Goal: Task Accomplishment & Management: Use online tool/utility

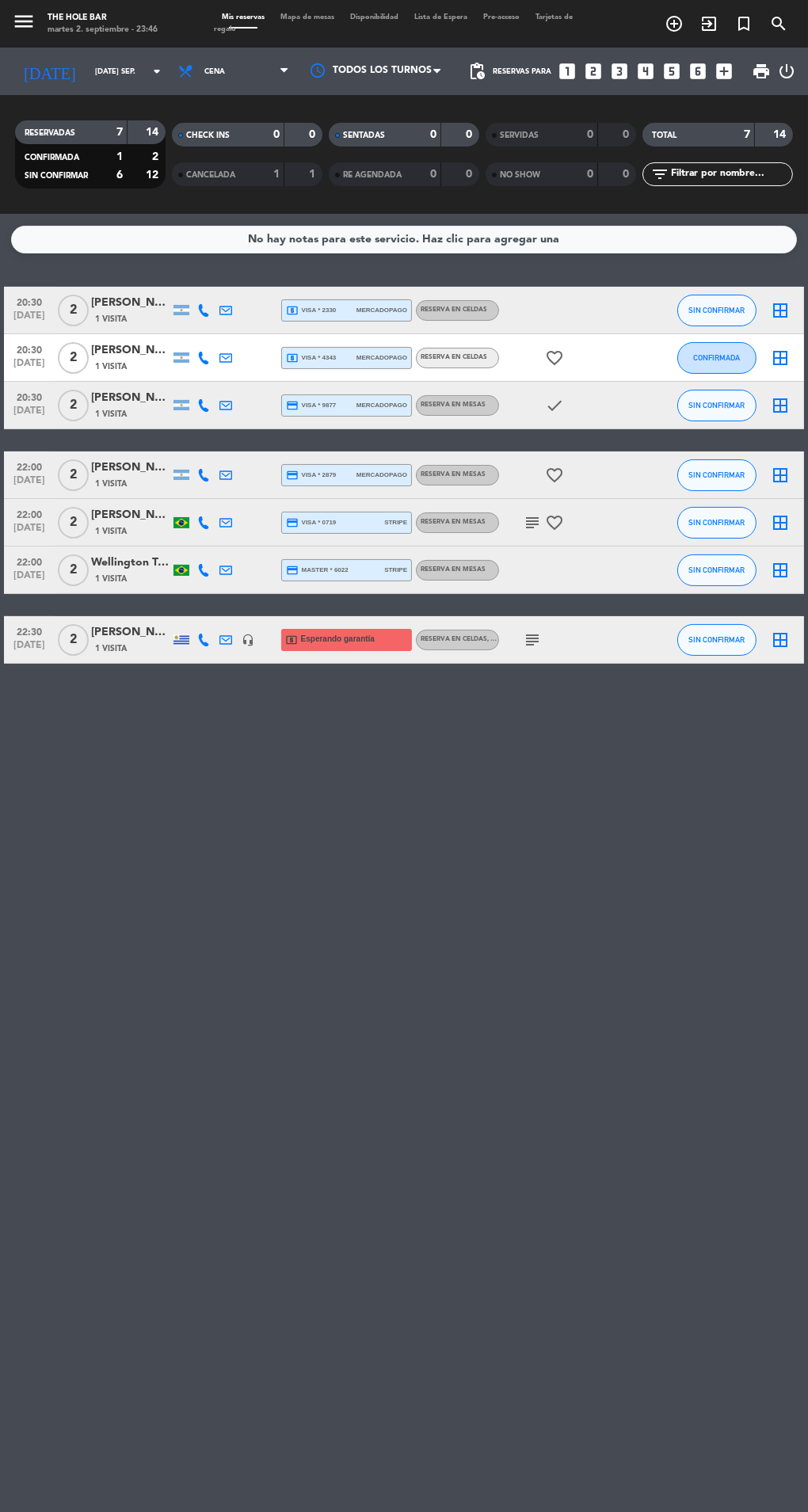
click at [260, 28] on span at bounding box center [243, 28] width 59 height 2
click at [285, 56] on span "Cena" at bounding box center [233, 71] width 127 height 35
click at [292, 19] on span "Mapa de mesas" at bounding box center [307, 17] width 70 height 7
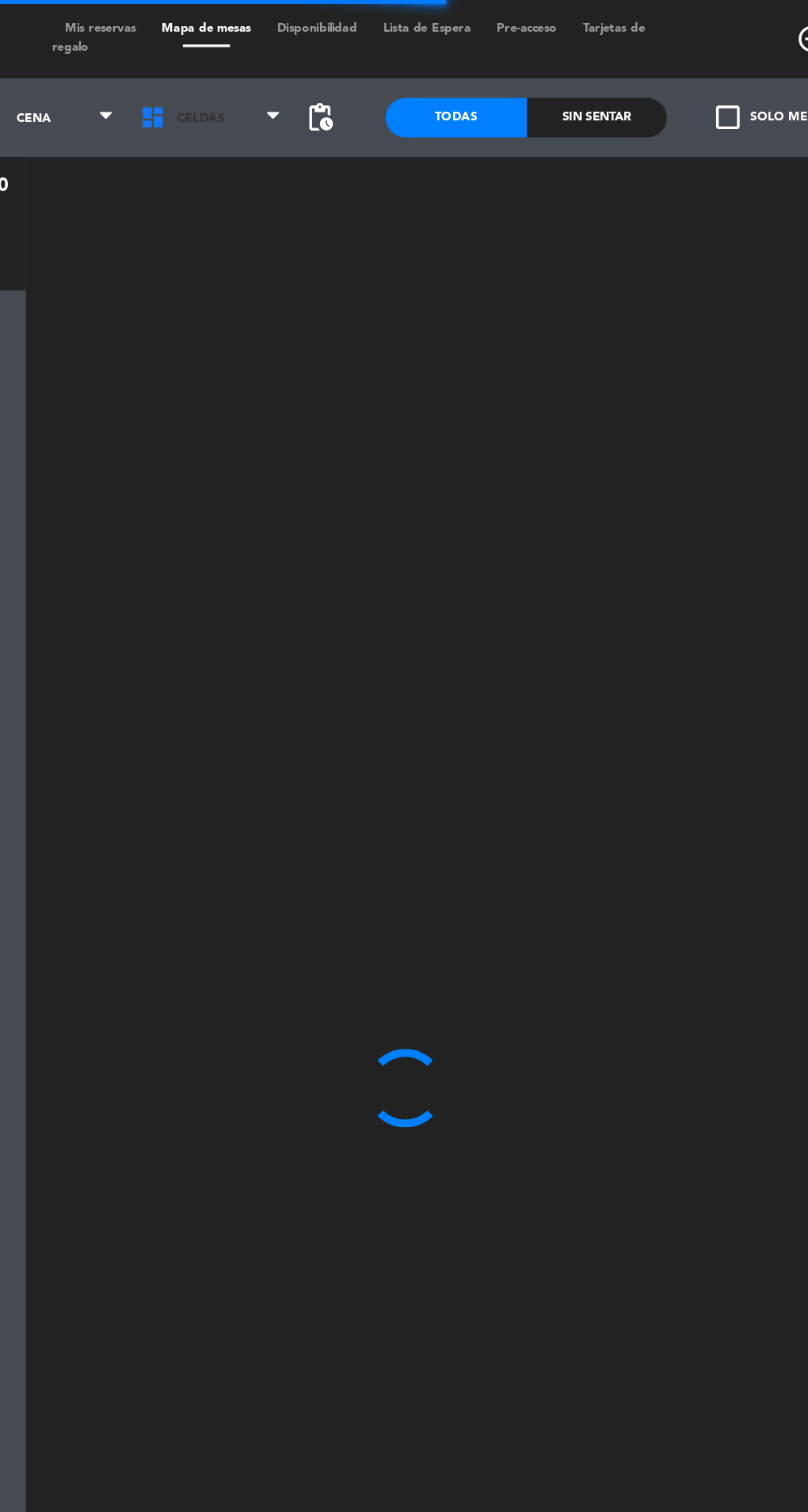
click at [300, 58] on span "CELDAS" at bounding box center [310, 71] width 101 height 35
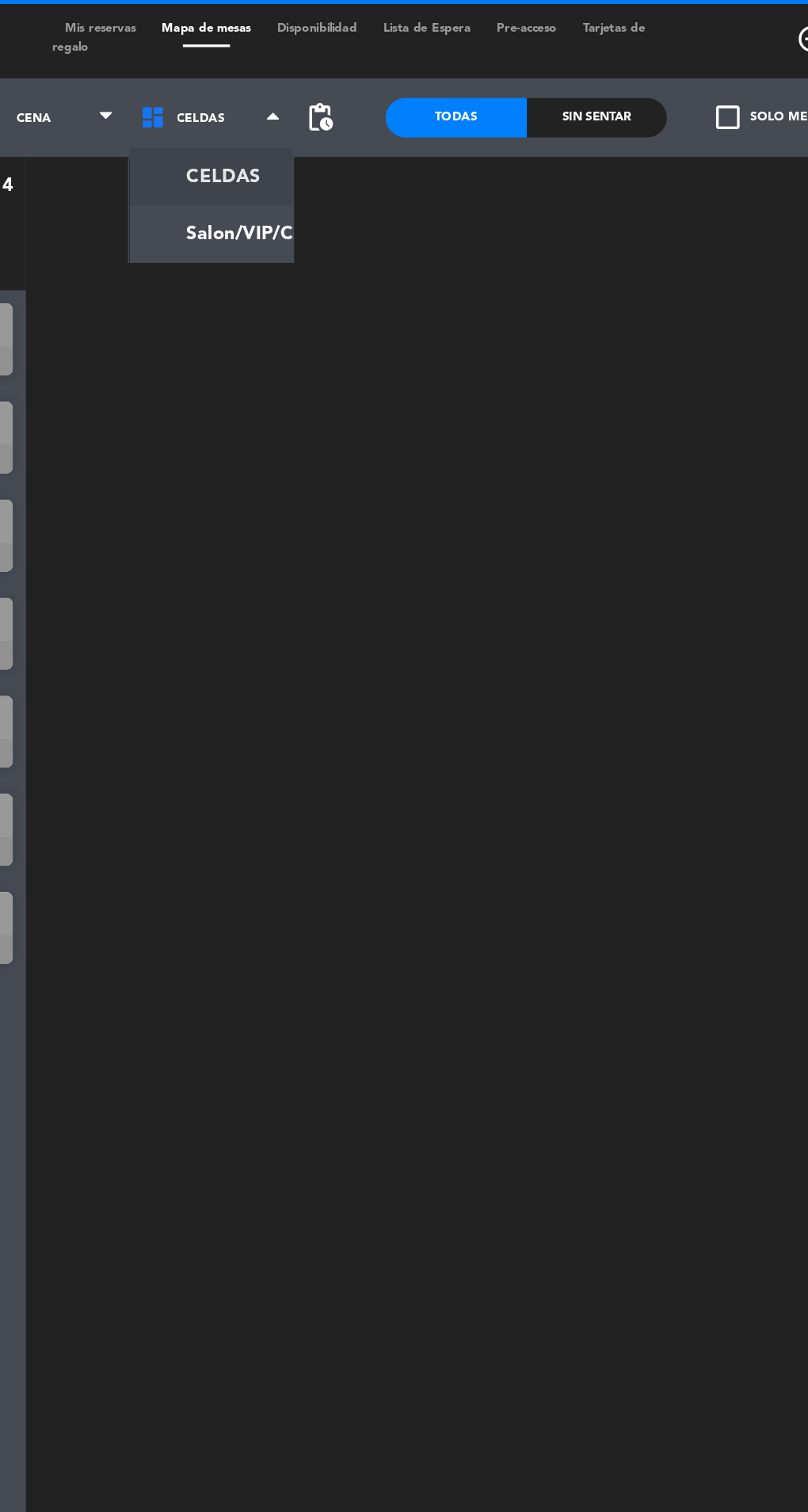
click at [296, 145] on ng-component "menu The Hole Bar martes 2. septiembre - 23:48 Mis reservas Mapa de mesas Dispo…" at bounding box center [404, 755] width 808 height 1510
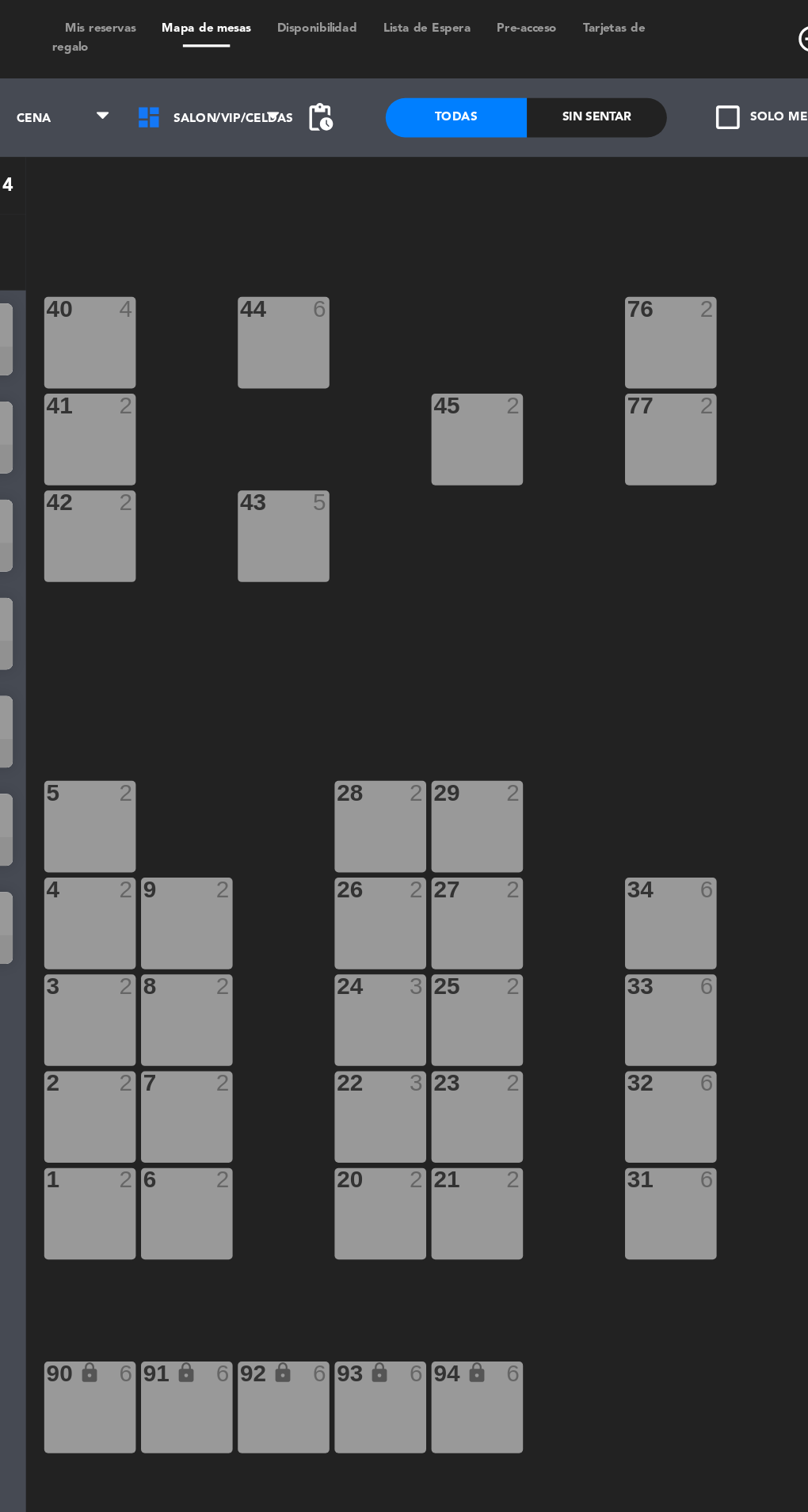
click at [321, 76] on span "Salon/VIP/Celdas" at bounding box center [309, 71] width 103 height 35
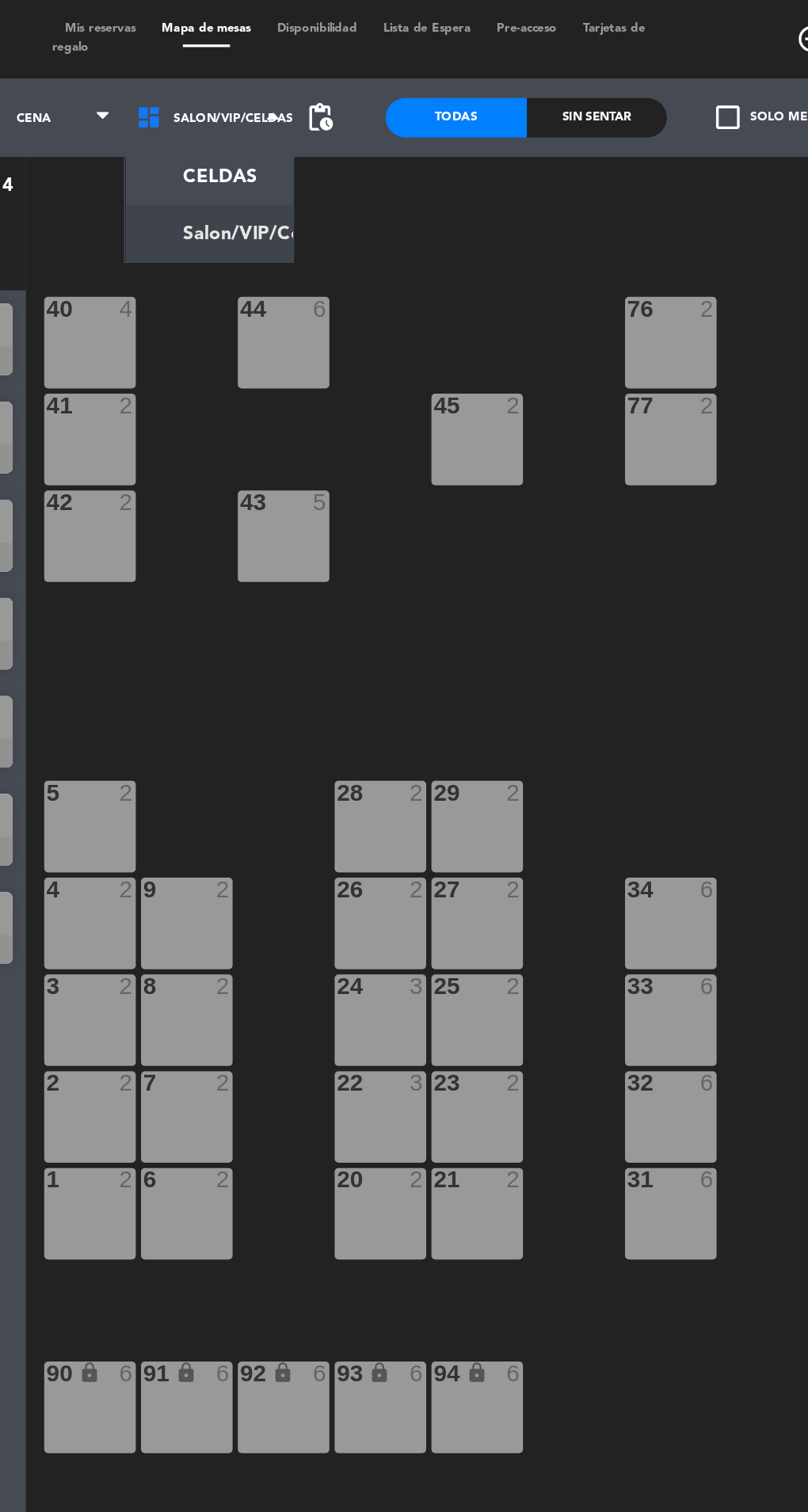
click at [324, 112] on ng-component "menu The Hole Bar martes 2. septiembre - 23:48 Mis reservas Mapa de mesas Dispo…" at bounding box center [404, 755] width 808 height 1510
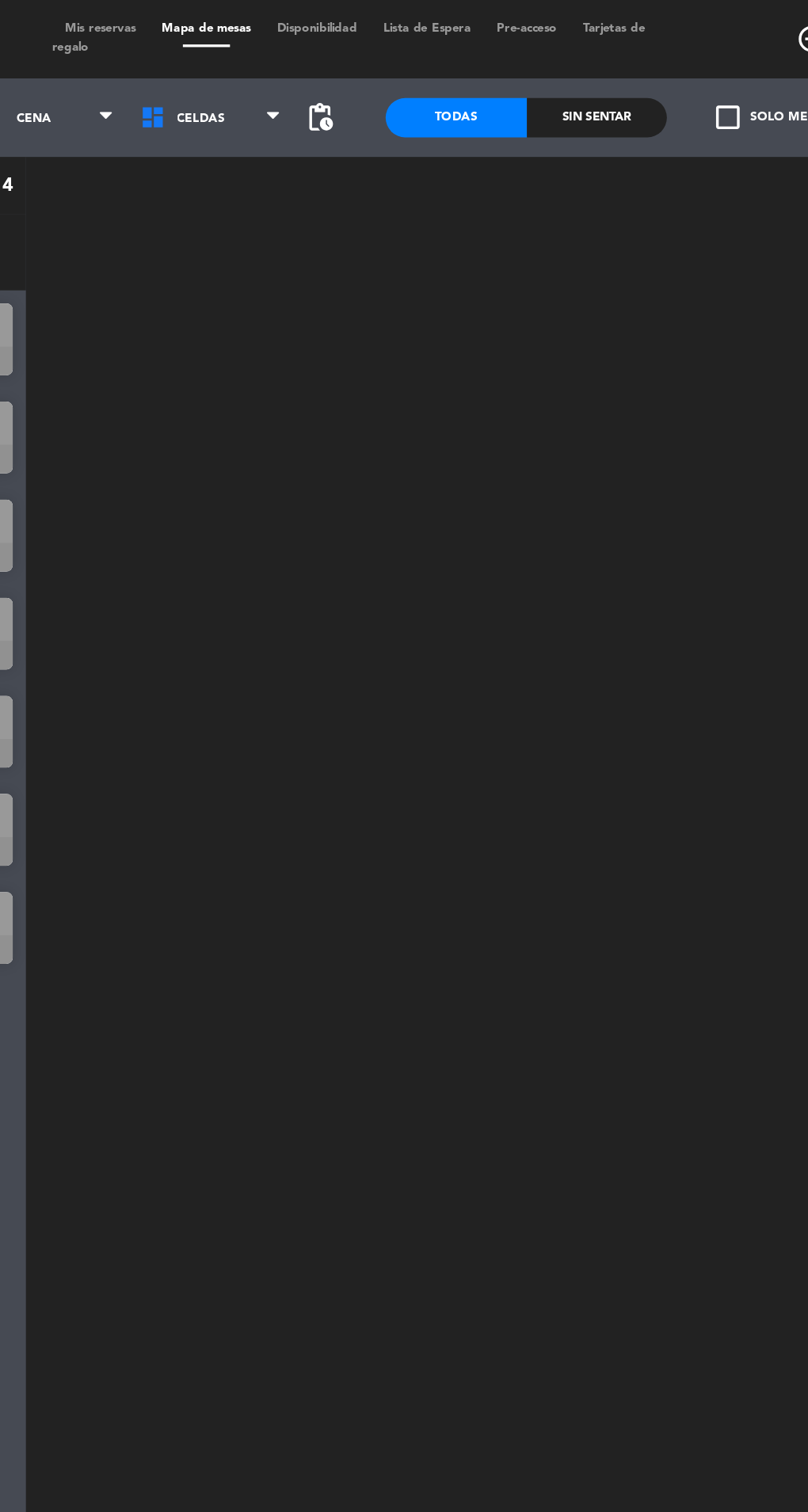
click at [311, 73] on span "CELDAS" at bounding box center [305, 72] width 29 height 9
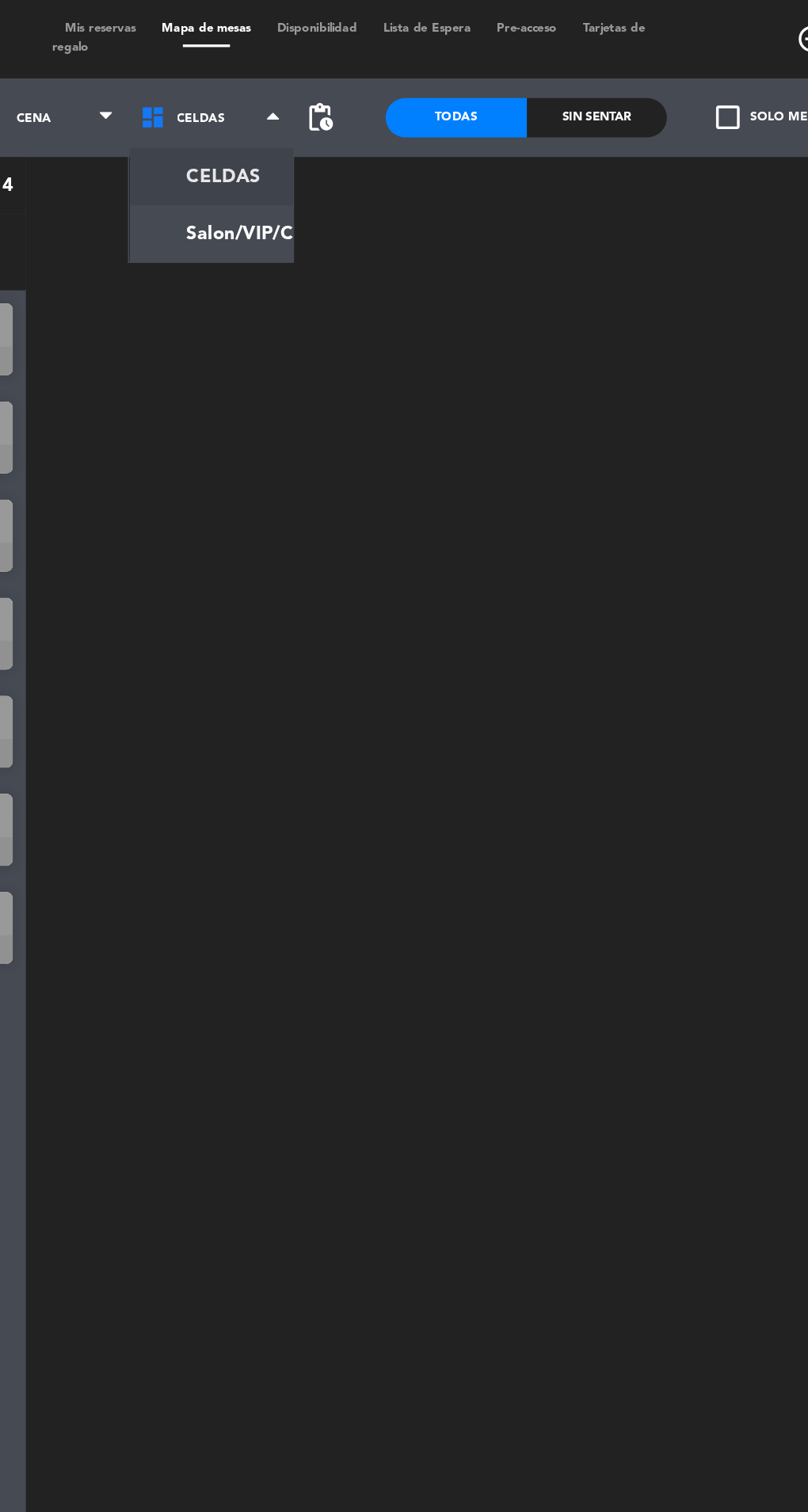
click at [322, 147] on ng-component "menu The Hole Bar martes 2. septiembre - 23:48 Mis reservas Mapa de mesas Dispo…" at bounding box center [404, 755] width 808 height 1510
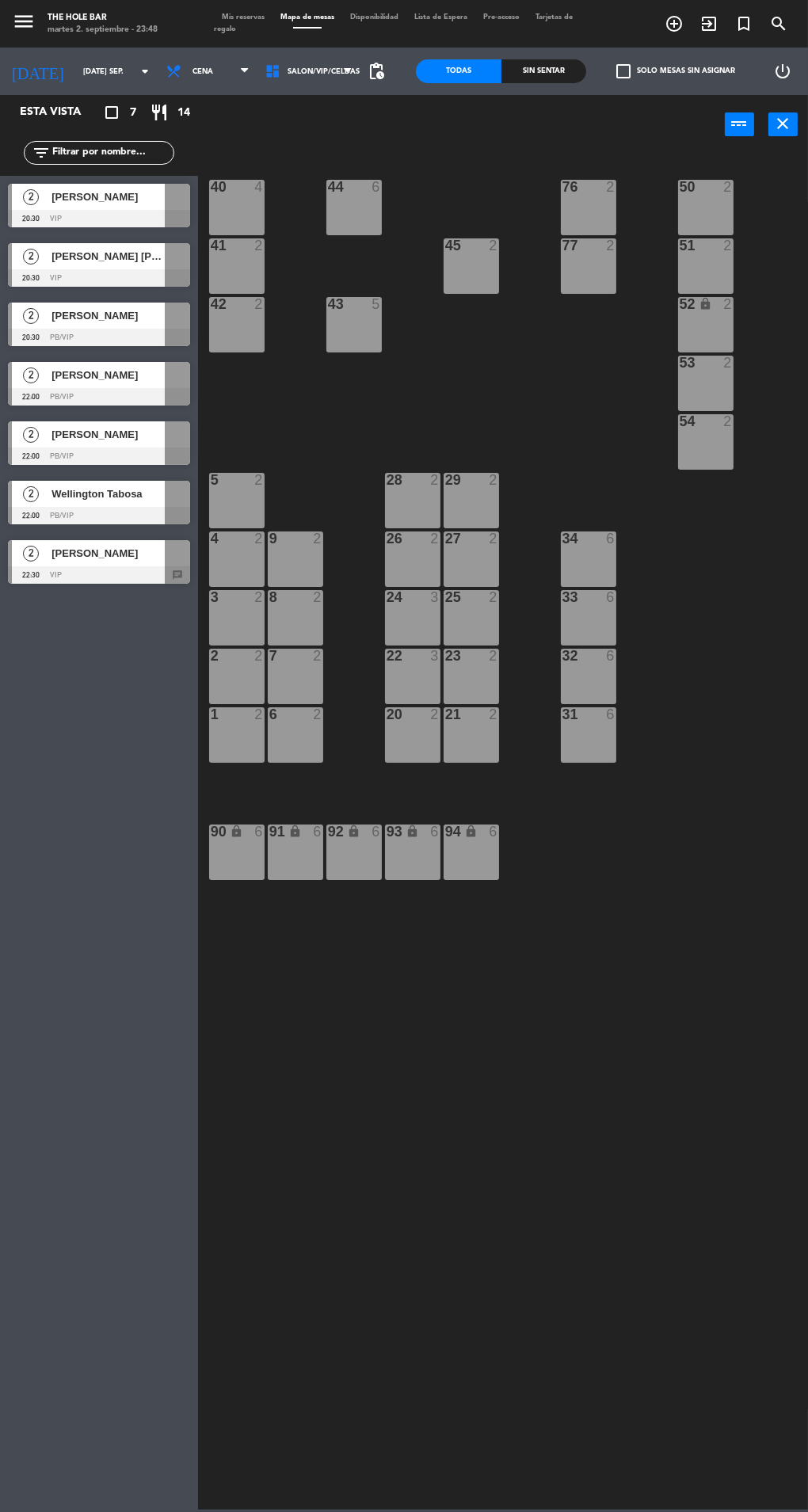
scroll to position [7, 0]
click at [74, 196] on span "[PERSON_NAME]" at bounding box center [108, 197] width 113 height 16
click at [590, 1222] on div "40 4 44 6 76 2 50 2 41 2 77 2 45 2 51 2 42 2 43 5 52 lock 2 53 2 54 2 28 2 29 2…" at bounding box center [507, 830] width 602 height 1358
click at [292, 654] on div at bounding box center [295, 656] width 26 height 14
click at [341, 138] on button "WALK IN" at bounding box center [378, 124] width 80 height 32
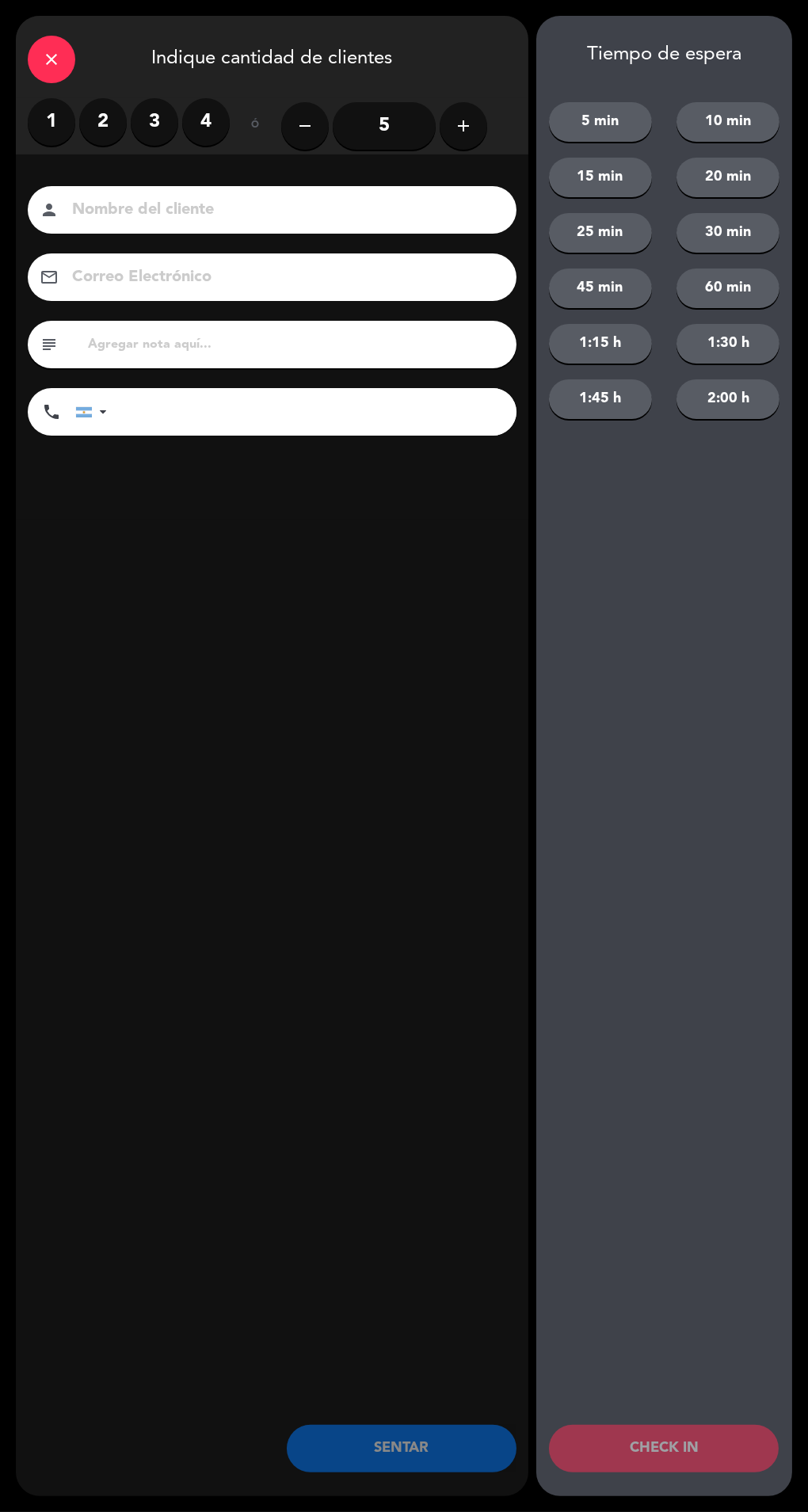
click at [85, 542] on div "close Indique cantidad de clientes 1 2 3 4 ó remove 5 add Nombre del cliente pe…" at bounding box center [272, 756] width 512 height 1480
click at [61, 550] on div "close Indique cantidad de clientes 1 2 3 4 ó remove 5 add Nombre del cliente pe…" at bounding box center [272, 756] width 512 height 1480
click at [62, 546] on div "close Indique cantidad de clientes 1 2 3 4 ó remove 5 add Nombre del cliente pe…" at bounding box center [272, 756] width 512 height 1480
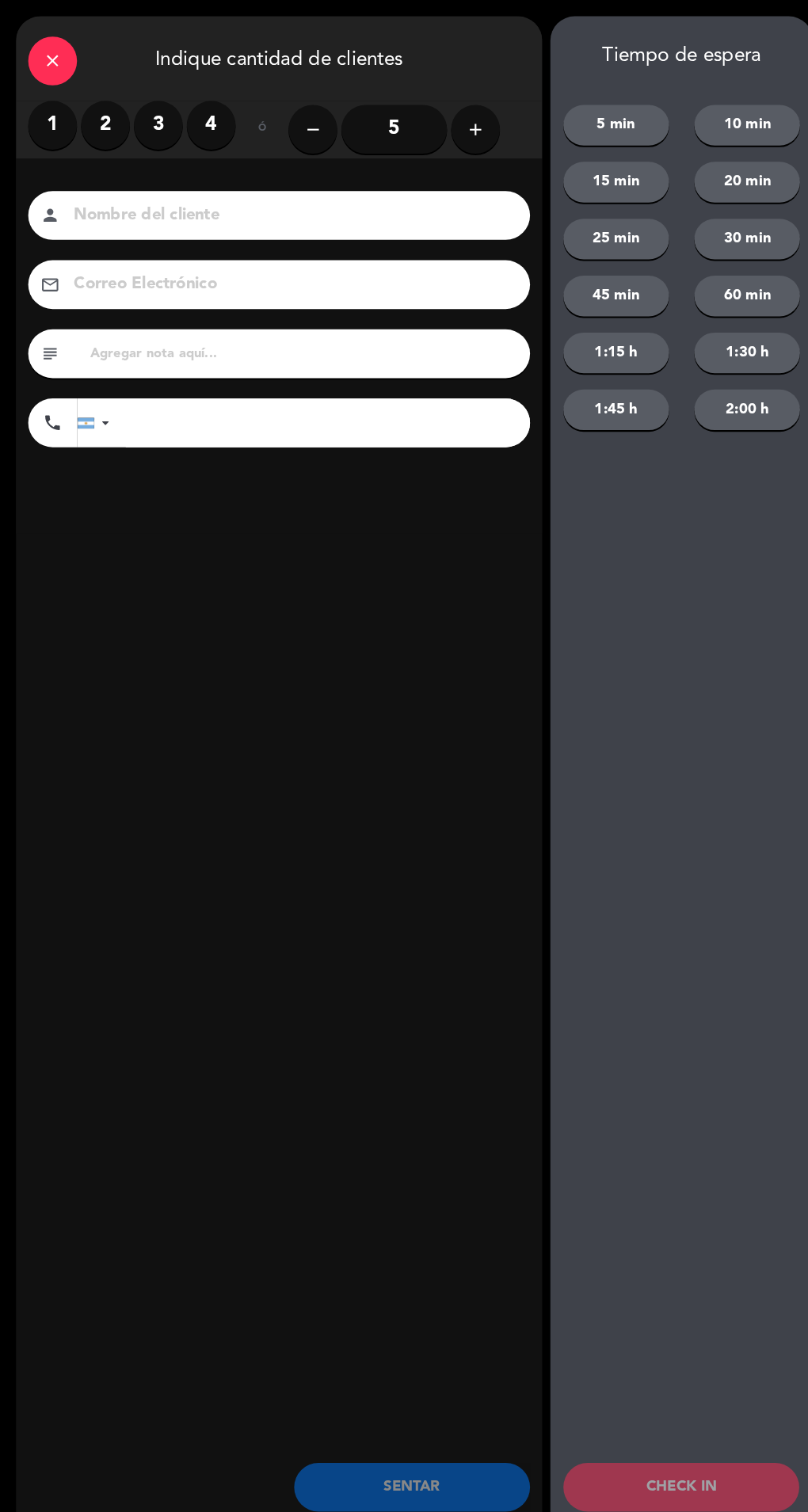
scroll to position [0, 0]
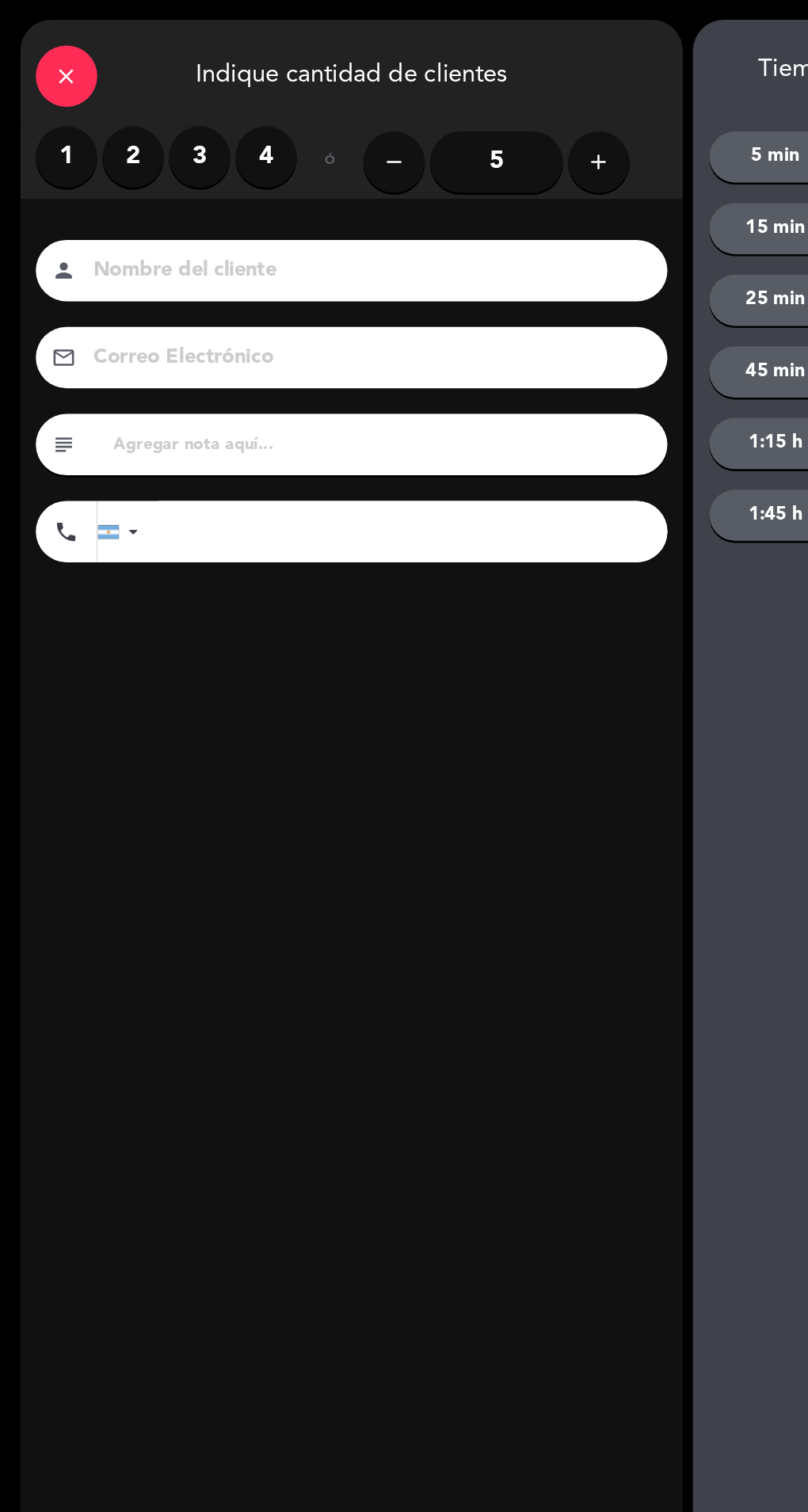
click at [110, 138] on label "2" at bounding box center [103, 122] width 48 height 48
click at [196, 206] on input at bounding box center [283, 210] width 426 height 28
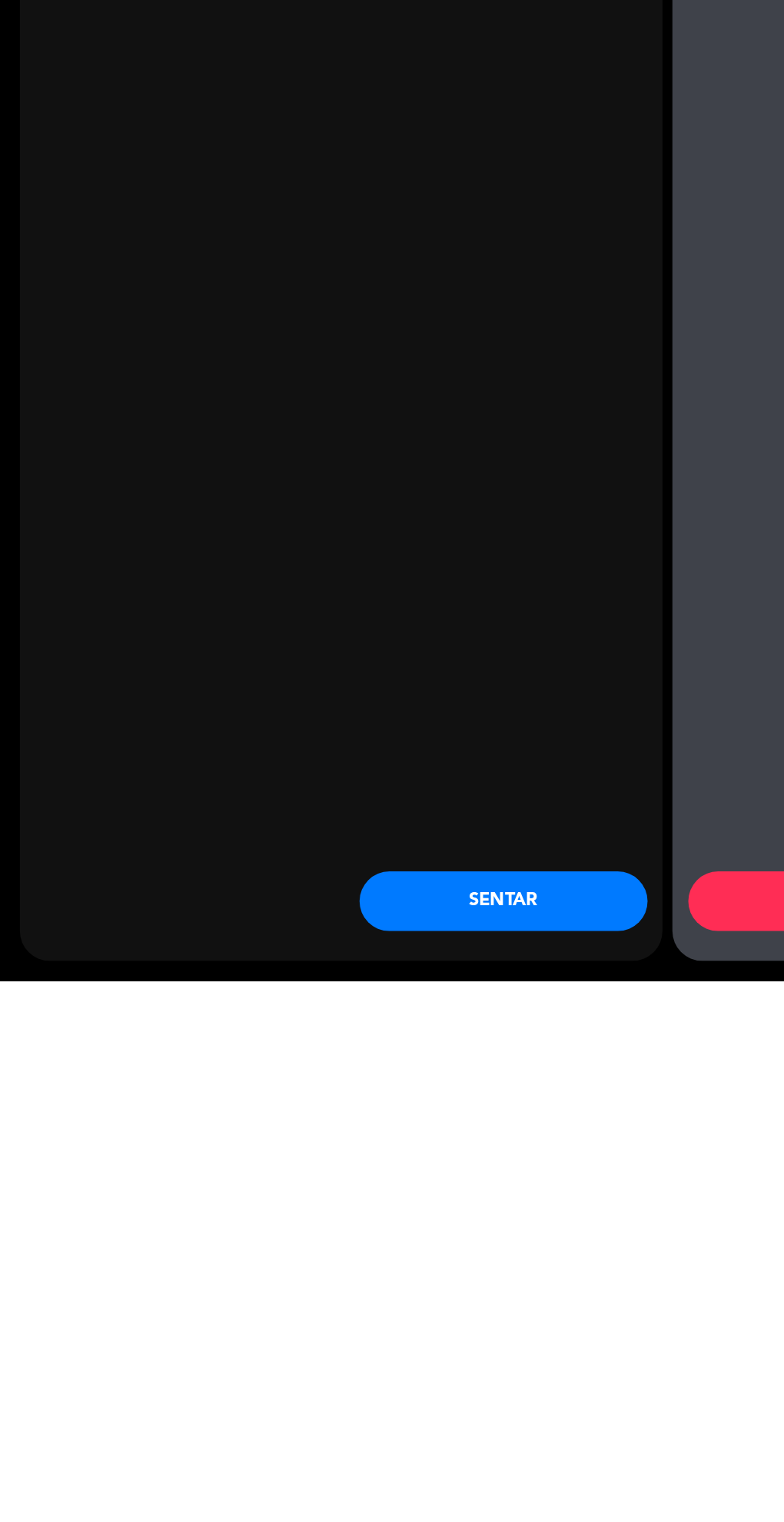
type input "[PERSON_NAME]"
click at [352, 1467] on button "SENTAR" at bounding box center [389, 1460] width 223 height 46
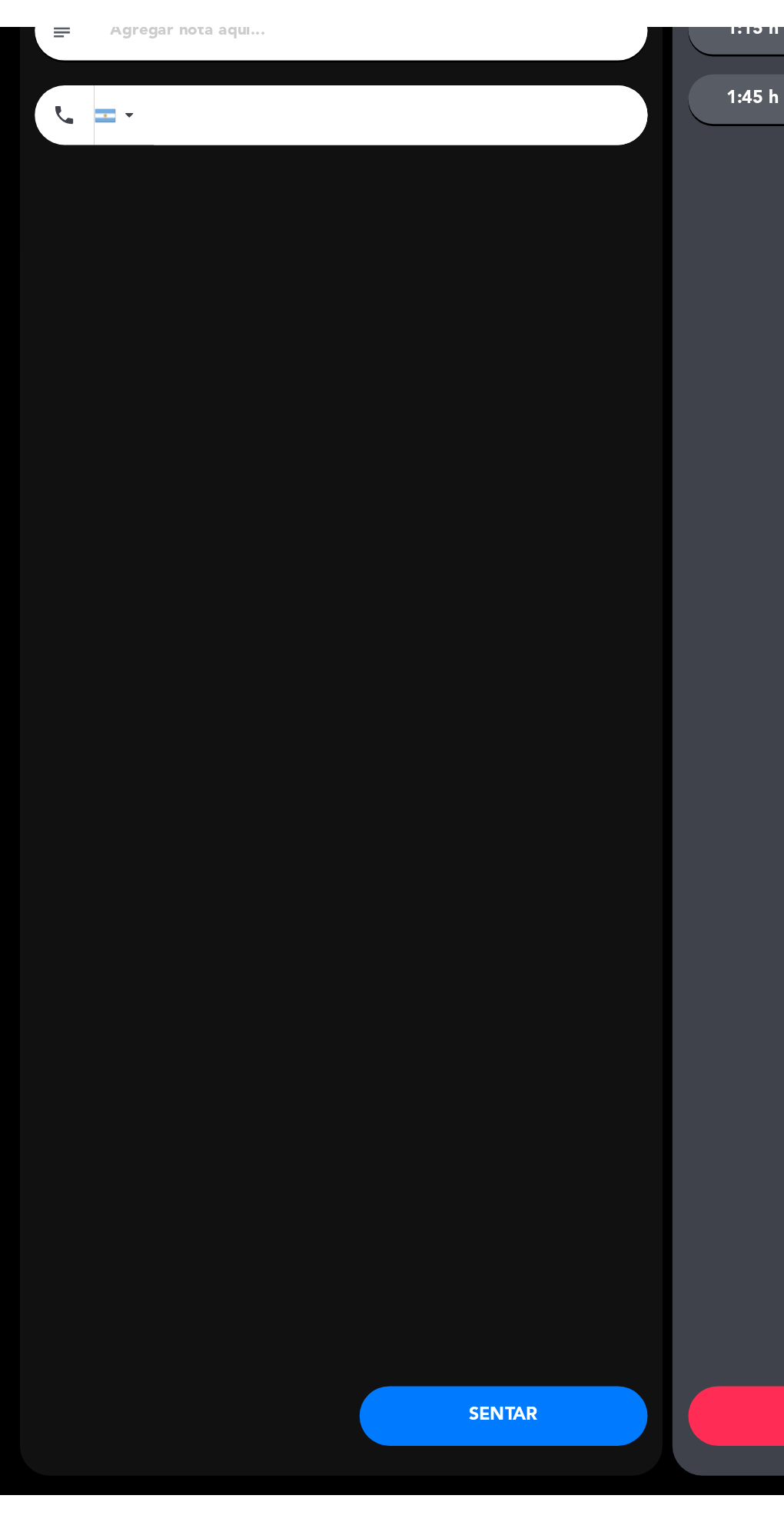
scroll to position [12, 0]
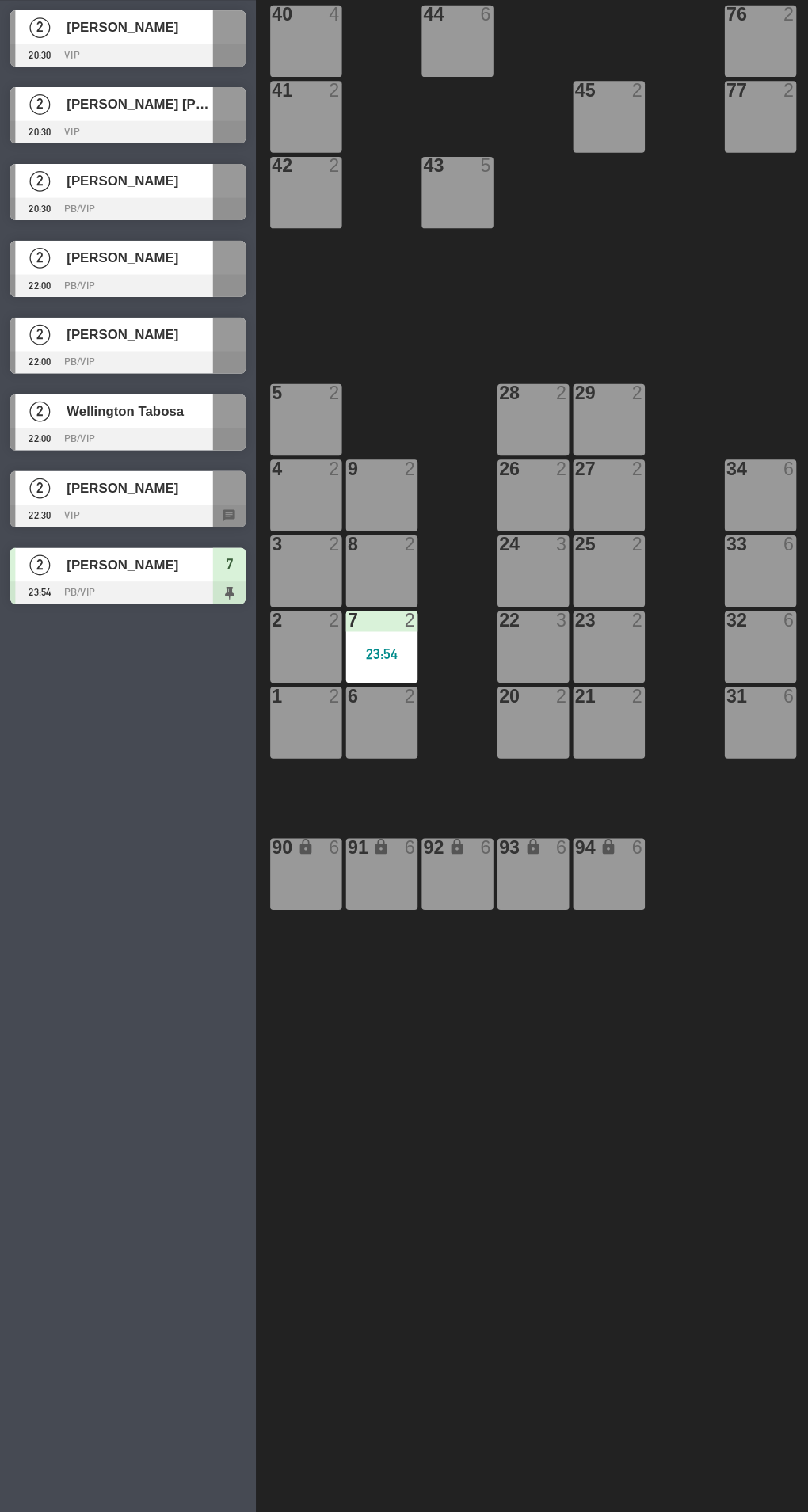
click at [468, 558] on div "27 2" at bounding box center [471, 559] width 55 height 55
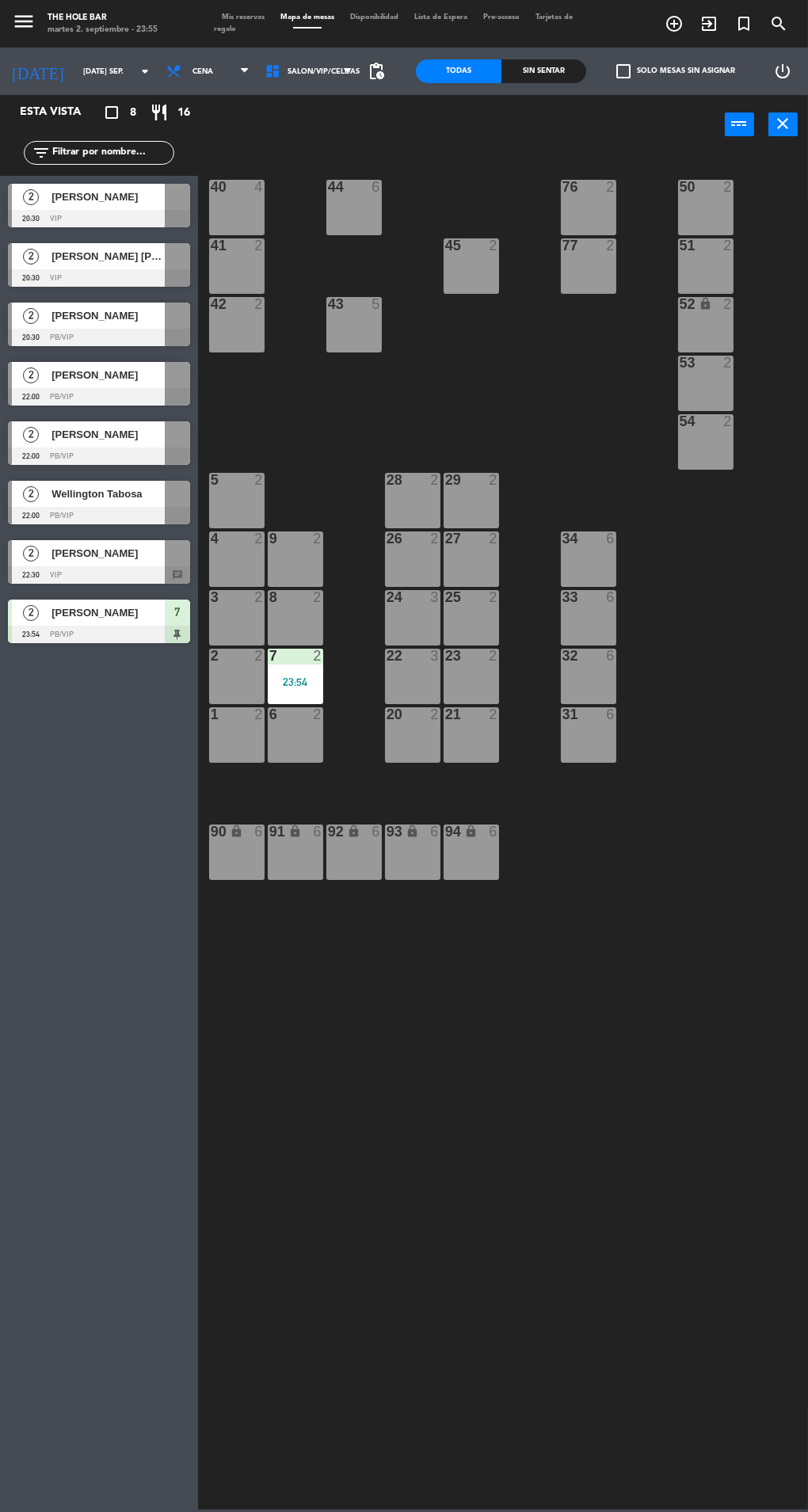
click at [493, 569] on div "27 2" at bounding box center [471, 559] width 55 height 55
click at [347, 138] on button "WALK IN" at bounding box center [378, 124] width 80 height 32
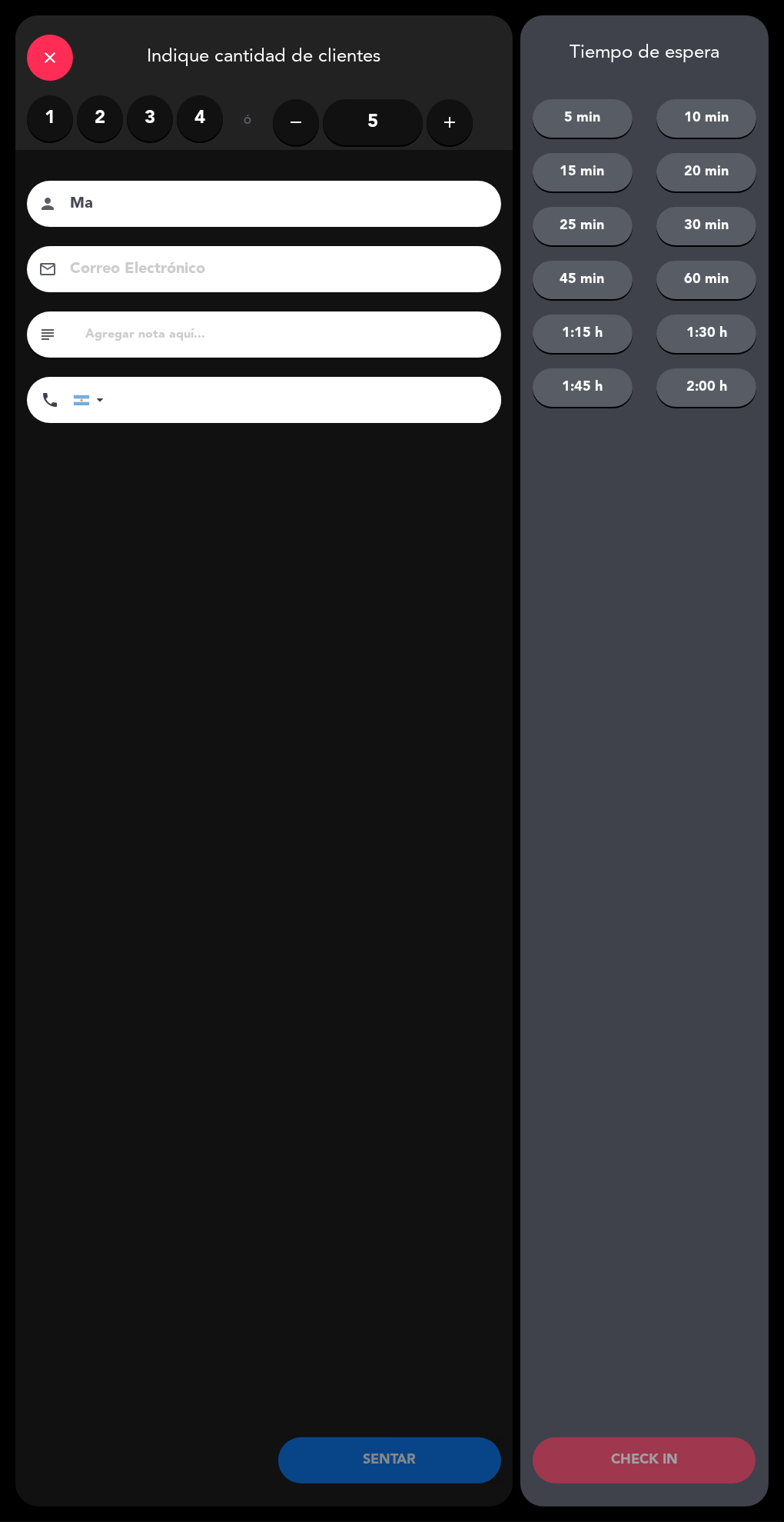
type input "M"
type input "[PERSON_NAME]"
click at [99, 118] on label "2" at bounding box center [100, 118] width 46 height 46
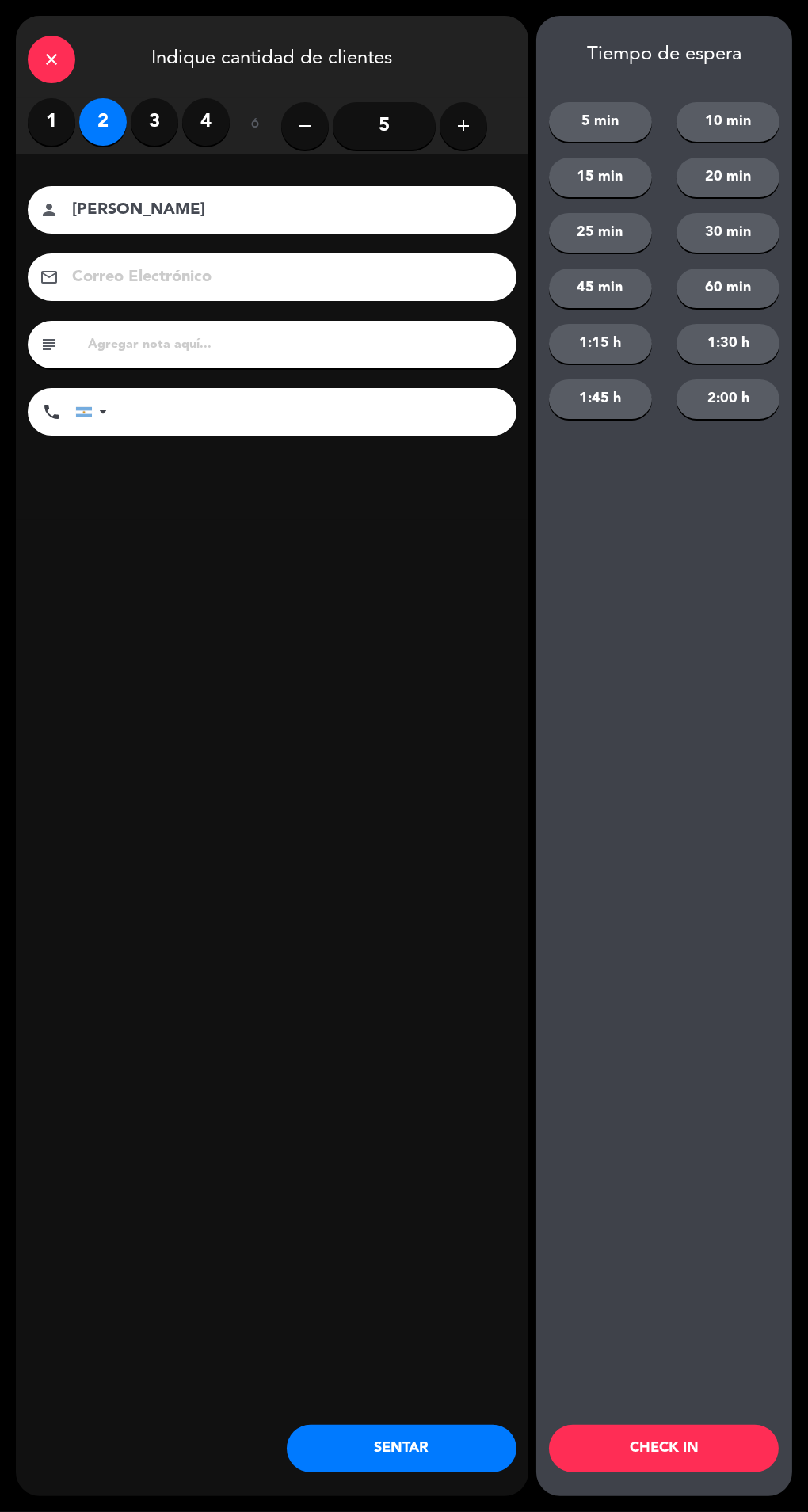
click at [354, 1447] on button "SENTAR" at bounding box center [401, 1449] width 230 height 48
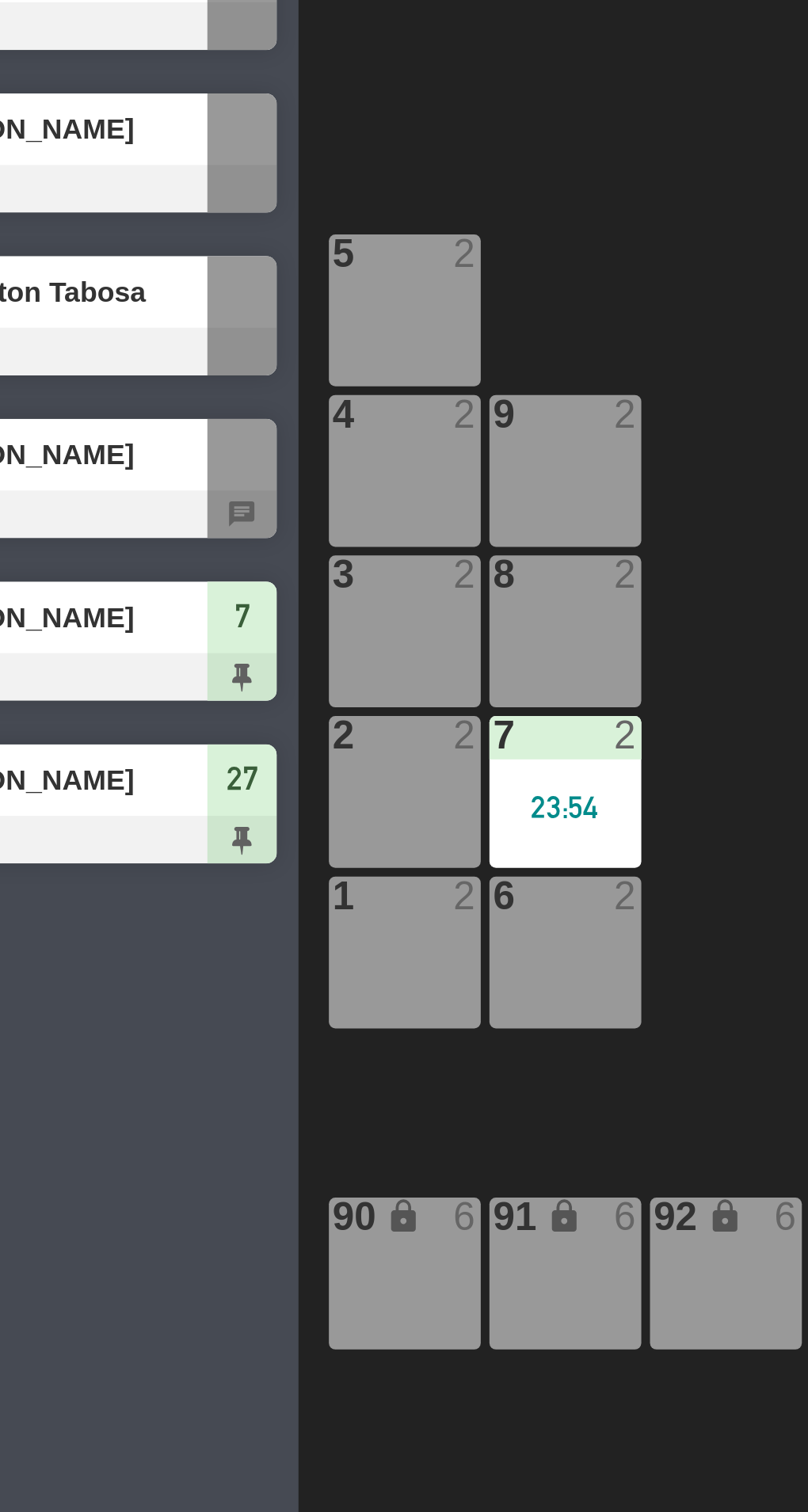
click at [230, 672] on div "2 2" at bounding box center [236, 676] width 55 height 55
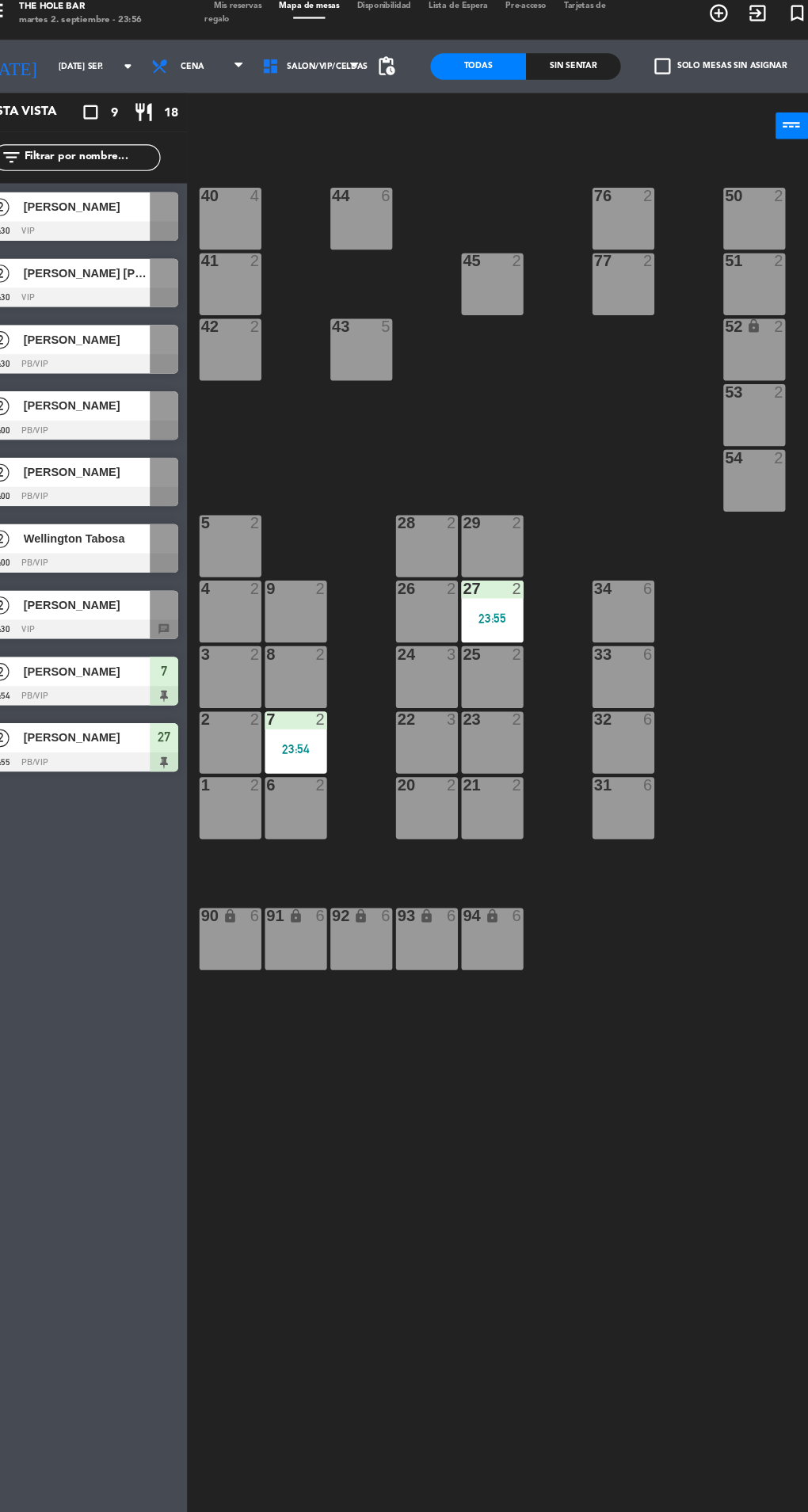
click at [240, 671] on div "2 2" at bounding box center [236, 676] width 55 height 55
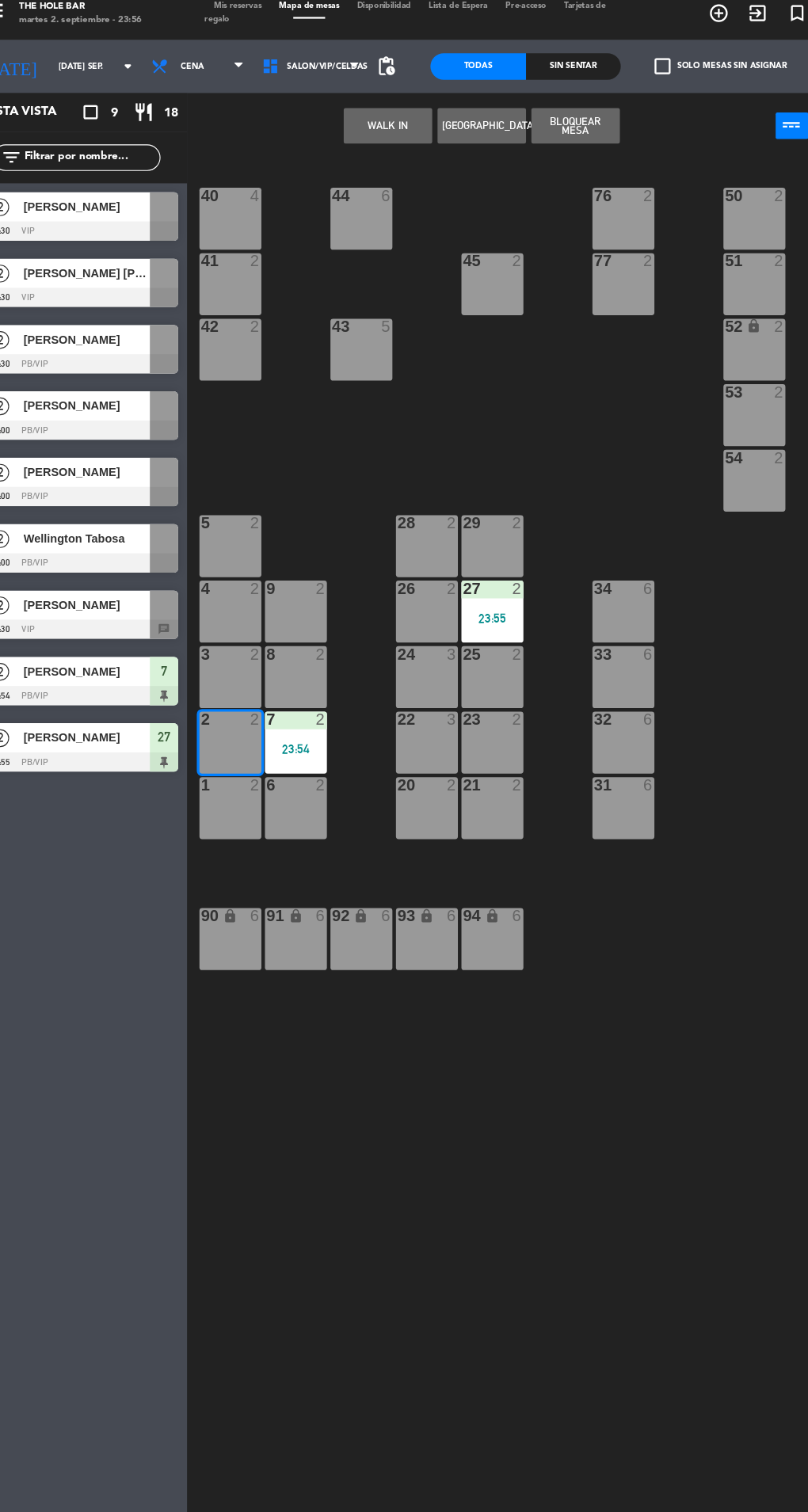
click at [362, 138] on button "WALK IN" at bounding box center [378, 124] width 80 height 32
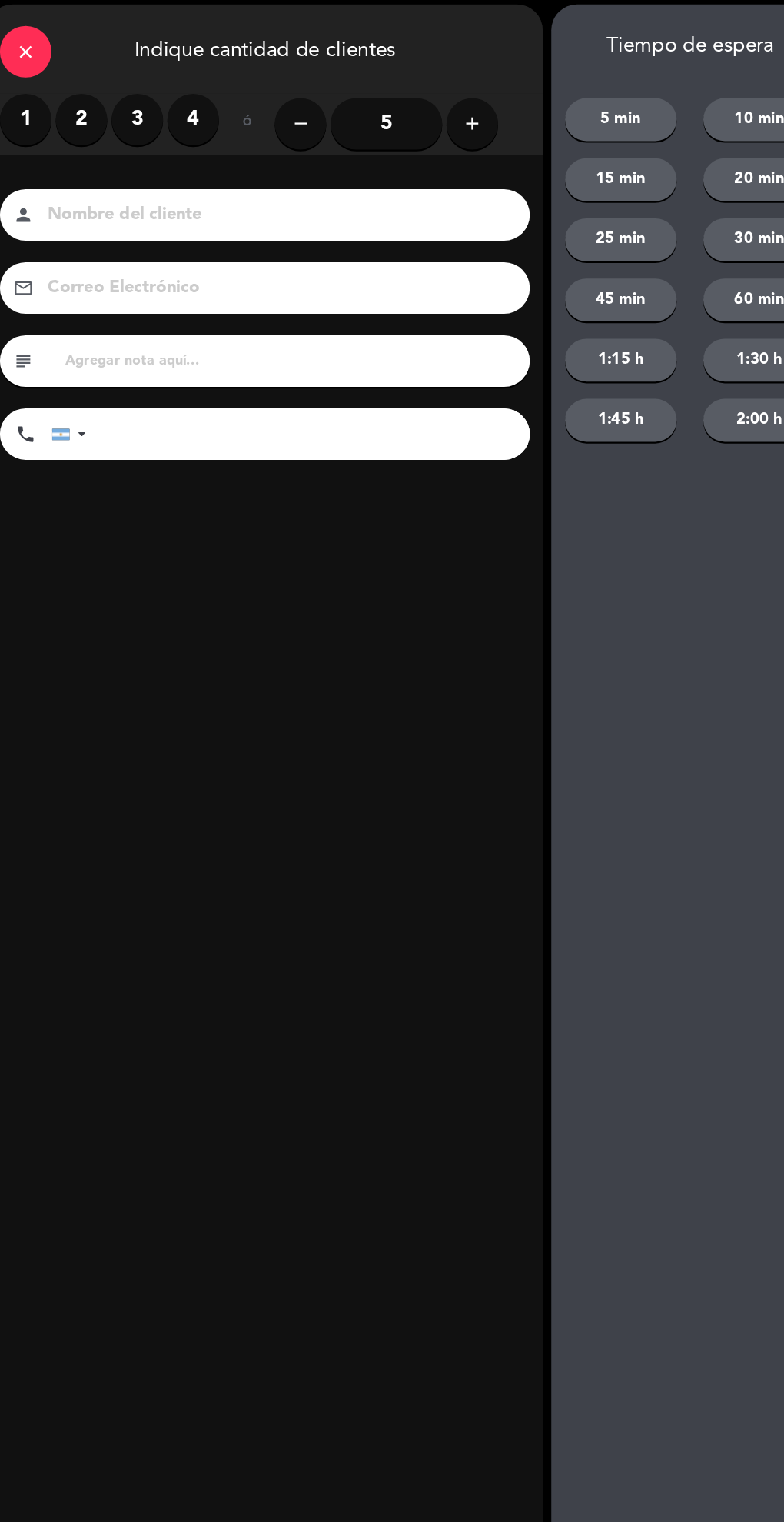
click at [49, 118] on label "1" at bounding box center [50, 118] width 46 height 46
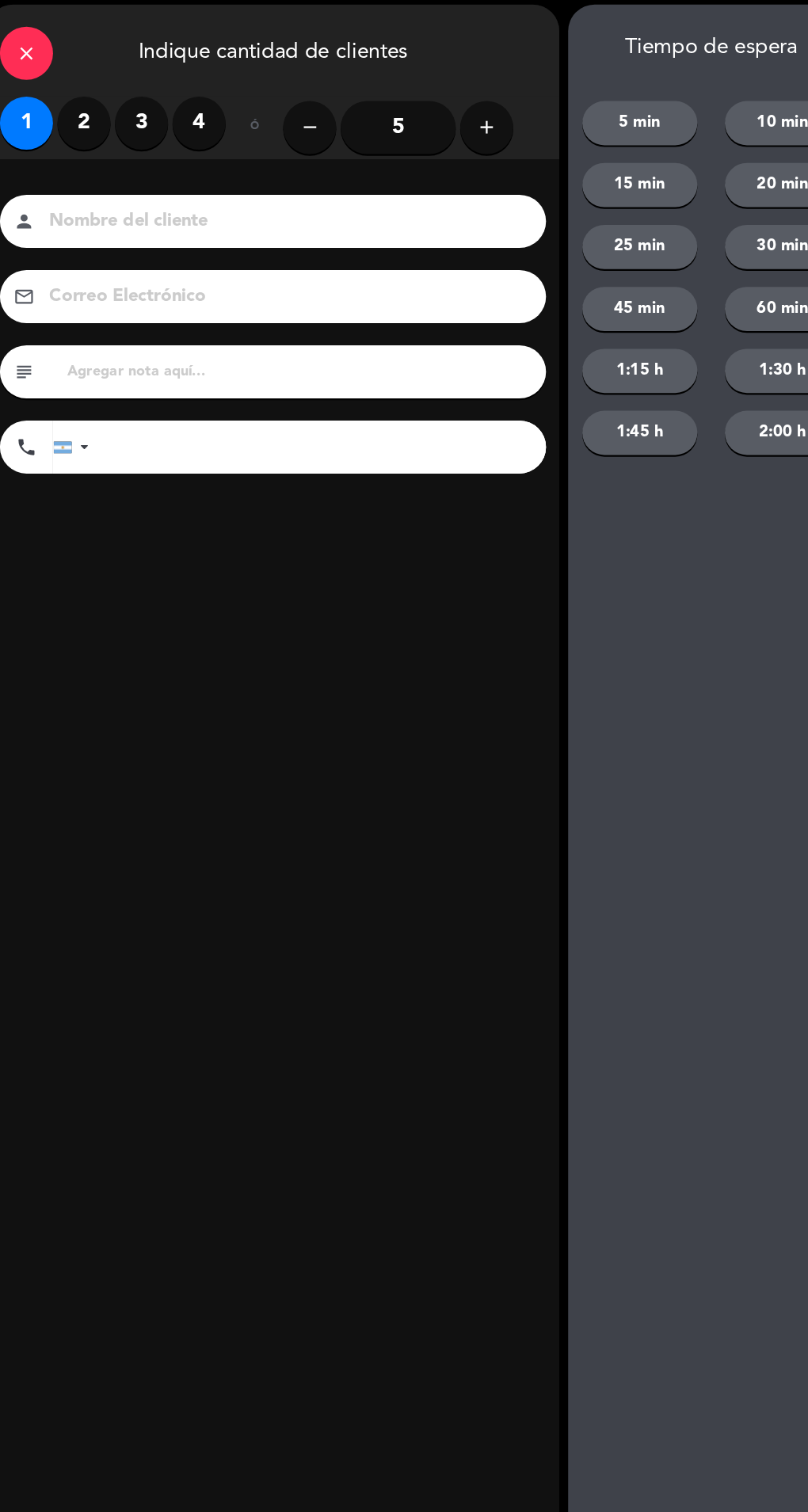
click at [102, 123] on label "2" at bounding box center [103, 122] width 48 height 48
click at [136, 209] on input at bounding box center [283, 210] width 426 height 28
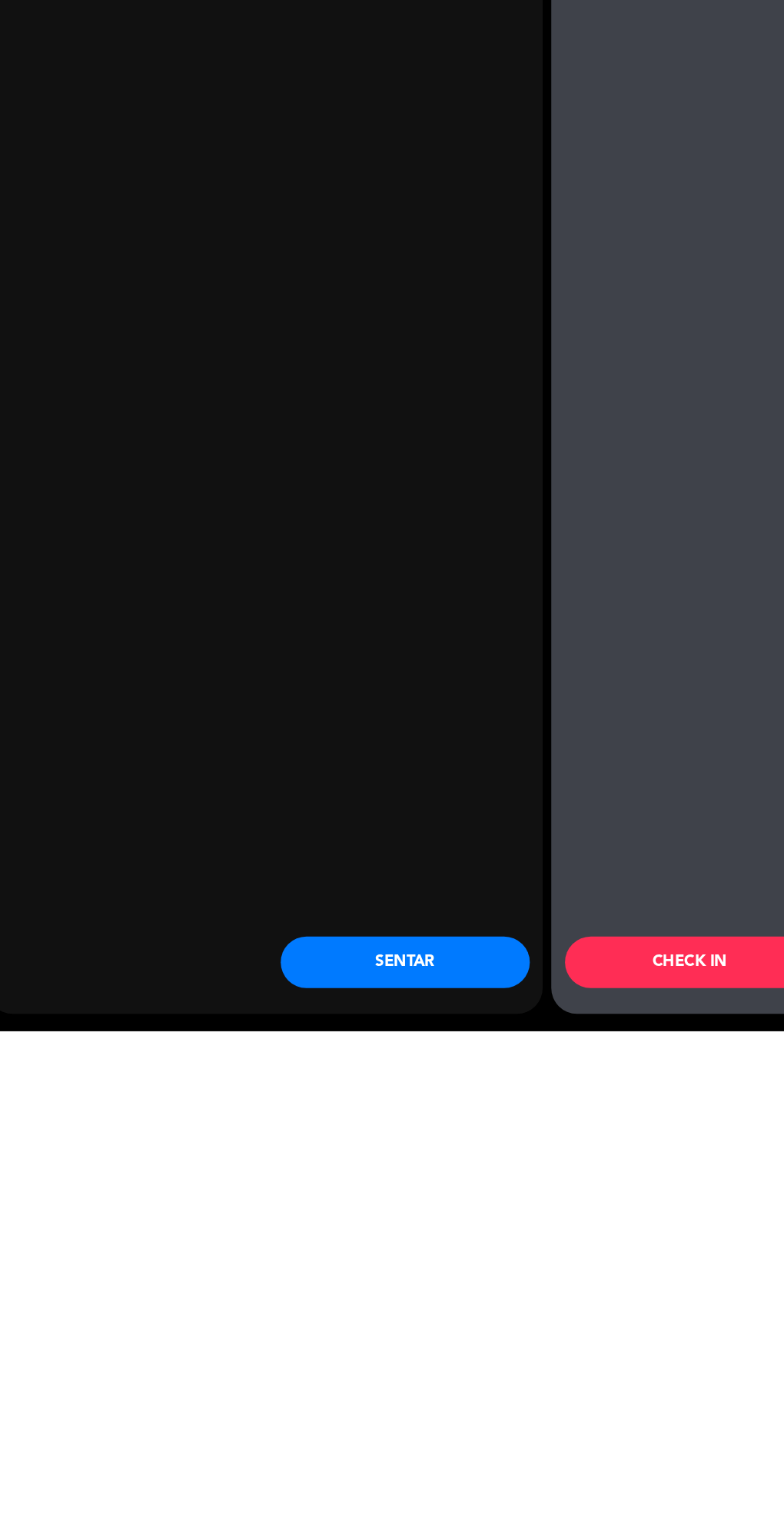
scroll to position [0, 0]
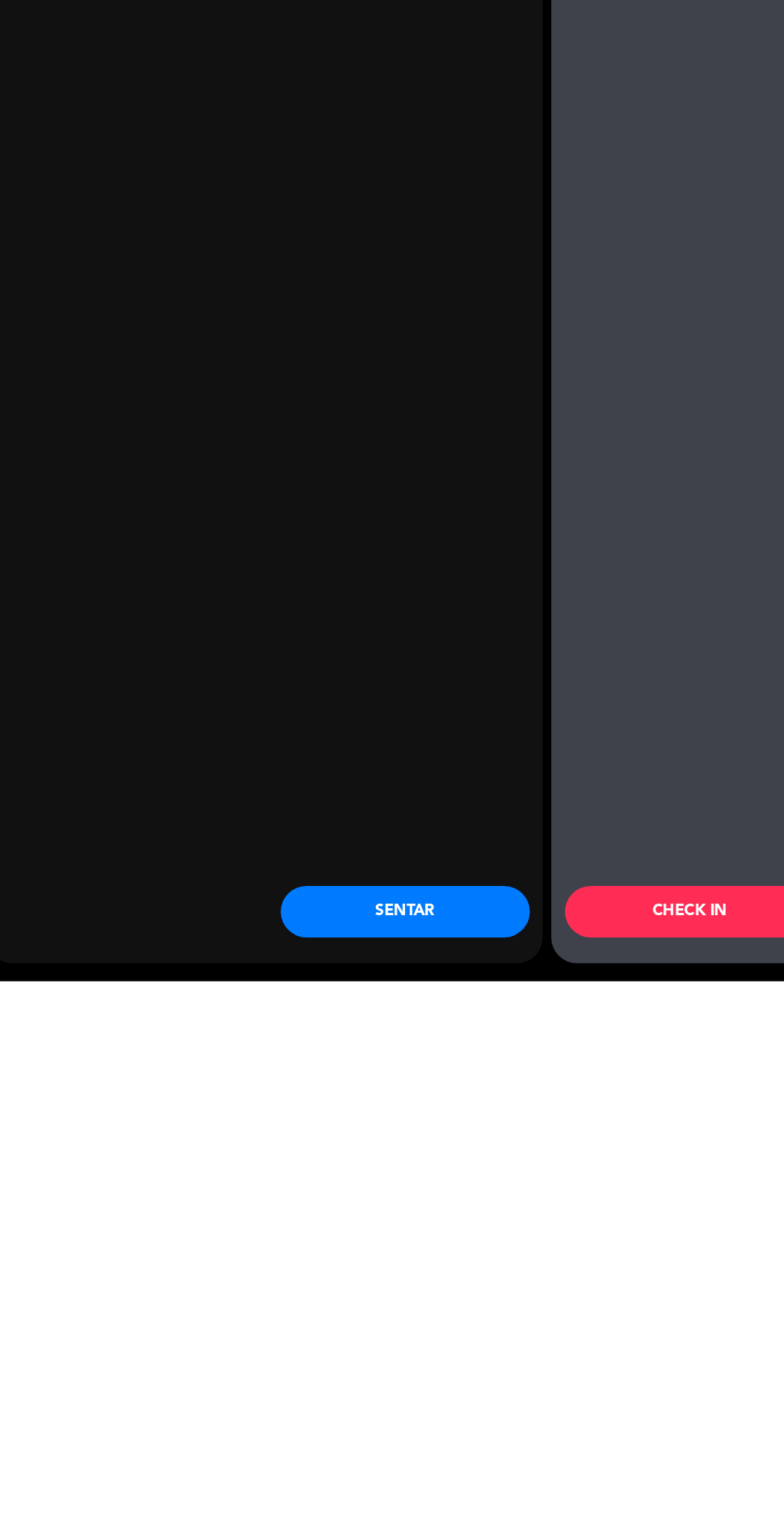
type input "[PERSON_NAME]"
click at [367, 1467] on button "SENTAR" at bounding box center [389, 1460] width 223 height 46
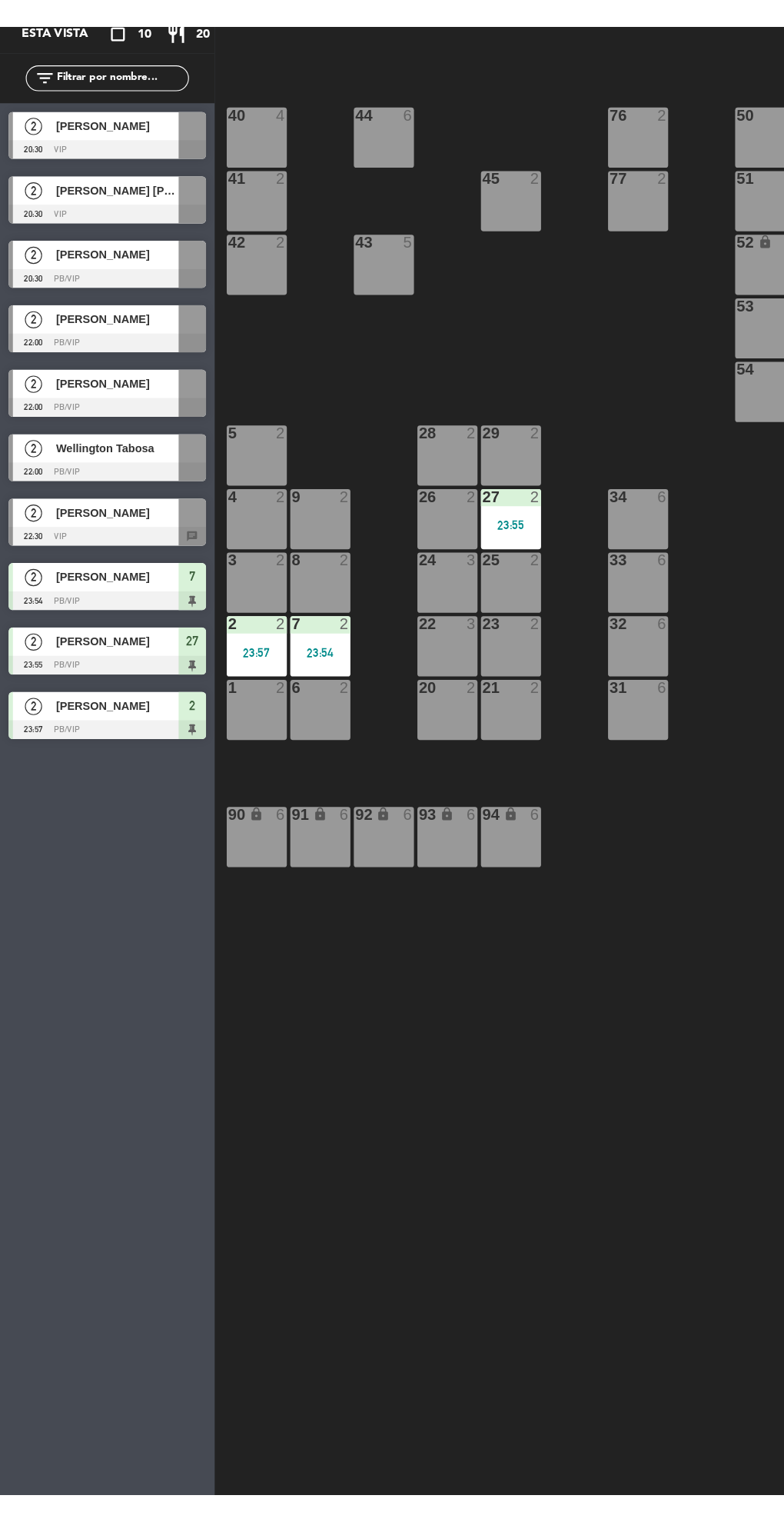
scroll to position [18, 0]
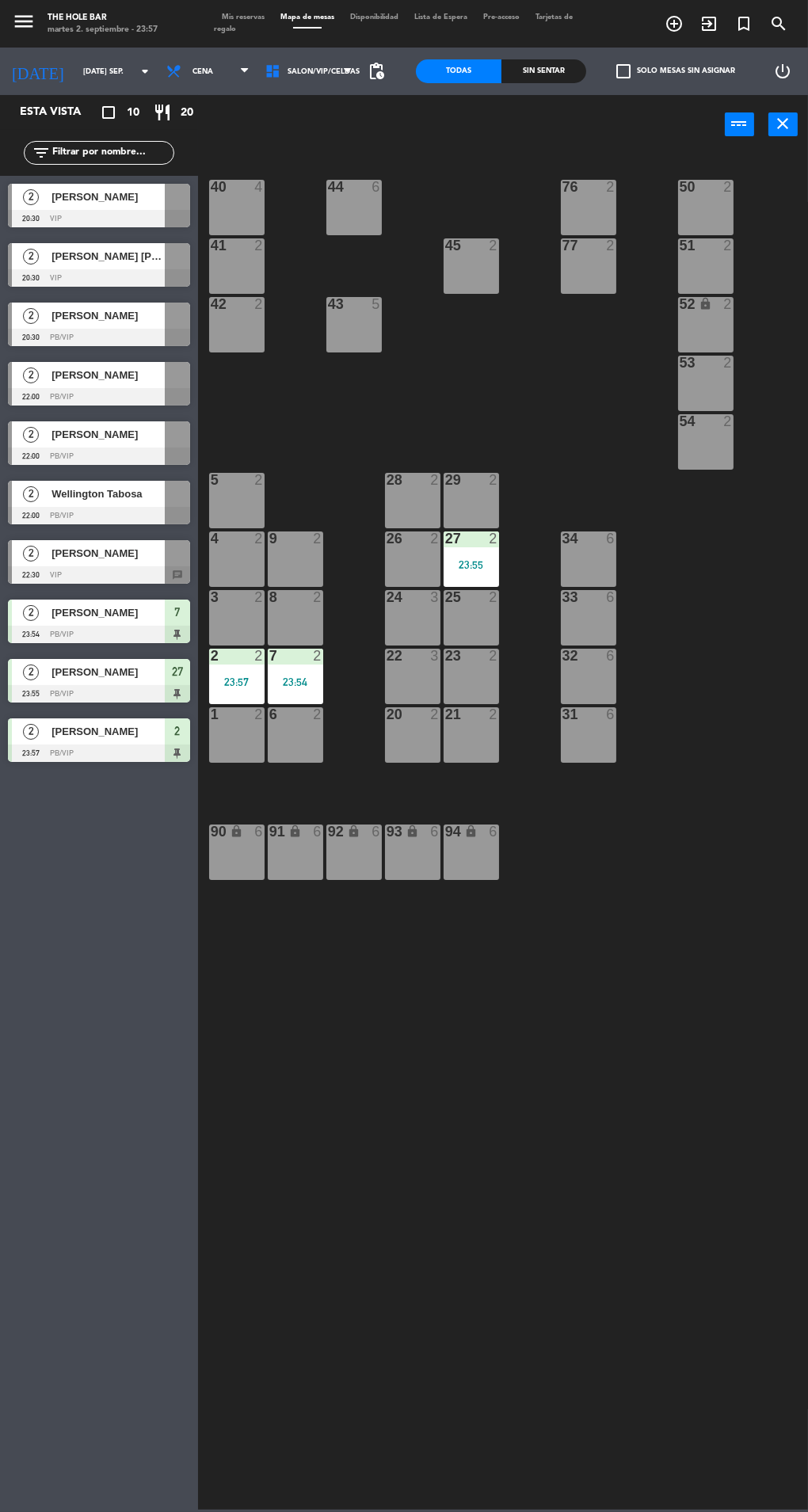
click at [242, 522] on div "5 2" at bounding box center [236, 500] width 55 height 55
click at [329, 180] on div "44" at bounding box center [328, 187] width 1 height 14
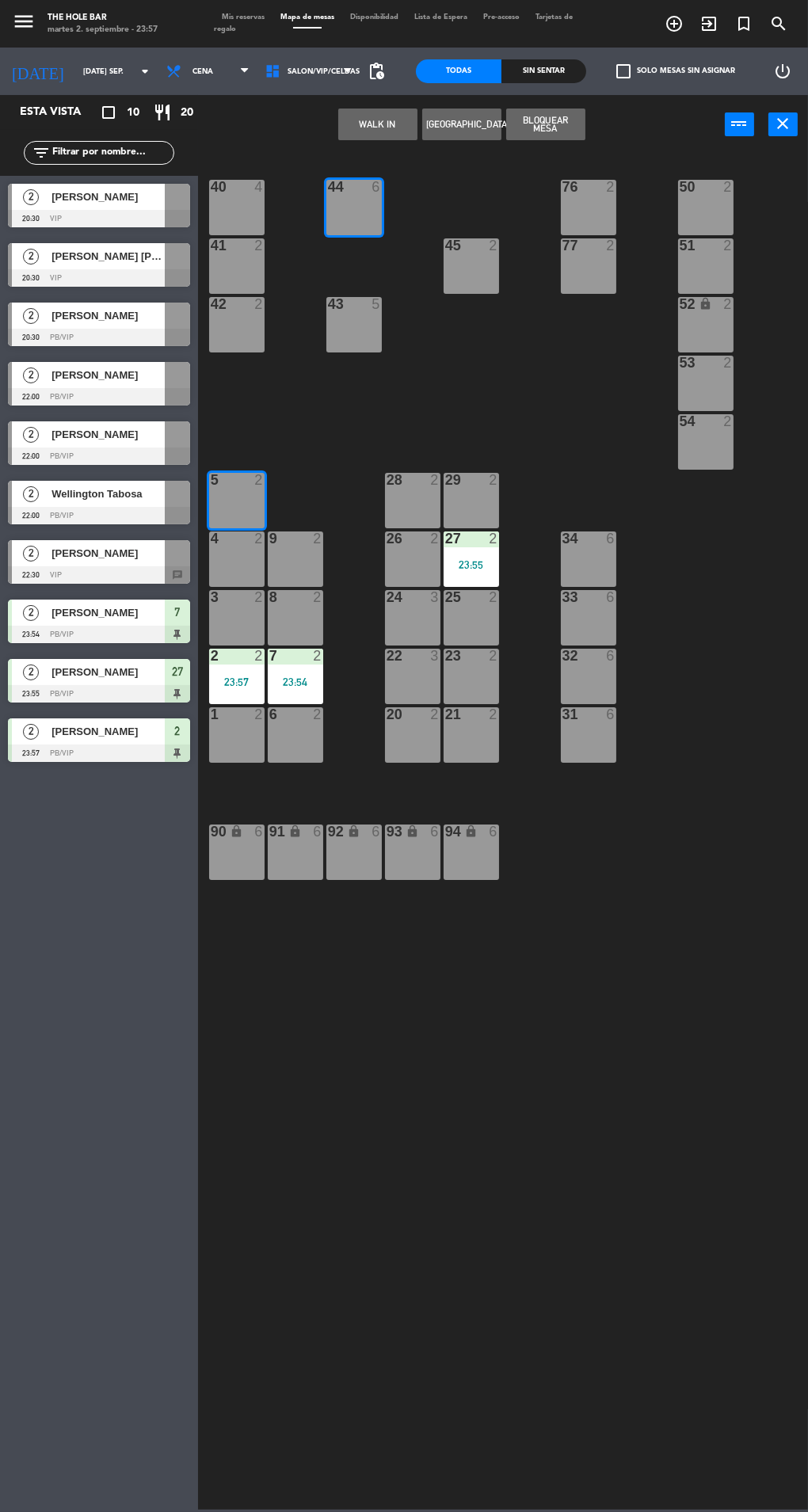
click at [362, 133] on button "WALK IN" at bounding box center [378, 124] width 80 height 32
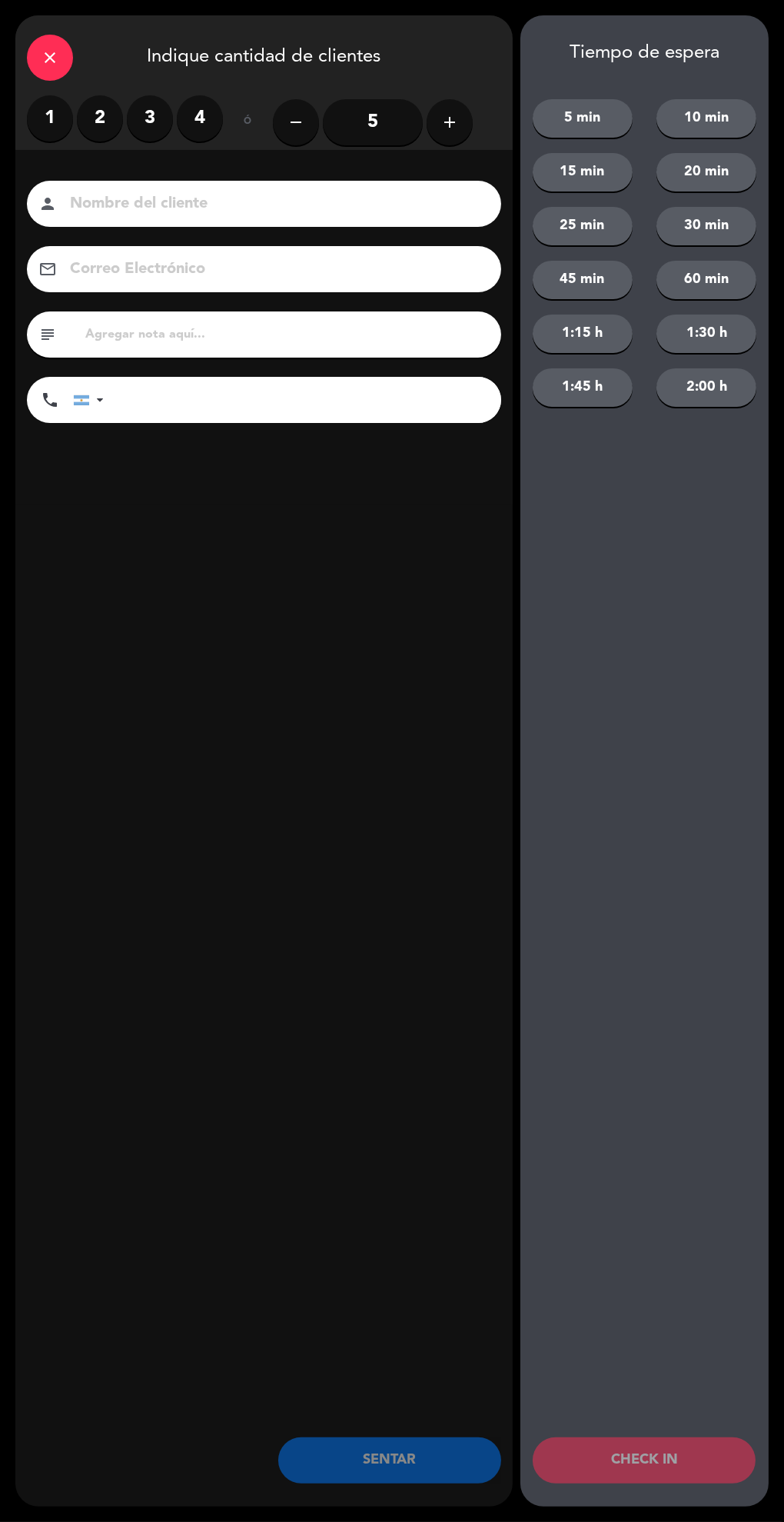
click at [49, 120] on label "1" at bounding box center [50, 118] width 46 height 46
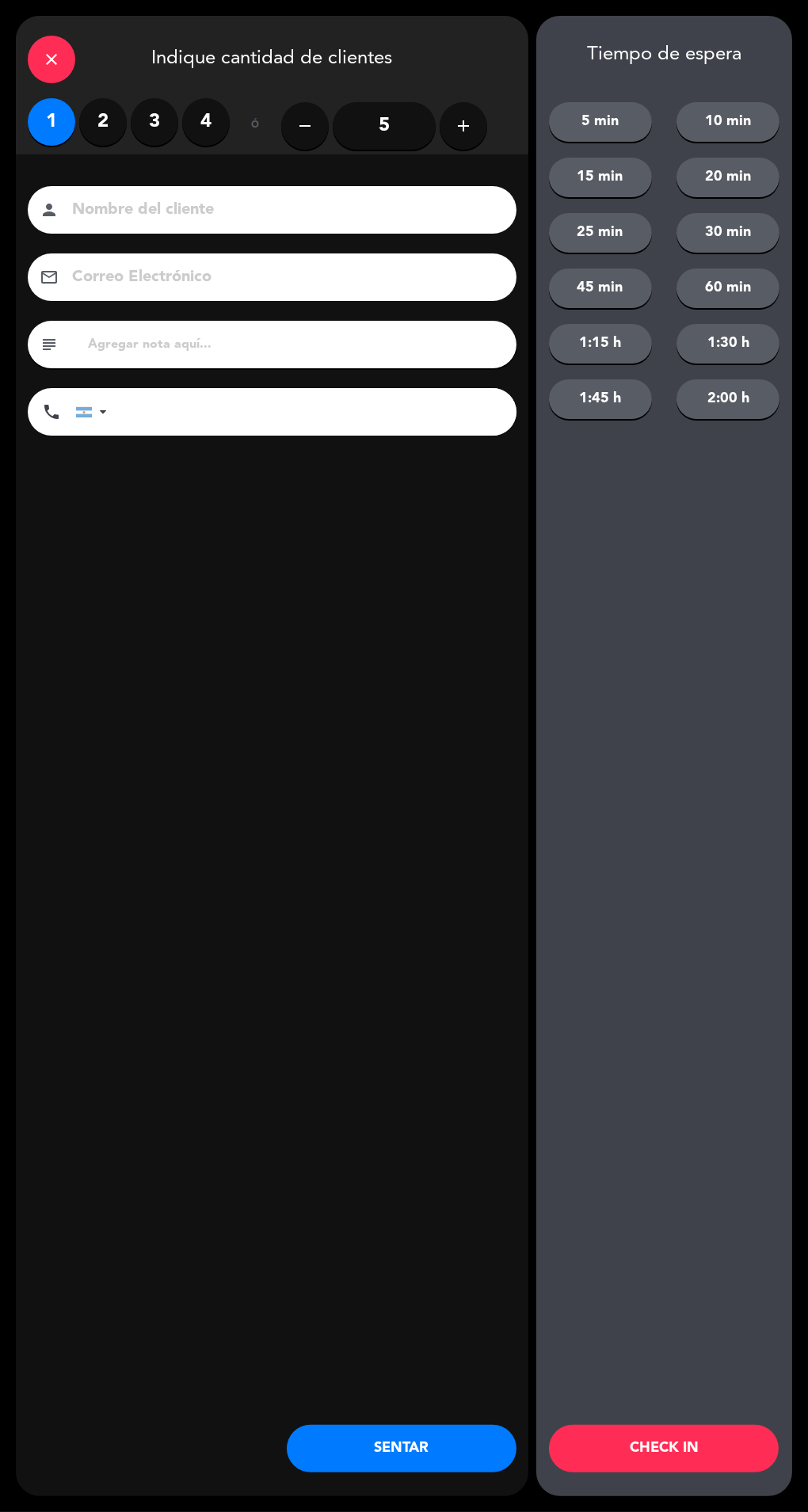
click at [118, 221] on input at bounding box center [283, 210] width 426 height 28
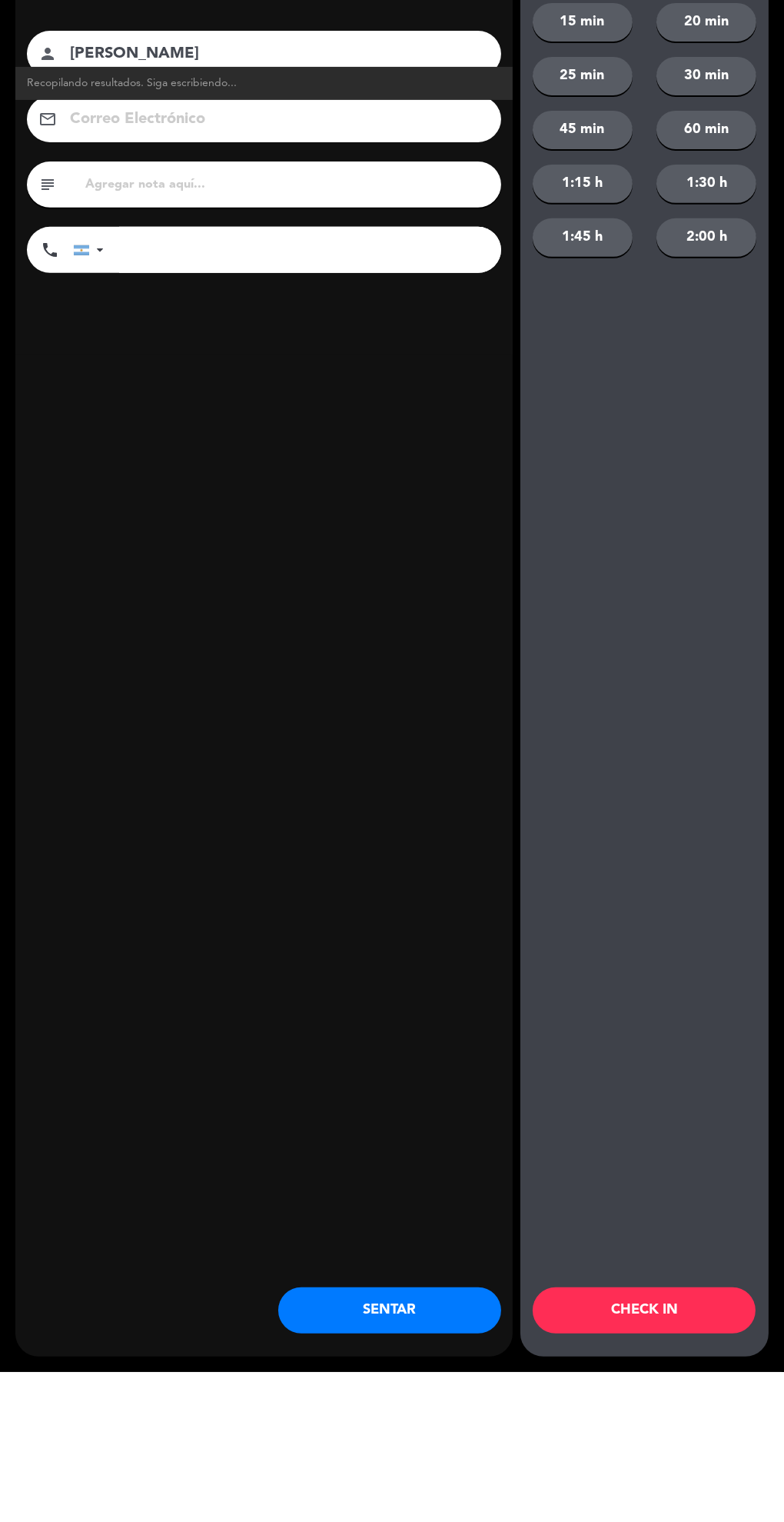
scroll to position [0, 0]
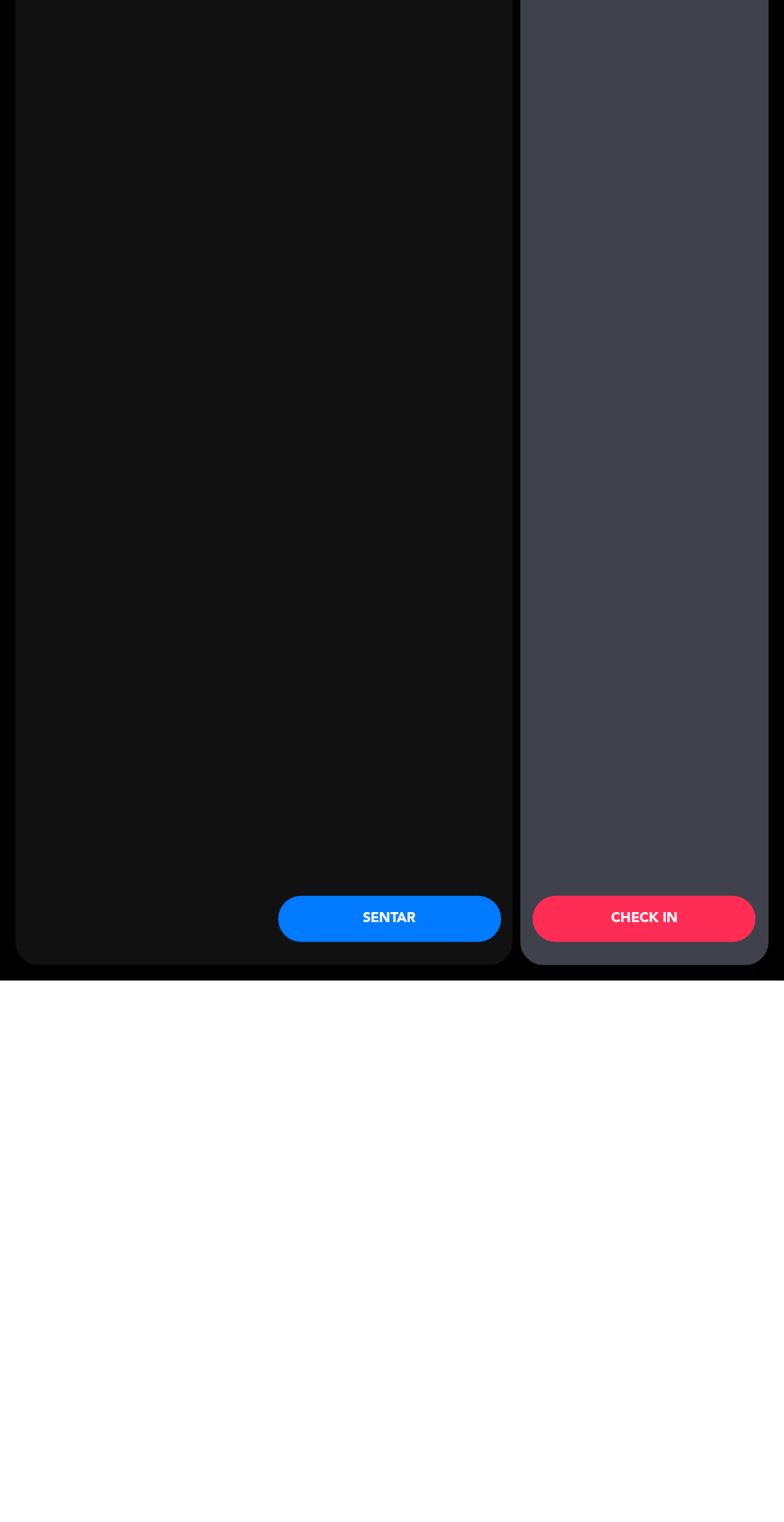
type input "[PERSON_NAME]"
click at [340, 1467] on button "SENTAR" at bounding box center [389, 1460] width 223 height 46
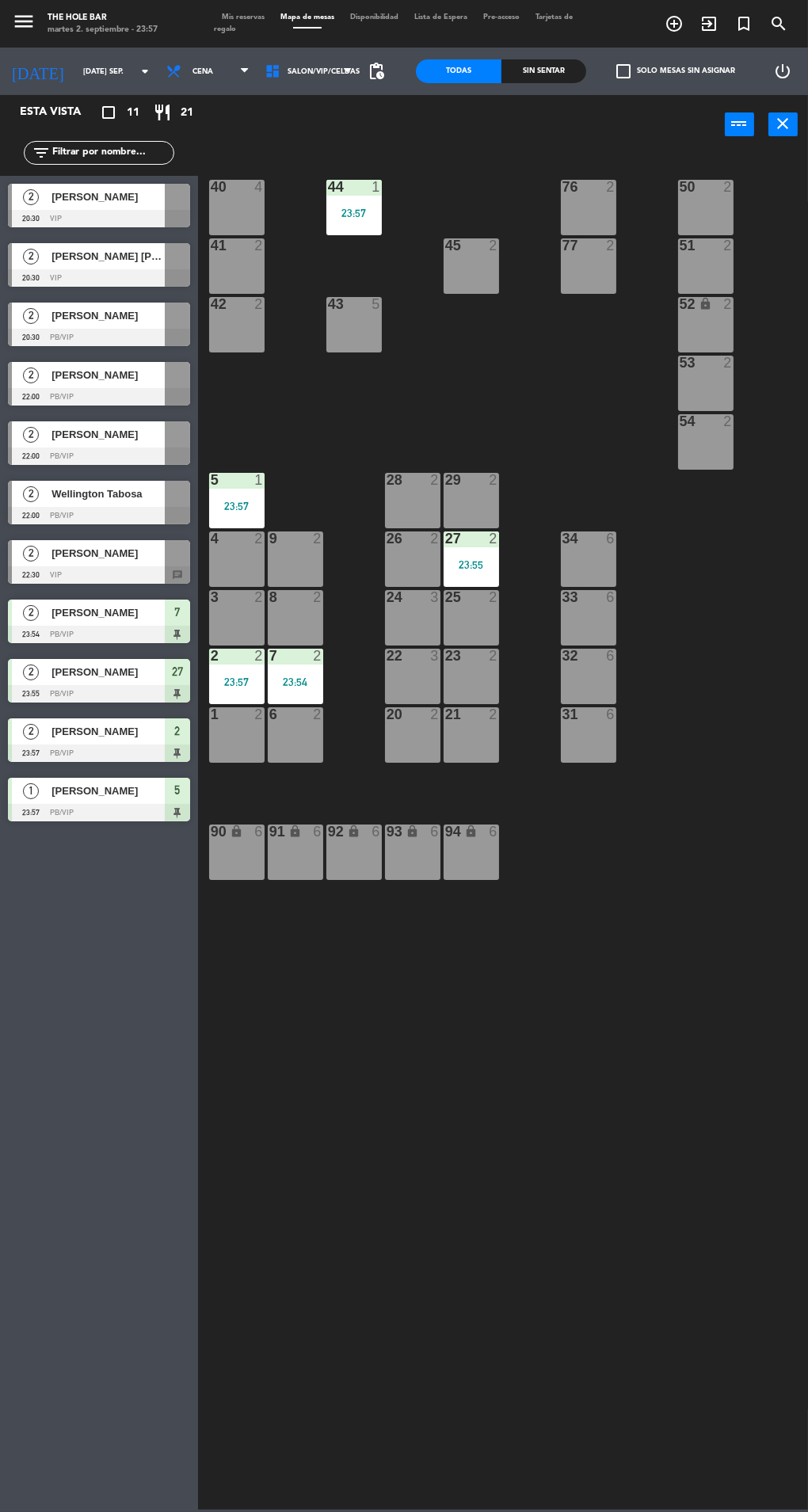
click at [387, 596] on div "24" at bounding box center [387, 597] width 1 height 14
click at [349, 136] on button "WALK IN" at bounding box center [378, 124] width 80 height 32
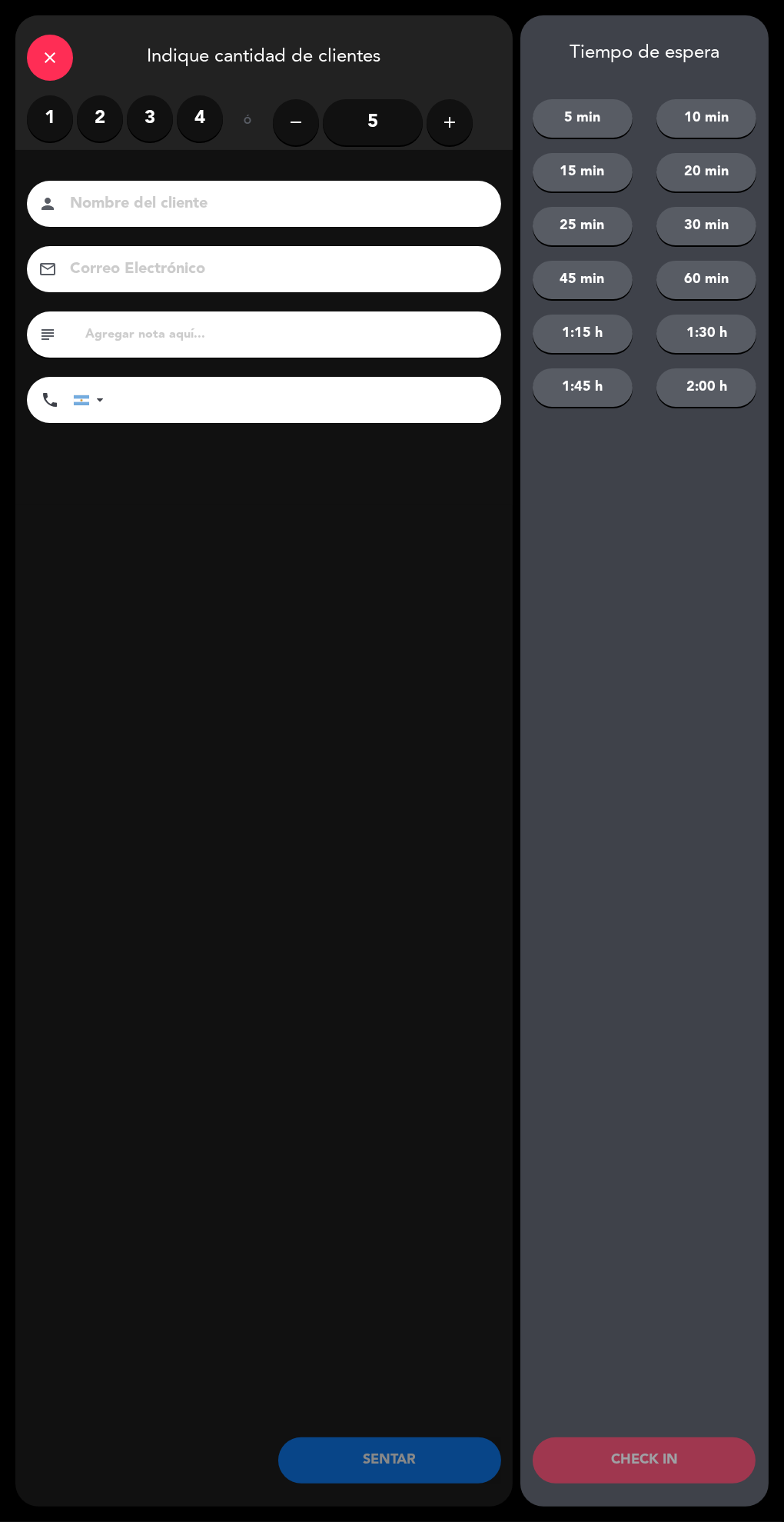
click at [48, 76] on div "close" at bounding box center [50, 57] width 46 height 46
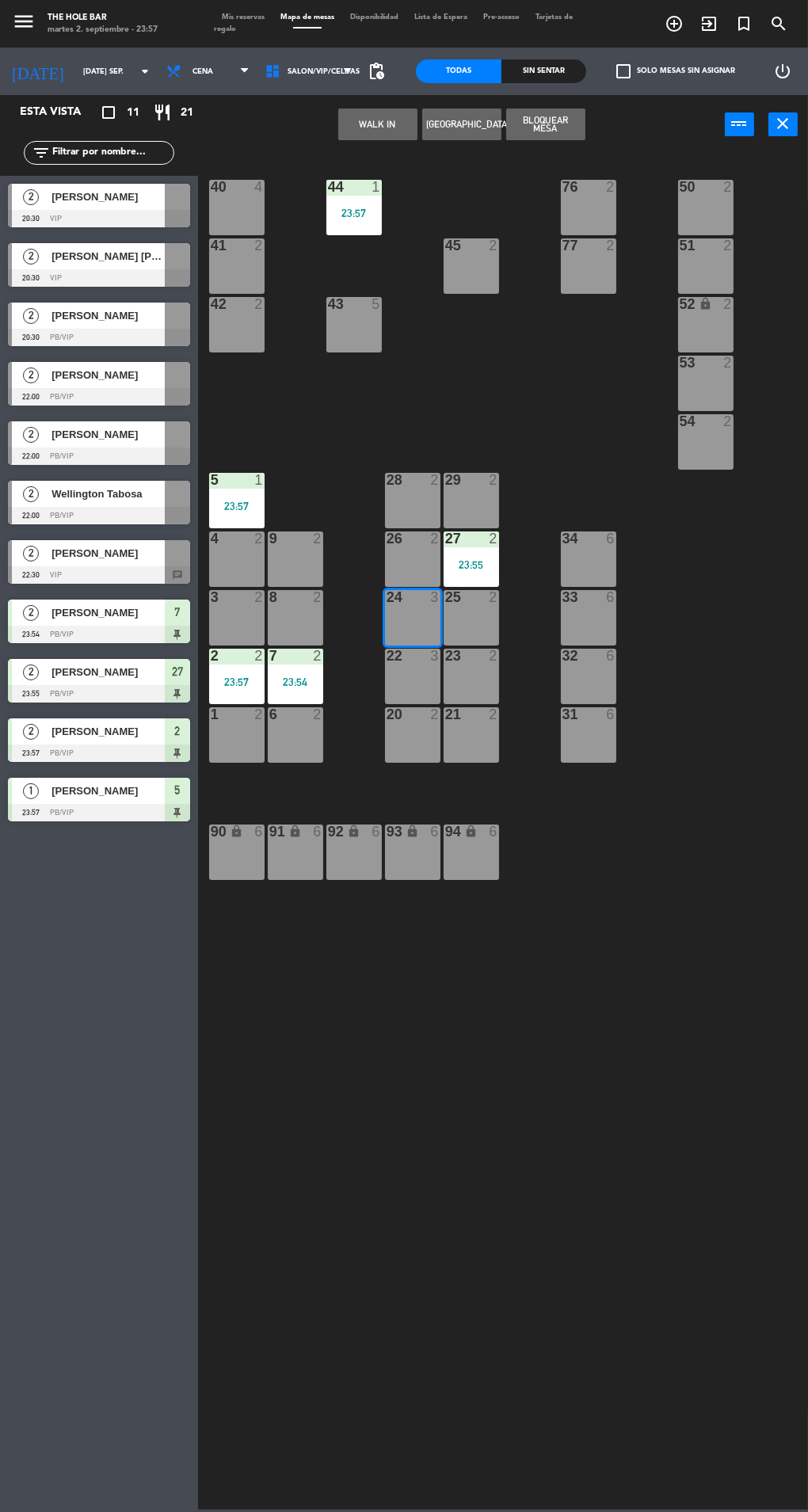
click at [388, 538] on div "26" at bounding box center [387, 539] width 1 height 14
click at [393, 632] on div "24 3" at bounding box center [412, 617] width 55 height 55
click at [343, 138] on button "WALK IN" at bounding box center [378, 124] width 80 height 32
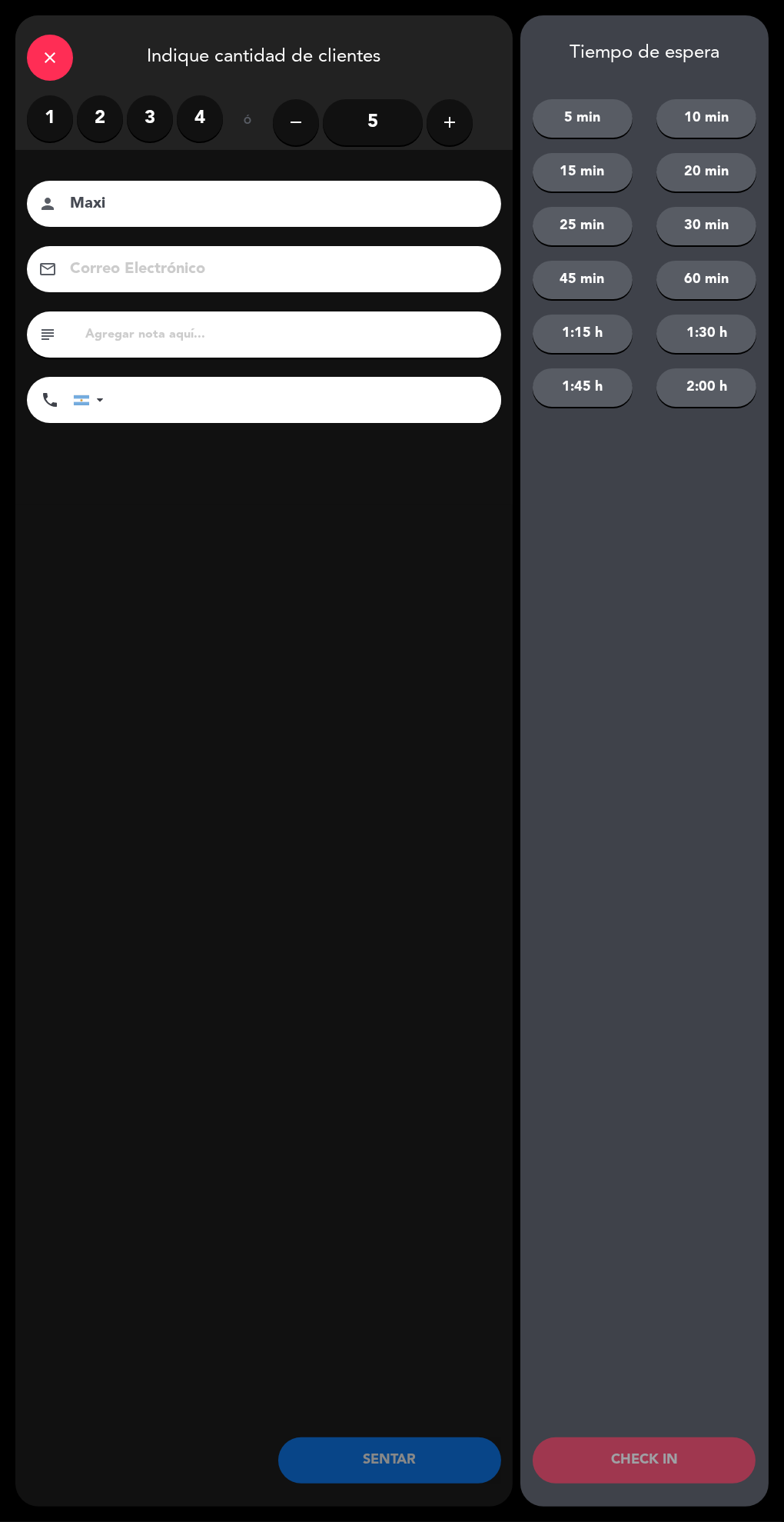
type input "Maxi"
click at [99, 118] on label "2" at bounding box center [100, 118] width 46 height 46
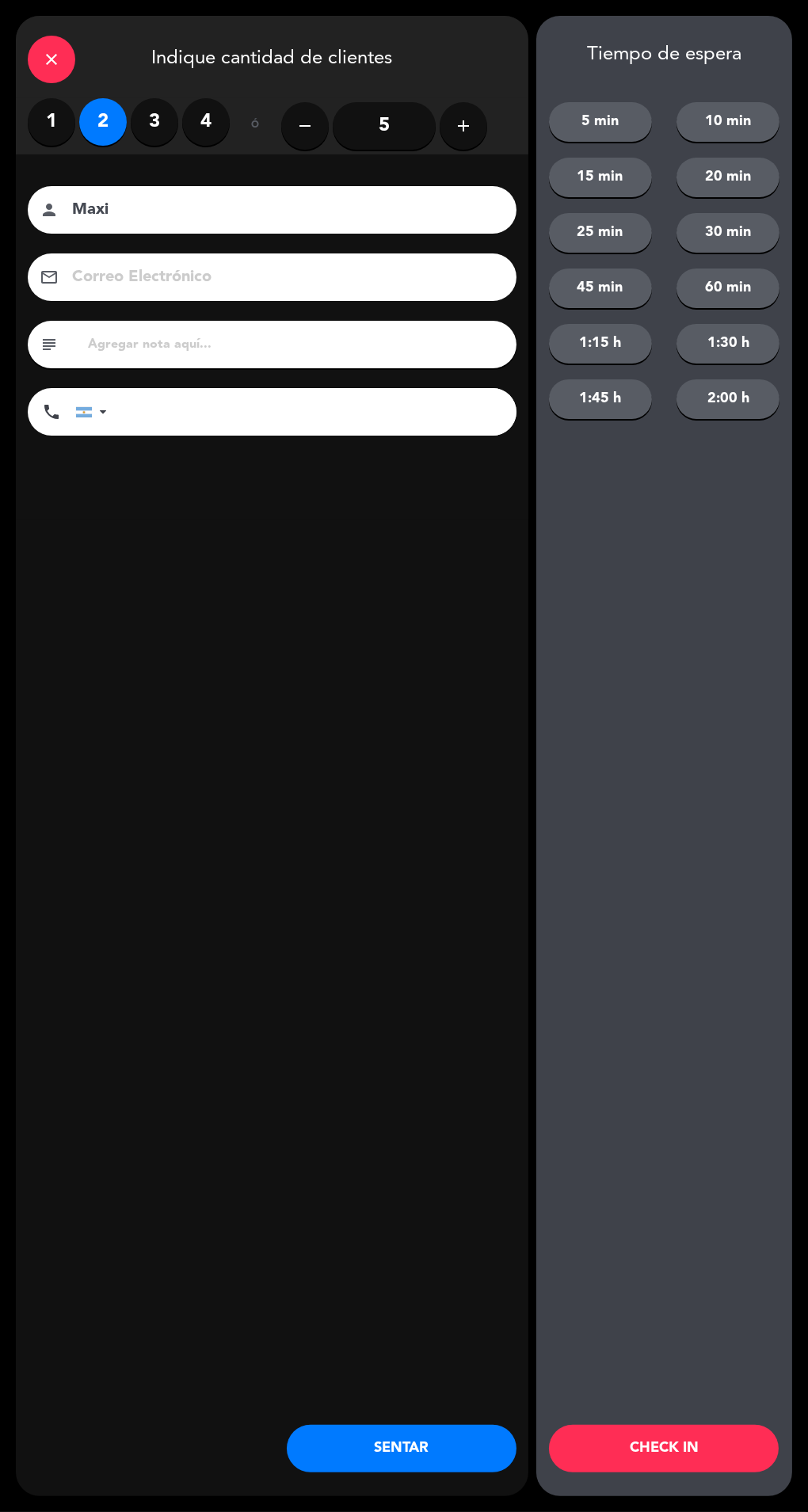
click at [433, 1466] on button "SENTAR" at bounding box center [401, 1449] width 230 height 48
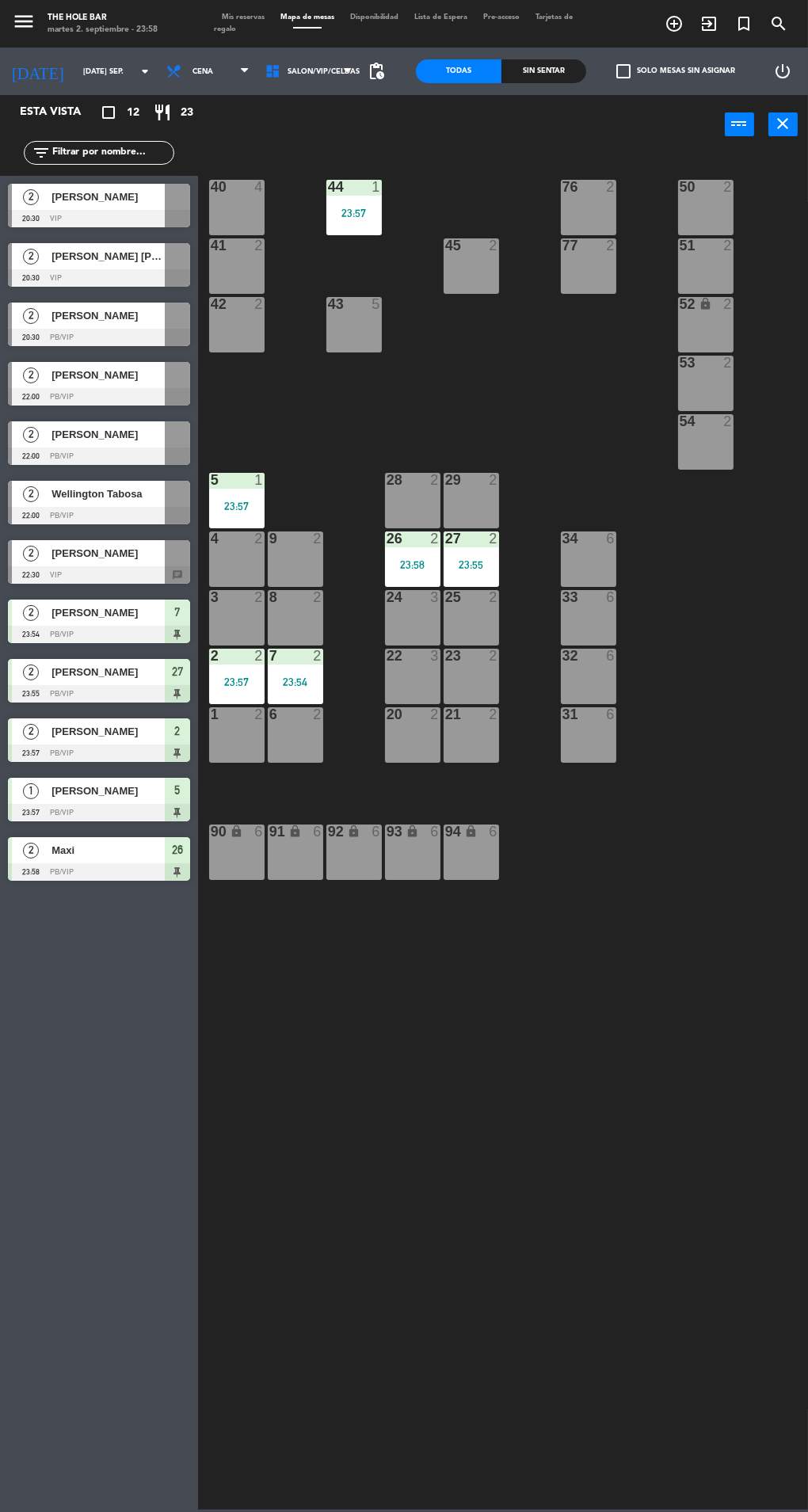
click at [278, 631] on div "8 2" at bounding box center [295, 617] width 55 height 55
click at [351, 130] on button "WALK IN" at bounding box center [378, 124] width 80 height 32
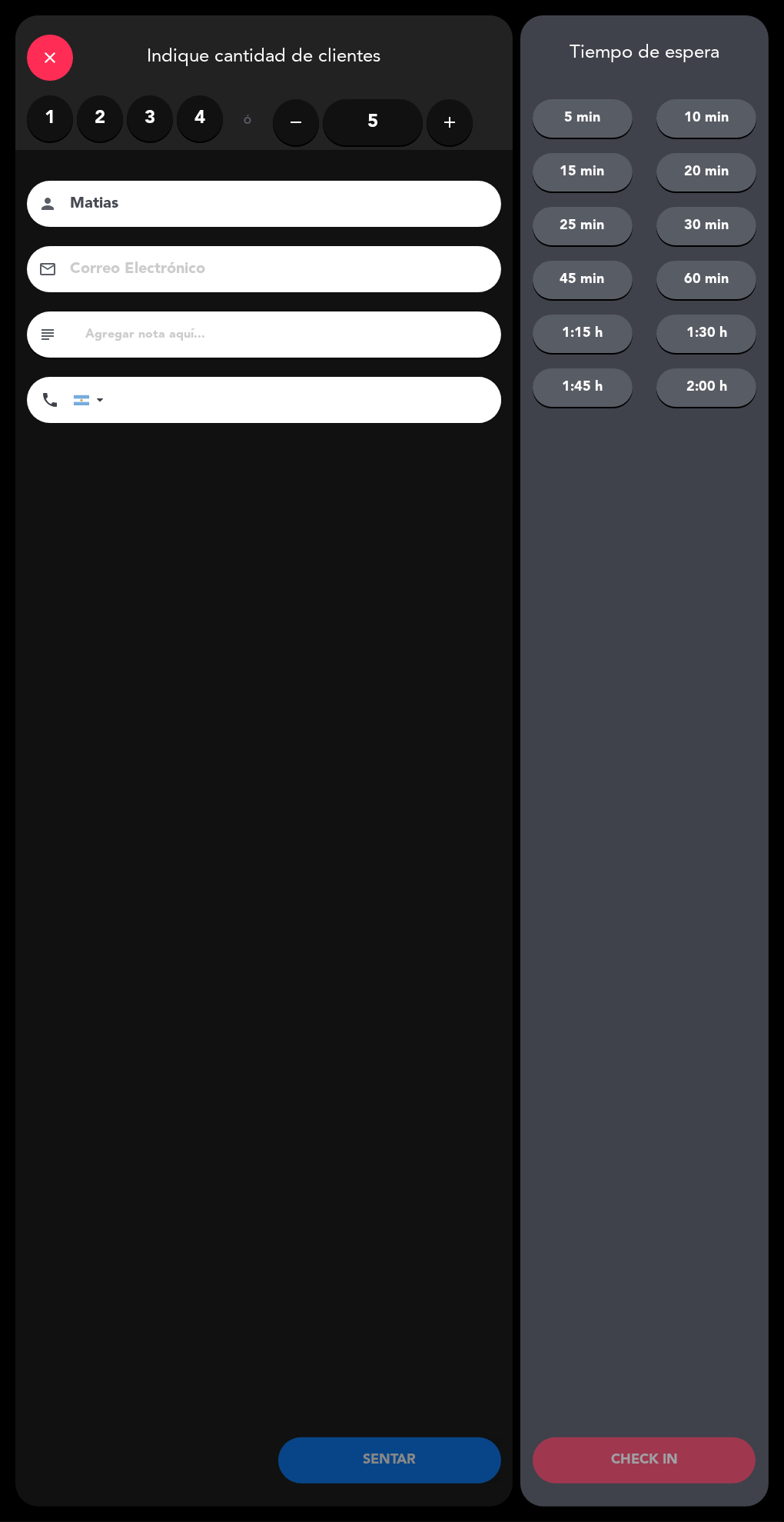
type input "Matias"
click at [82, 109] on label "2" at bounding box center [100, 118] width 46 height 46
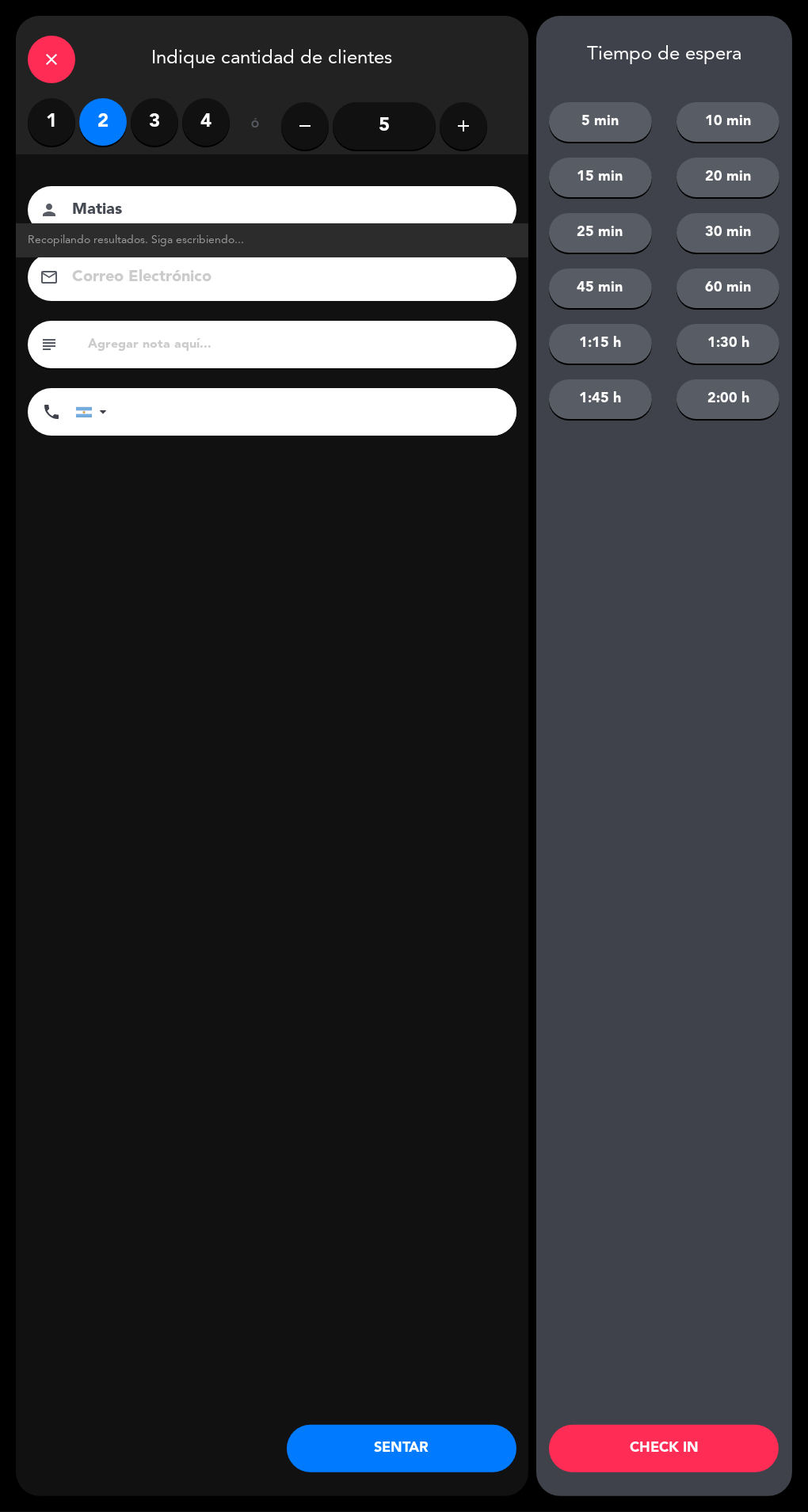
click at [332, 1463] on button "SENTAR" at bounding box center [401, 1449] width 230 height 48
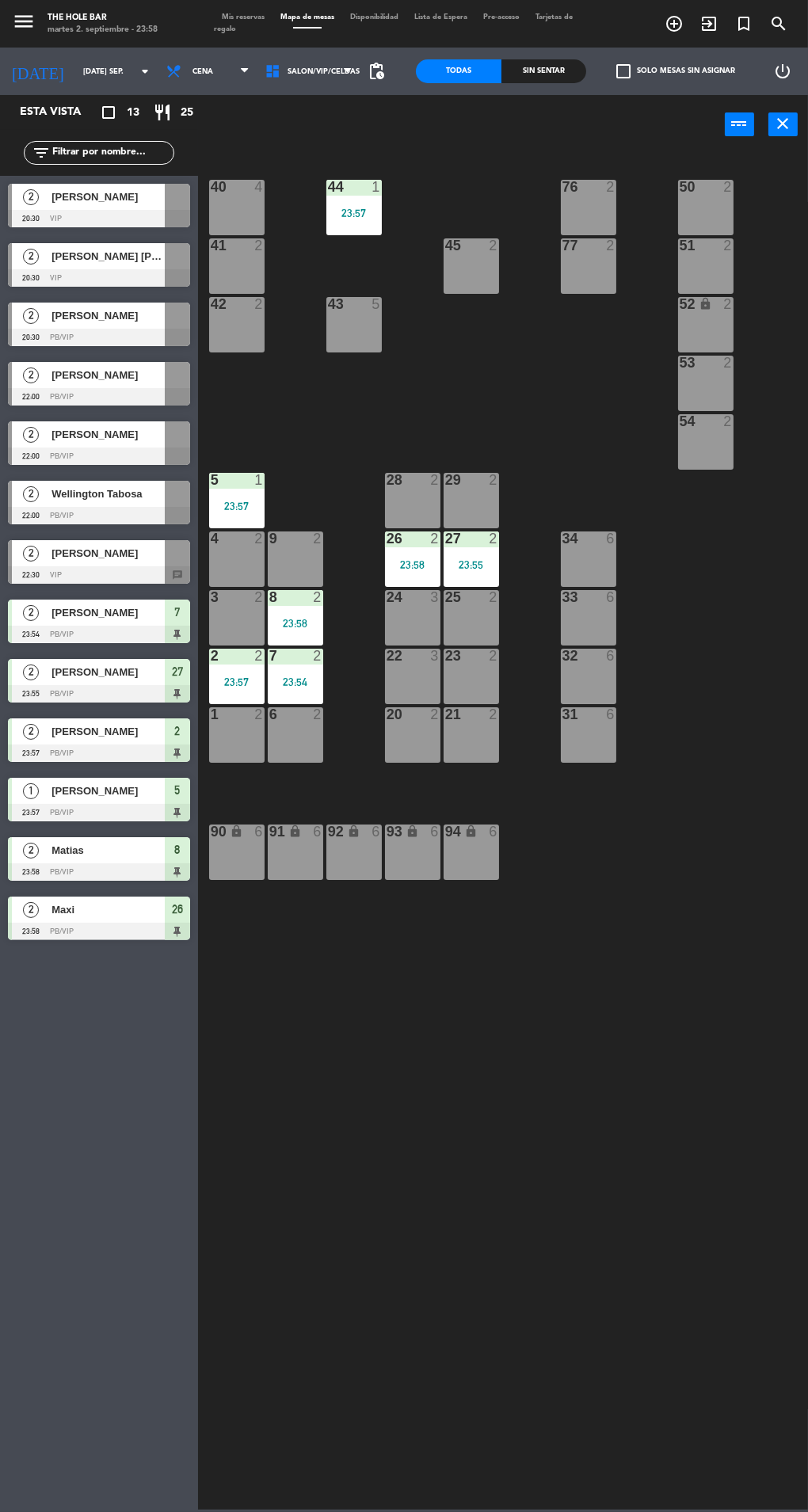
click at [224, 29] on span "Tarjetas de regalo" at bounding box center [393, 23] width 359 height 19
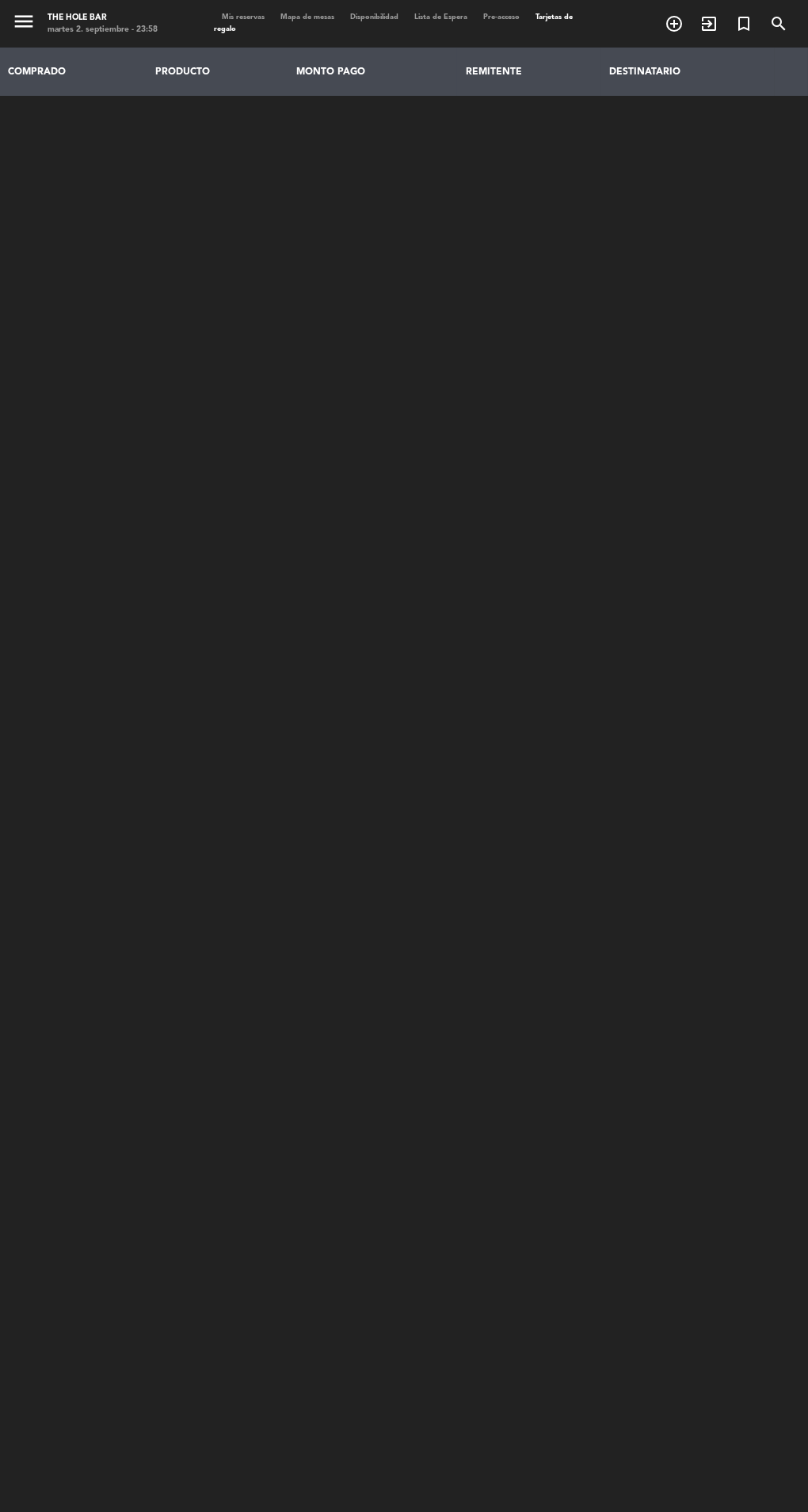
click at [240, 17] on span "Mis reservas" at bounding box center [243, 17] width 59 height 7
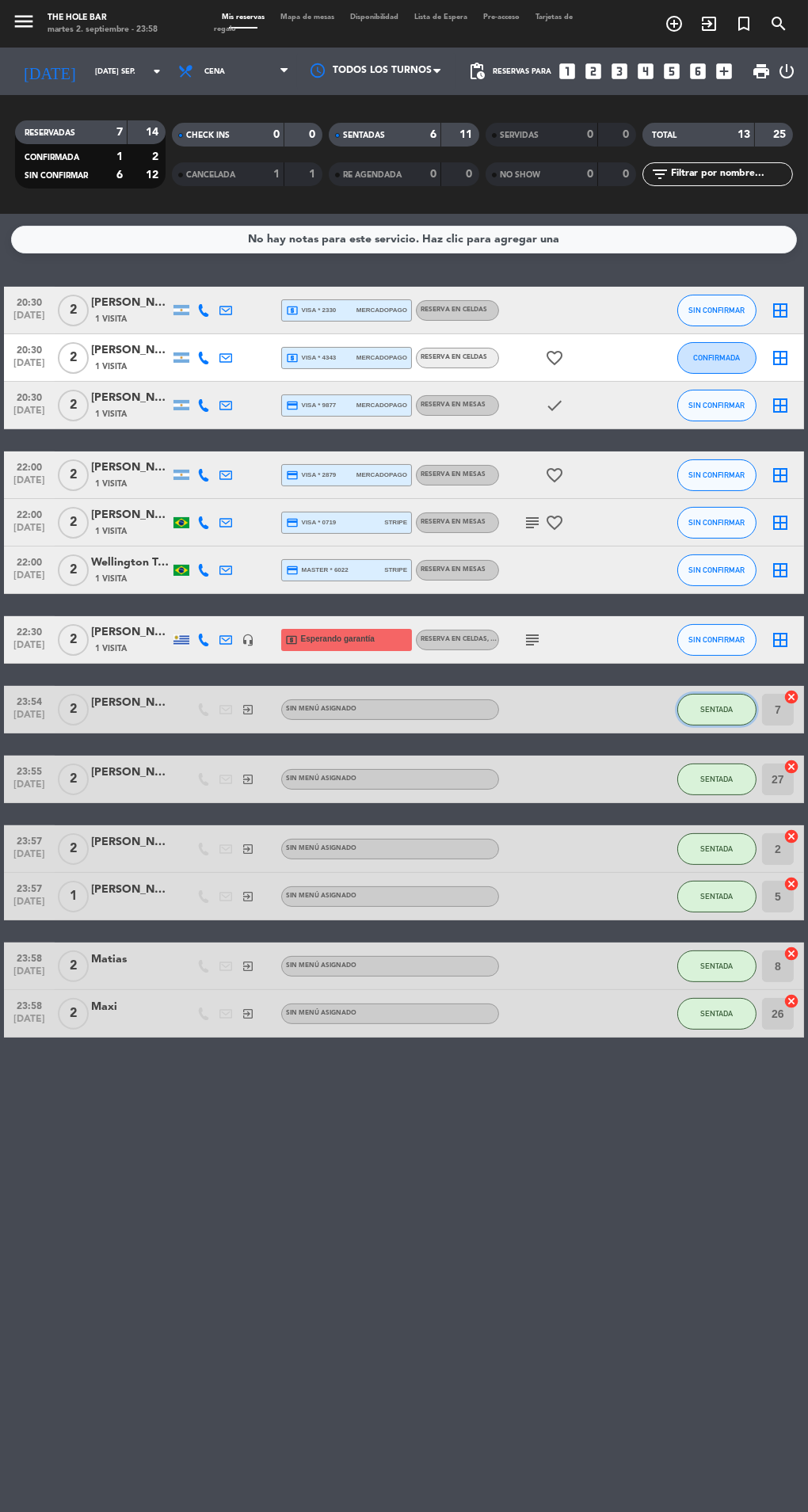
click at [683, 709] on button "SENTADA" at bounding box center [717, 709] width 80 height 32
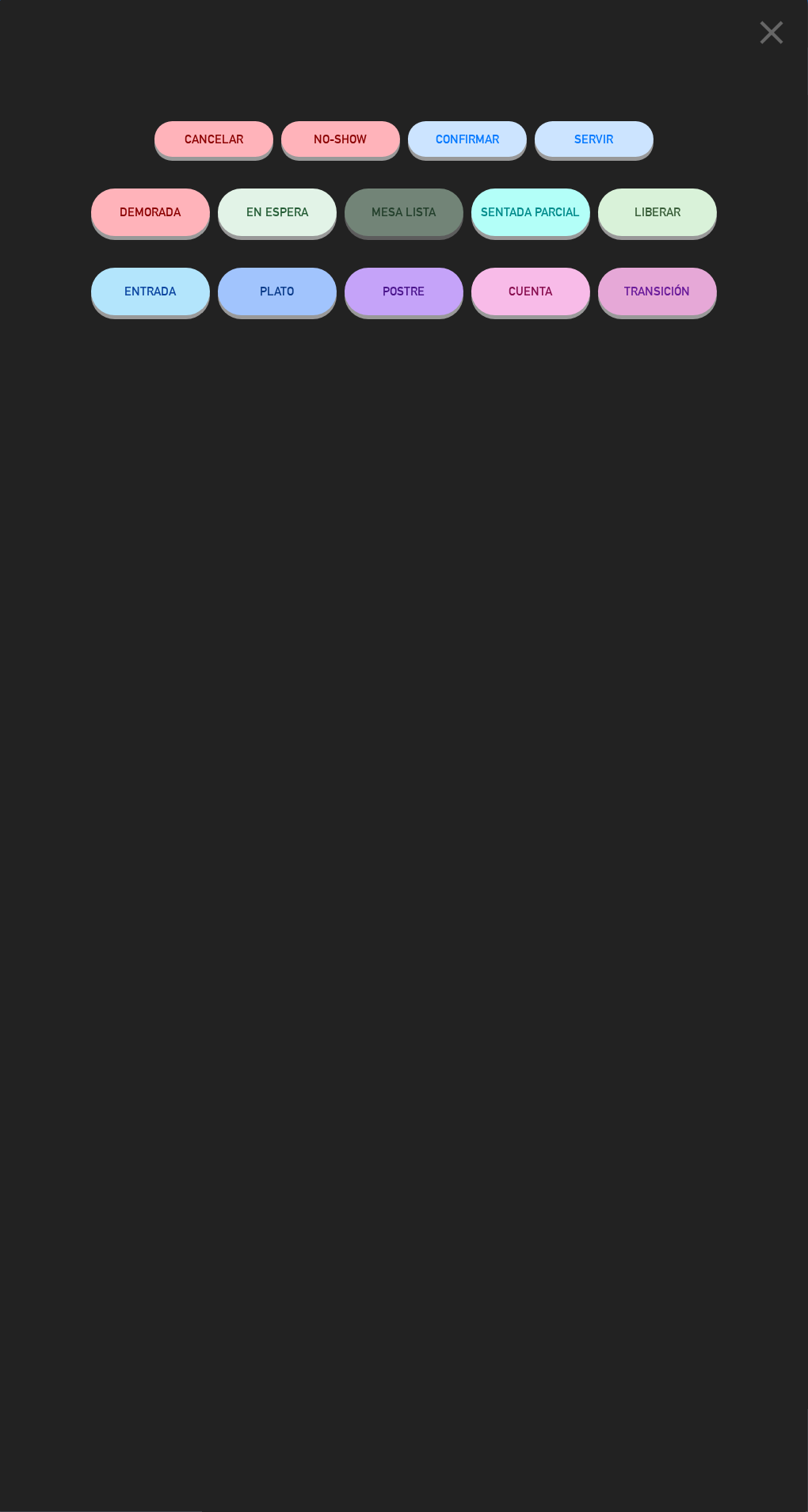
click at [559, 191] on button "SENTADA PARCIAL" at bounding box center [531, 212] width 118 height 48
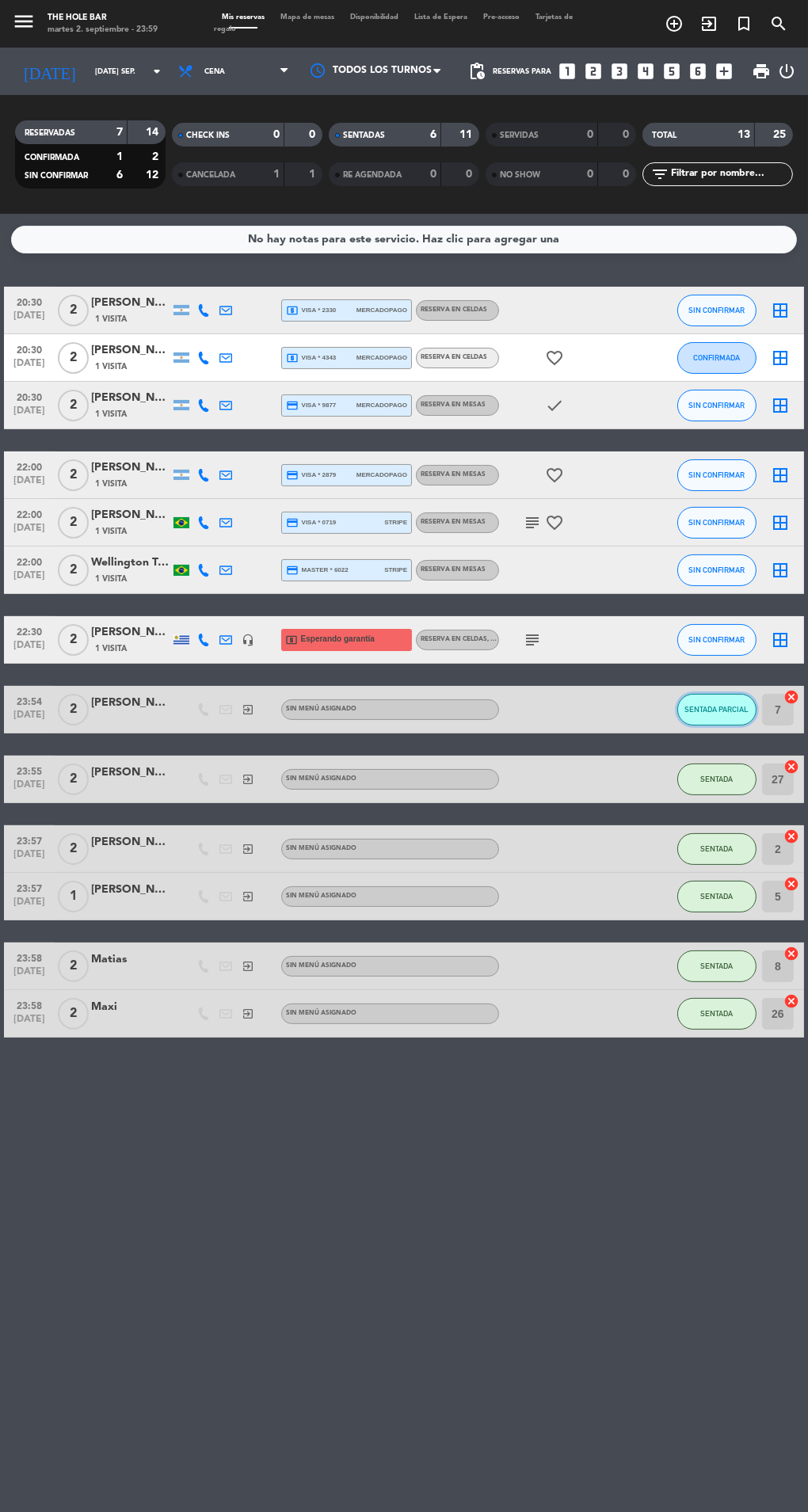
click at [725, 714] on span "SENTADA PARCIAL" at bounding box center [716, 709] width 64 height 9
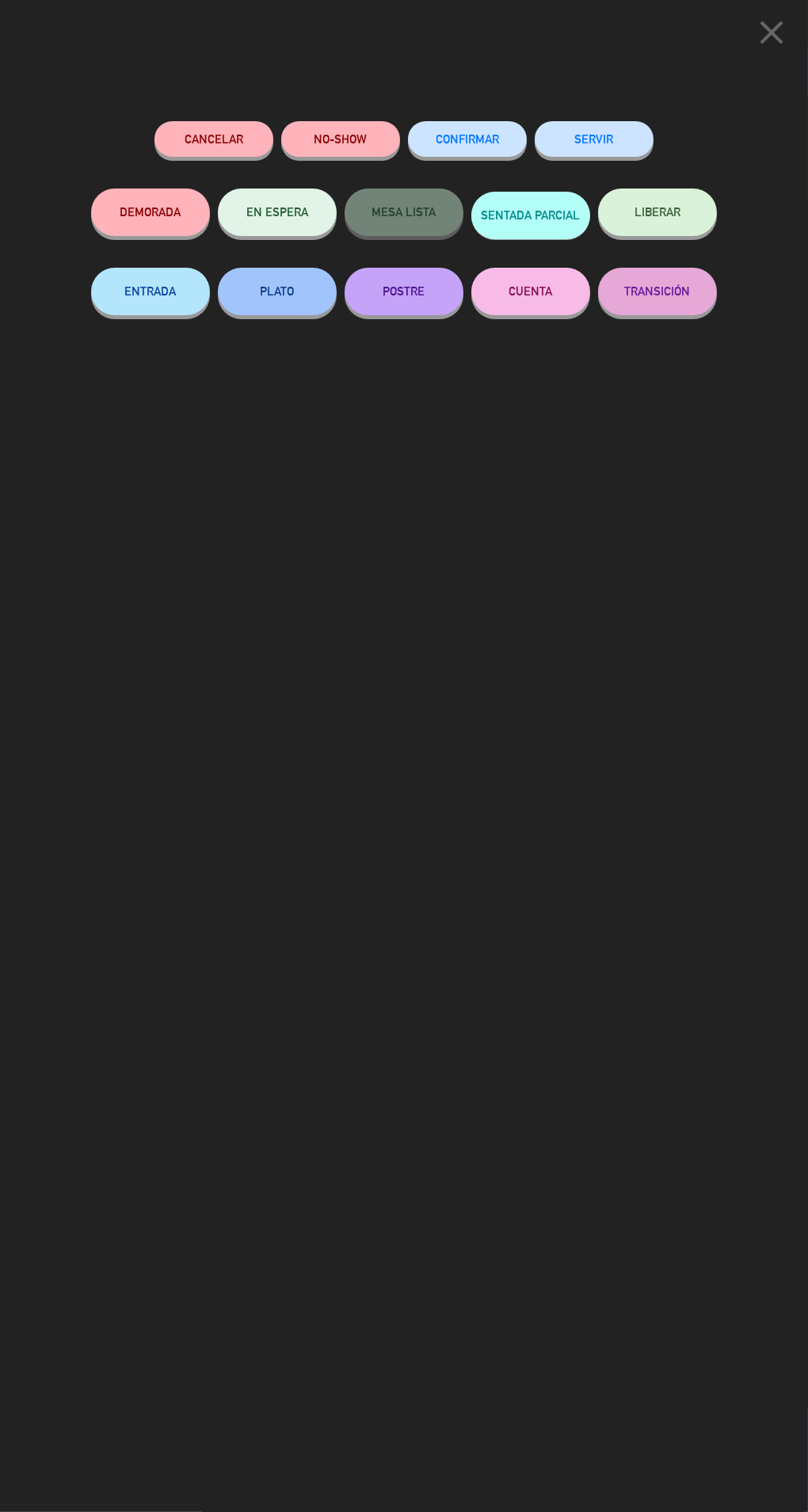
click at [614, 125] on button "SERVIR" at bounding box center [594, 138] width 118 height 35
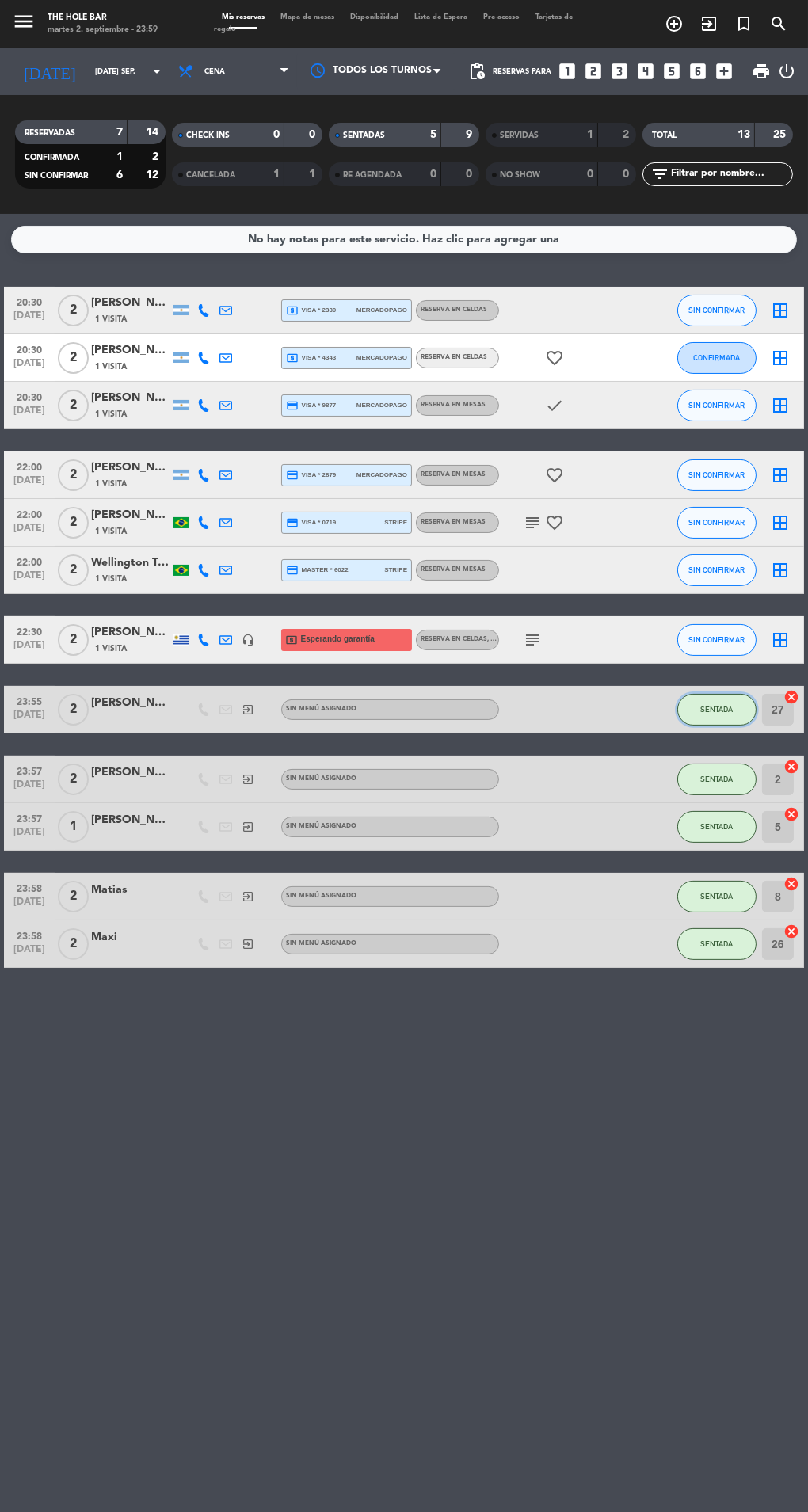
click at [704, 716] on button "SENTADA" at bounding box center [717, 709] width 80 height 32
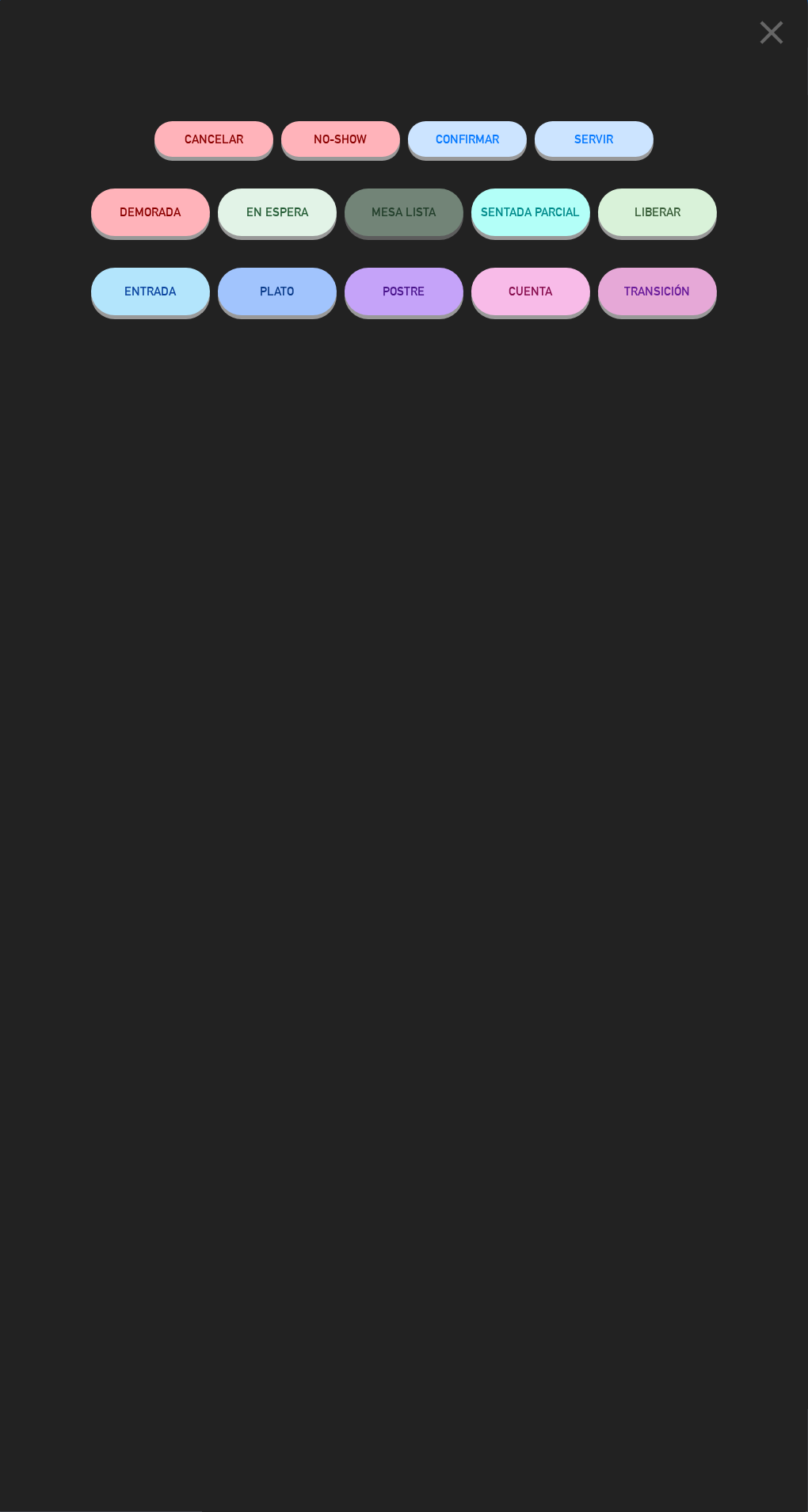
click at [679, 165] on div "Cancelar NO-SHOW CONFIRMAR SERVIR" at bounding box center [404, 155] width 625 height 68
click at [624, 131] on button "SERVIR" at bounding box center [594, 138] width 118 height 35
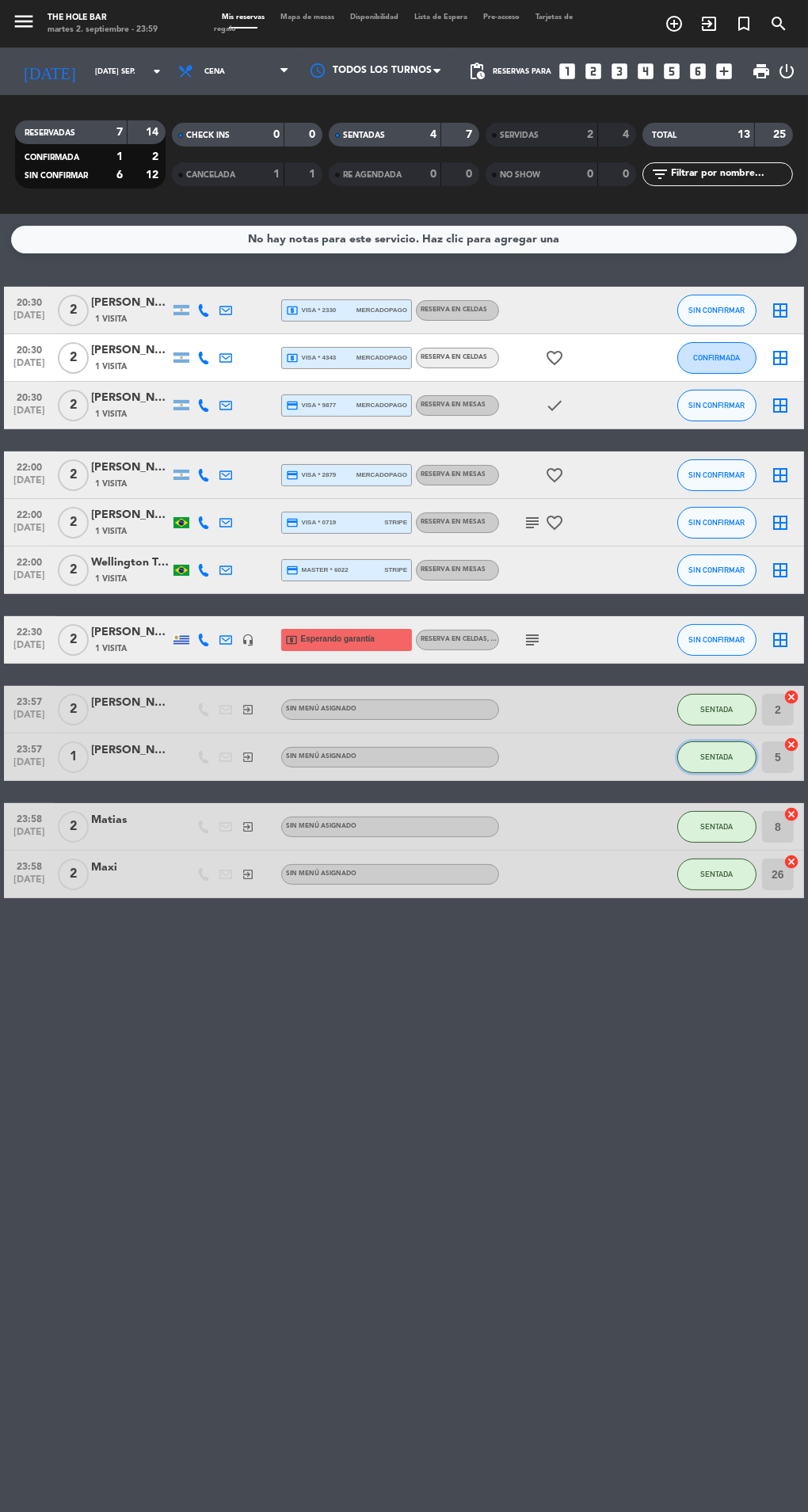
click at [692, 749] on button "SENTADA" at bounding box center [717, 756] width 80 height 32
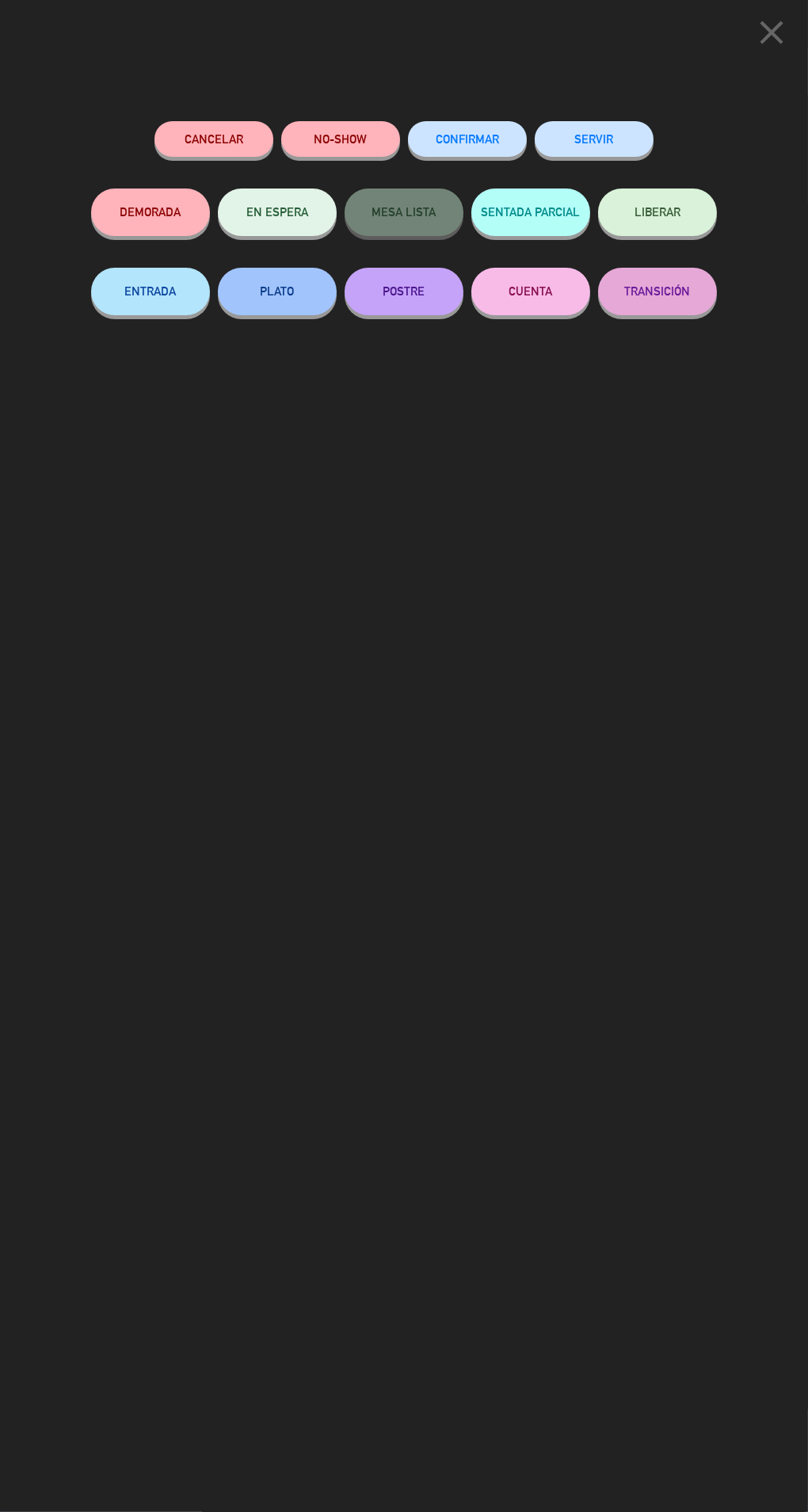
click at [612, 145] on button "SERVIR" at bounding box center [594, 138] width 118 height 35
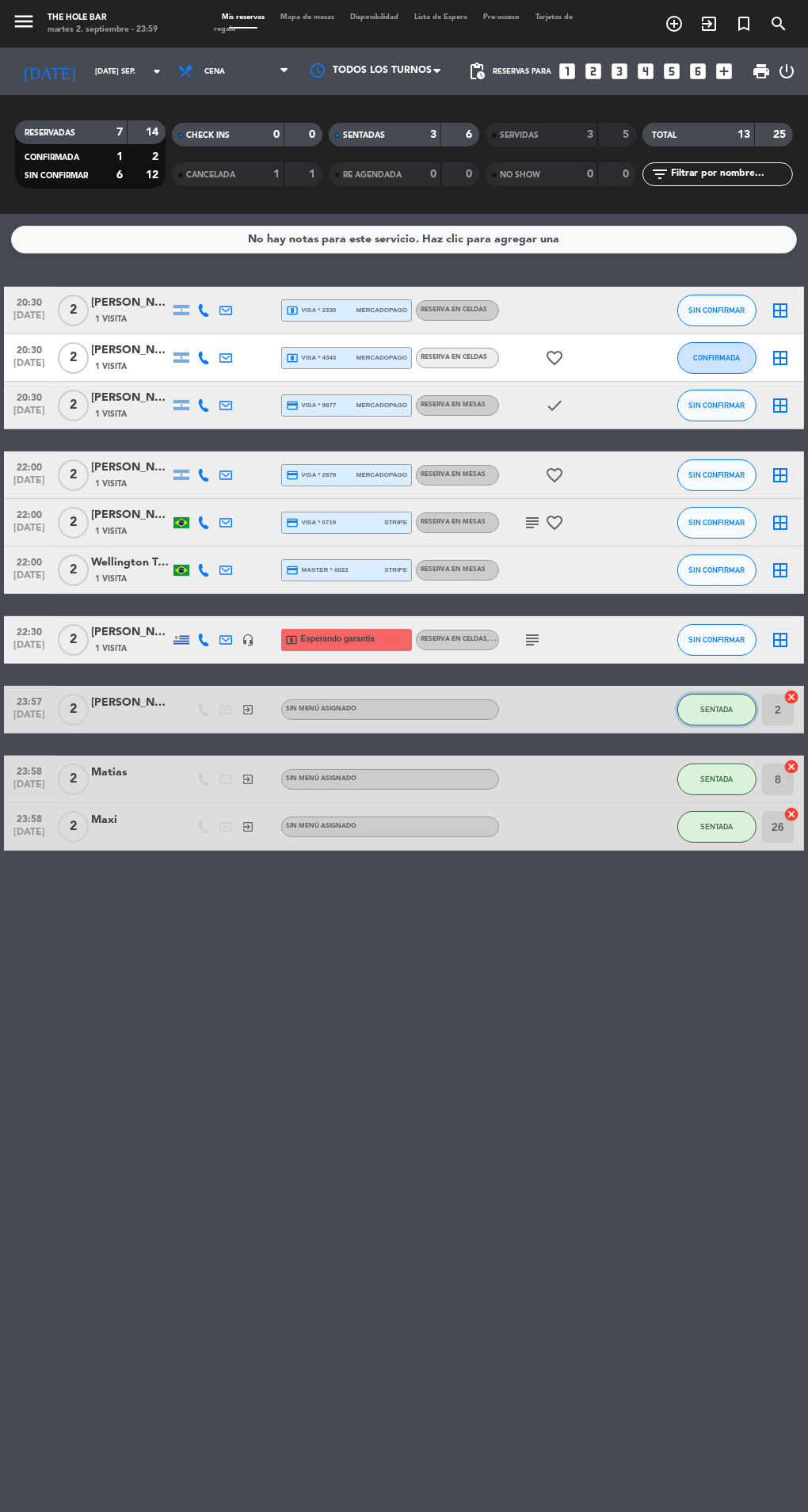
click at [709, 714] on span "SENTADA" at bounding box center [717, 709] width 33 height 9
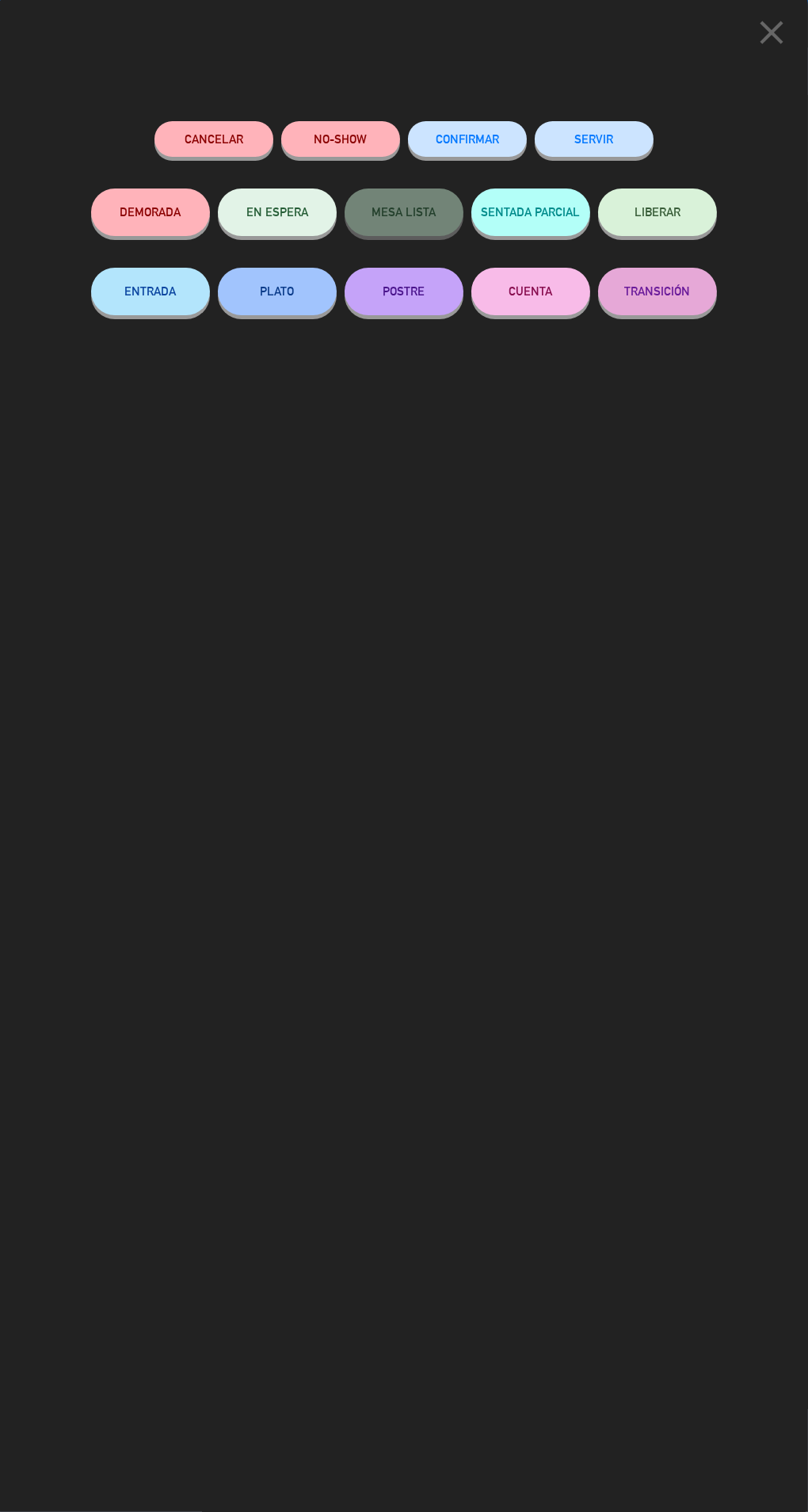
click at [581, 146] on button "SERVIR" at bounding box center [594, 138] width 118 height 35
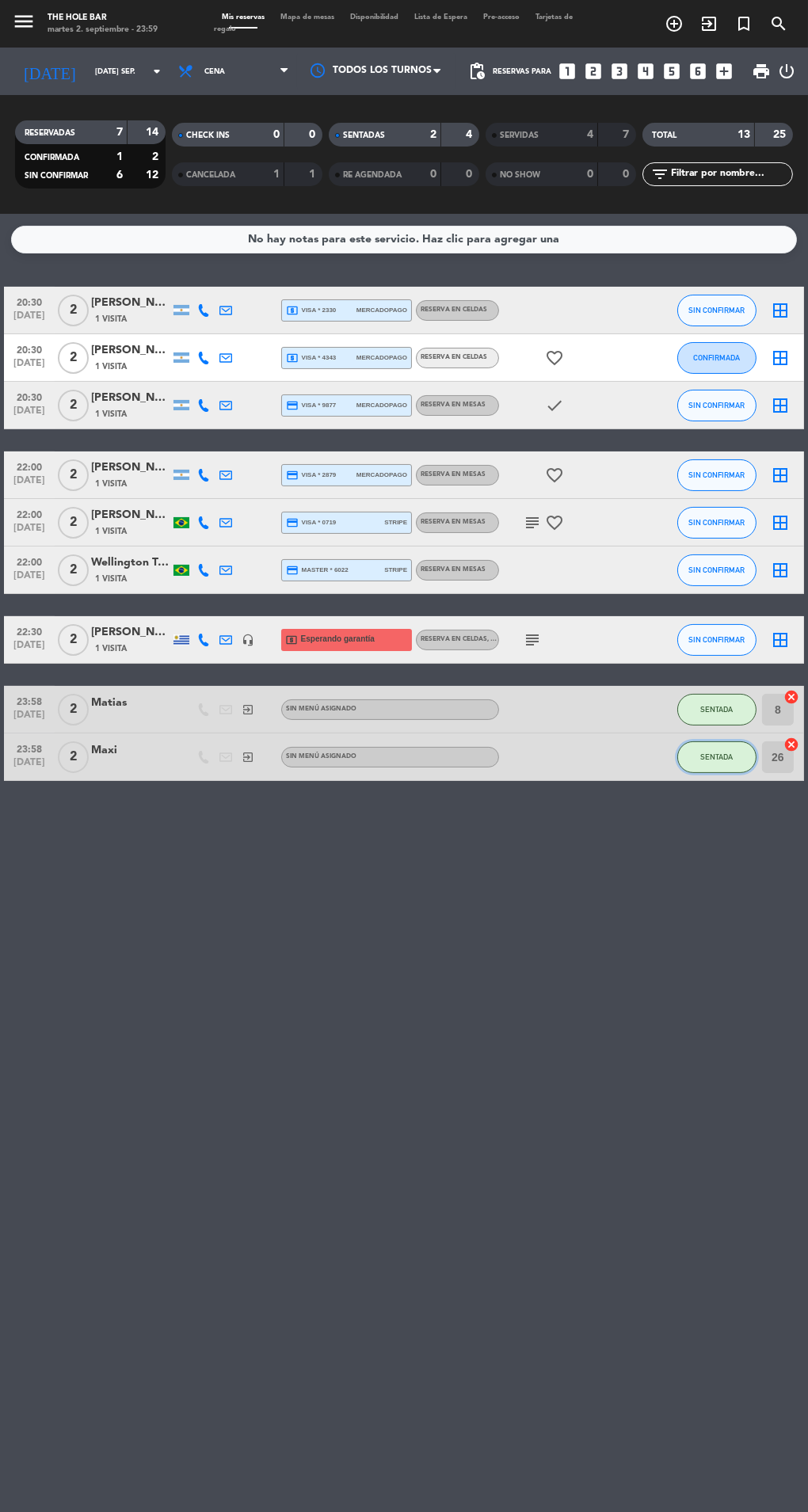
click at [698, 755] on button "SENTADA" at bounding box center [717, 756] width 80 height 32
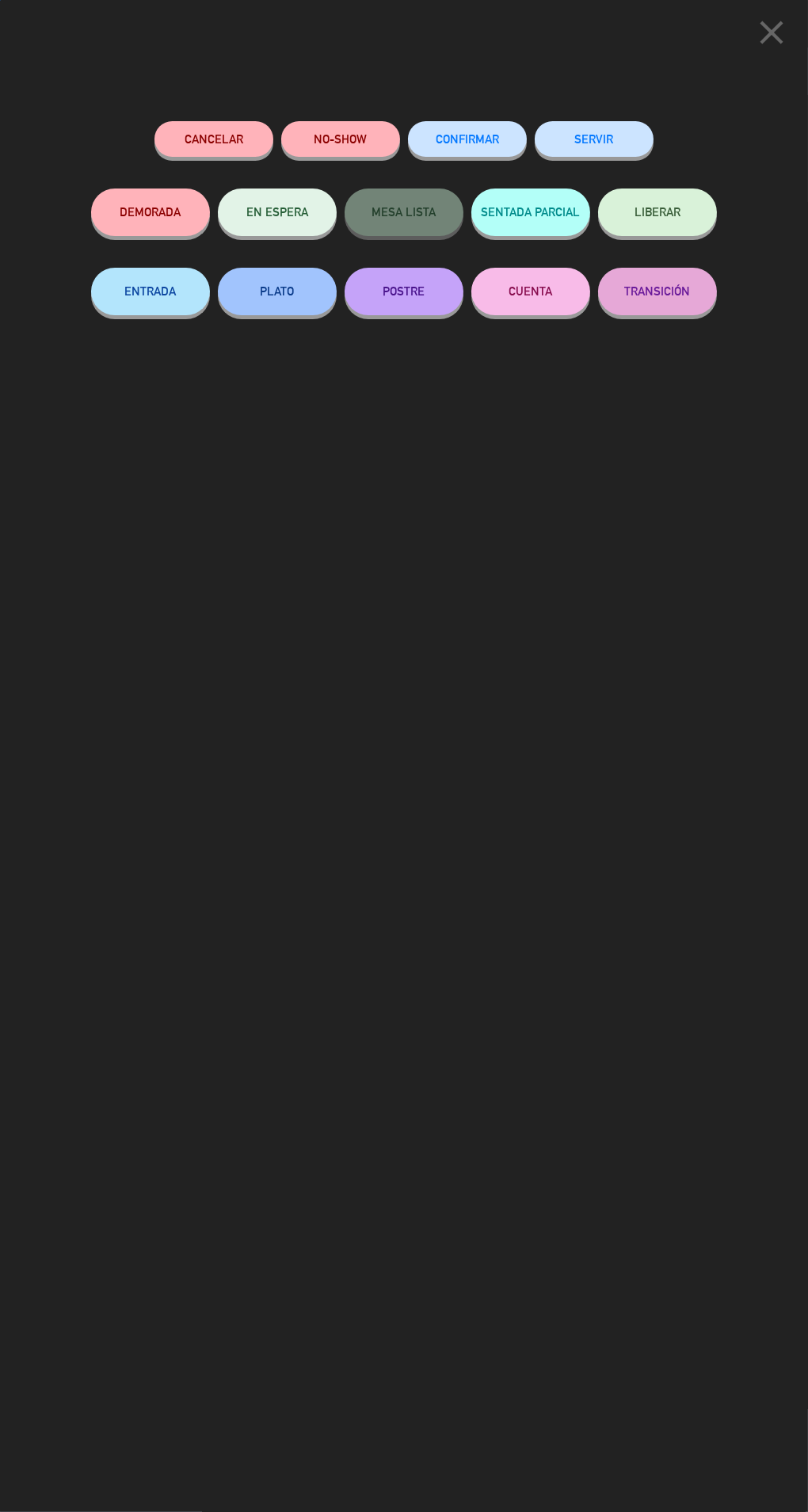
click at [616, 127] on button "SERVIR" at bounding box center [594, 138] width 118 height 35
click at [637, 131] on button "SERVIR" at bounding box center [594, 138] width 118 height 35
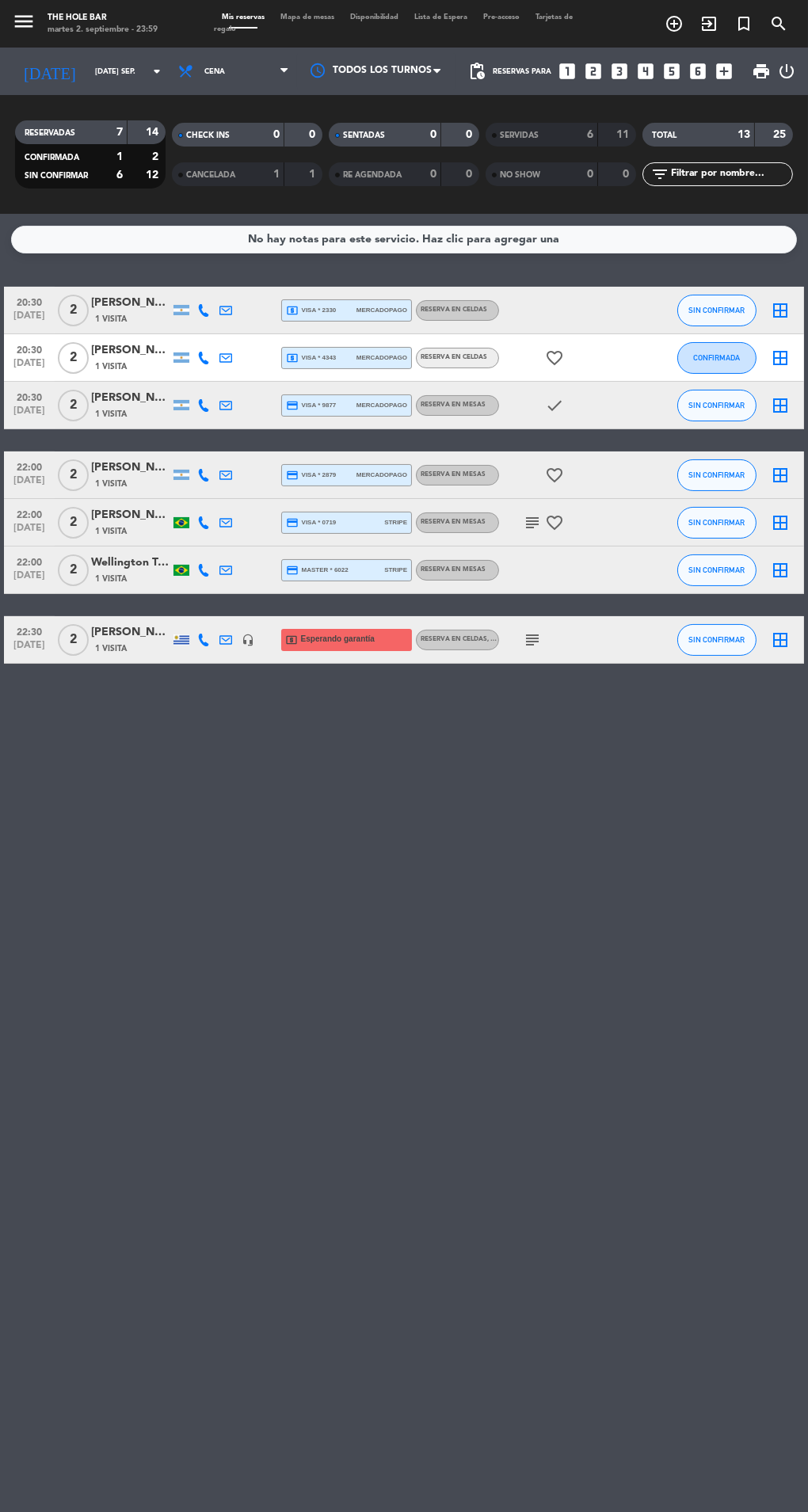
click at [332, 17] on span "Mapa de mesas" at bounding box center [307, 17] width 70 height 7
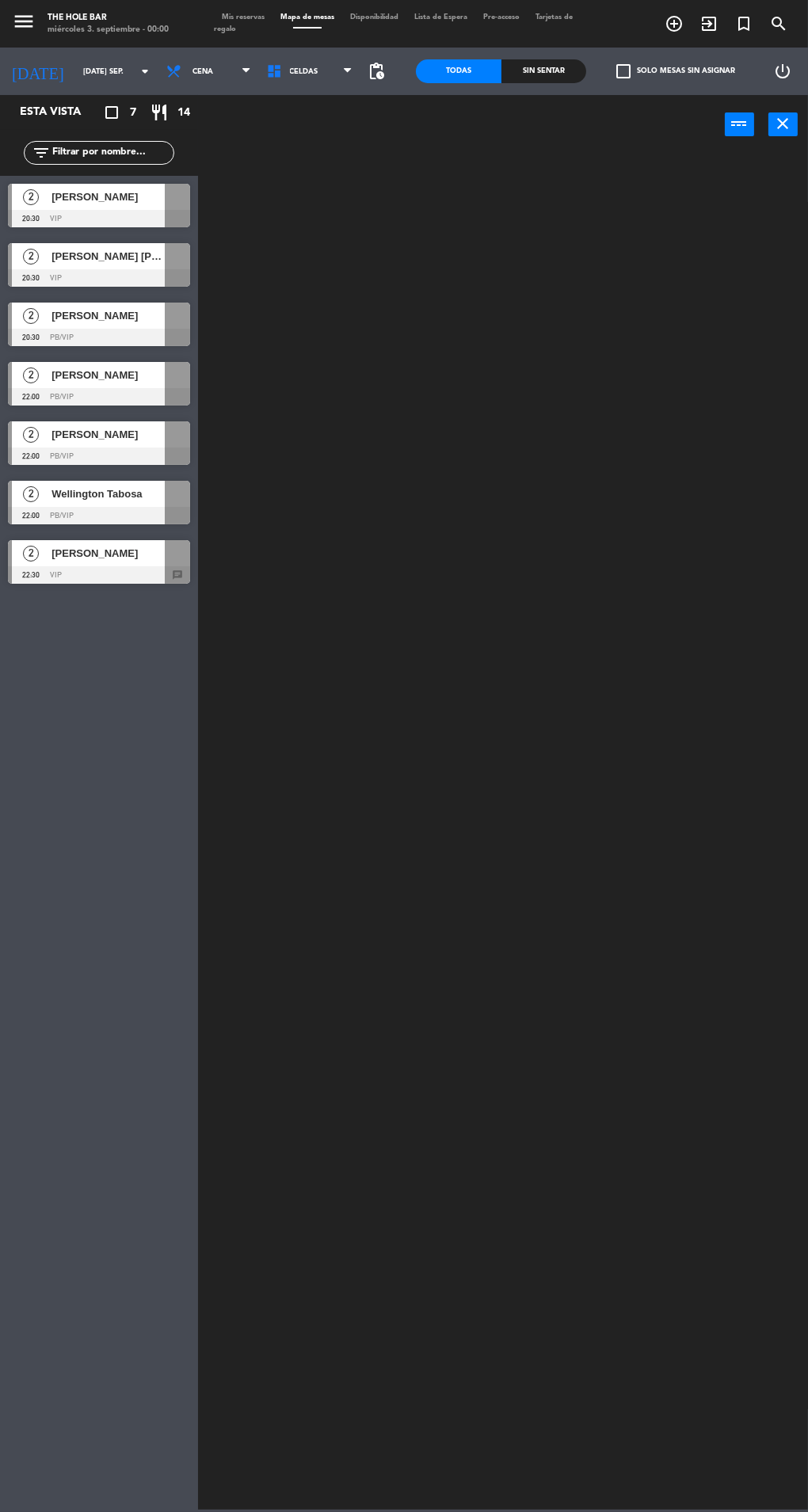
click at [43, 218] on div at bounding box center [99, 218] width 183 height 17
click at [644, 1231] on div at bounding box center [507, 830] width 602 height 1358
click at [50, 197] on div "[PERSON_NAME]" at bounding box center [107, 196] width 115 height 26
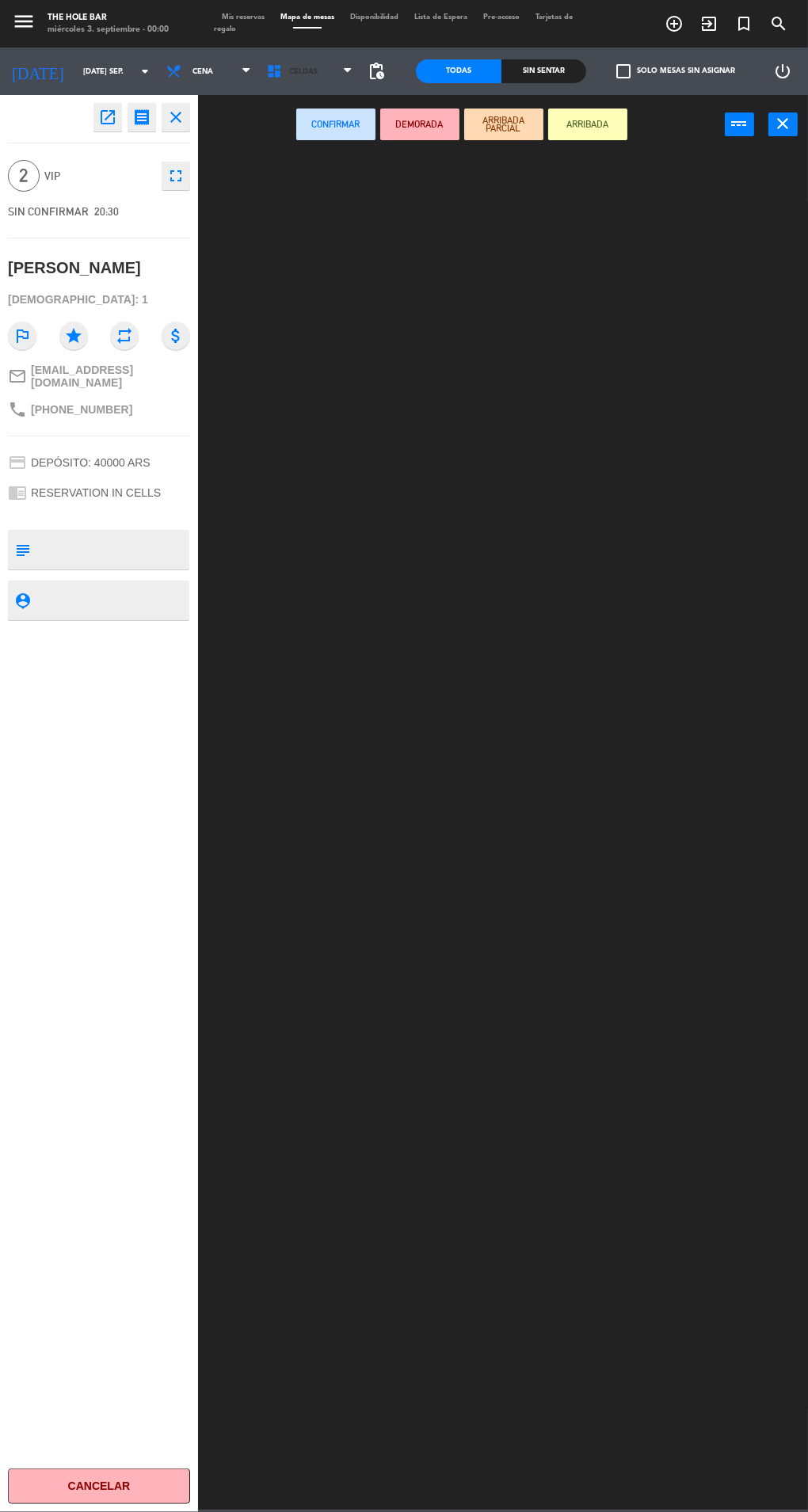
click at [281, 76] on icon at bounding box center [277, 71] width 23 height 16
click at [295, 144] on ng-component "menu The Hole Bar miércoles 3. septiembre - 00:00 Mis reservas Mapa de mesas Di…" at bounding box center [404, 755] width 808 height 1510
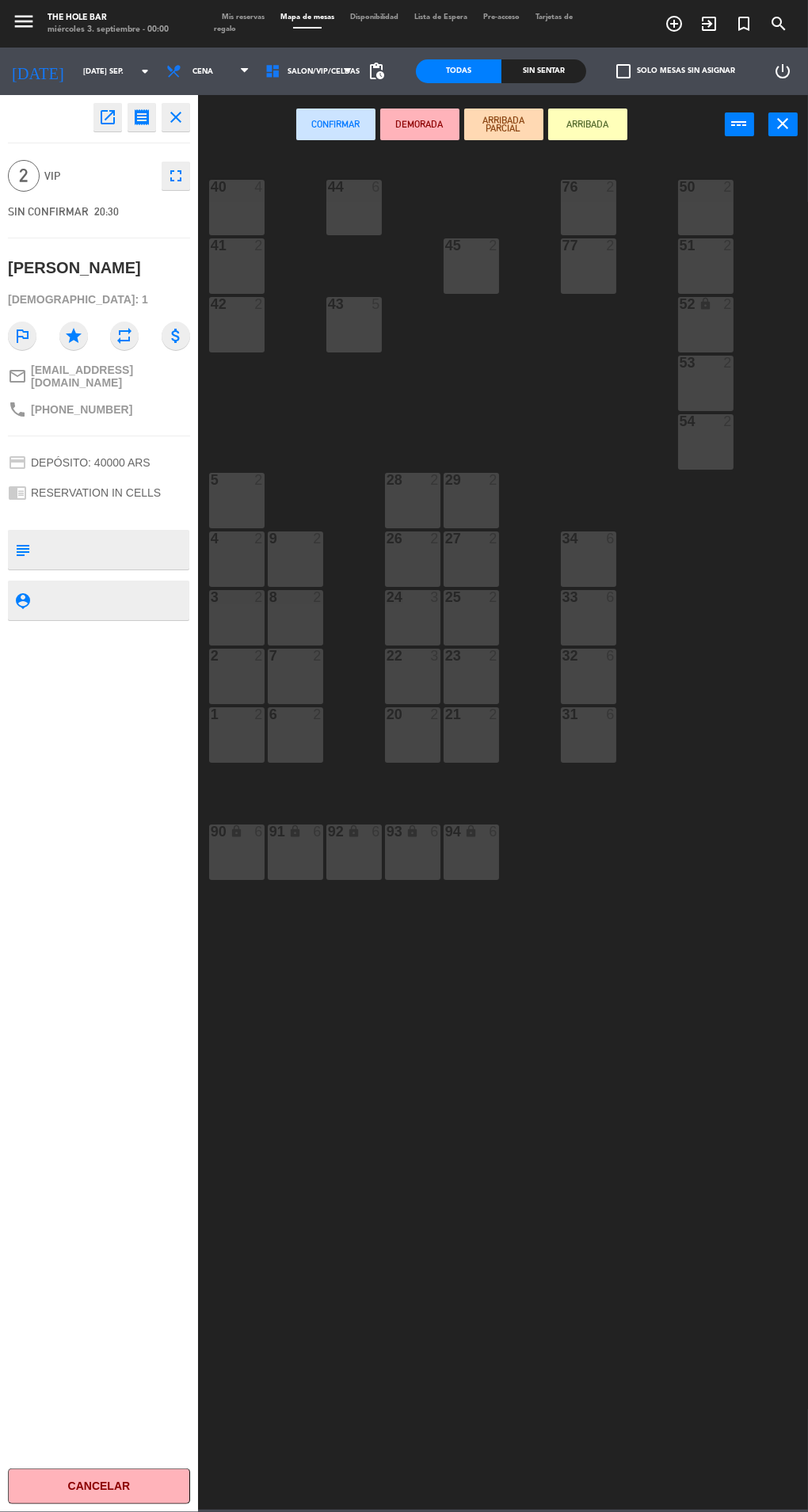
click at [705, 243] on div at bounding box center [705, 246] width 26 height 14
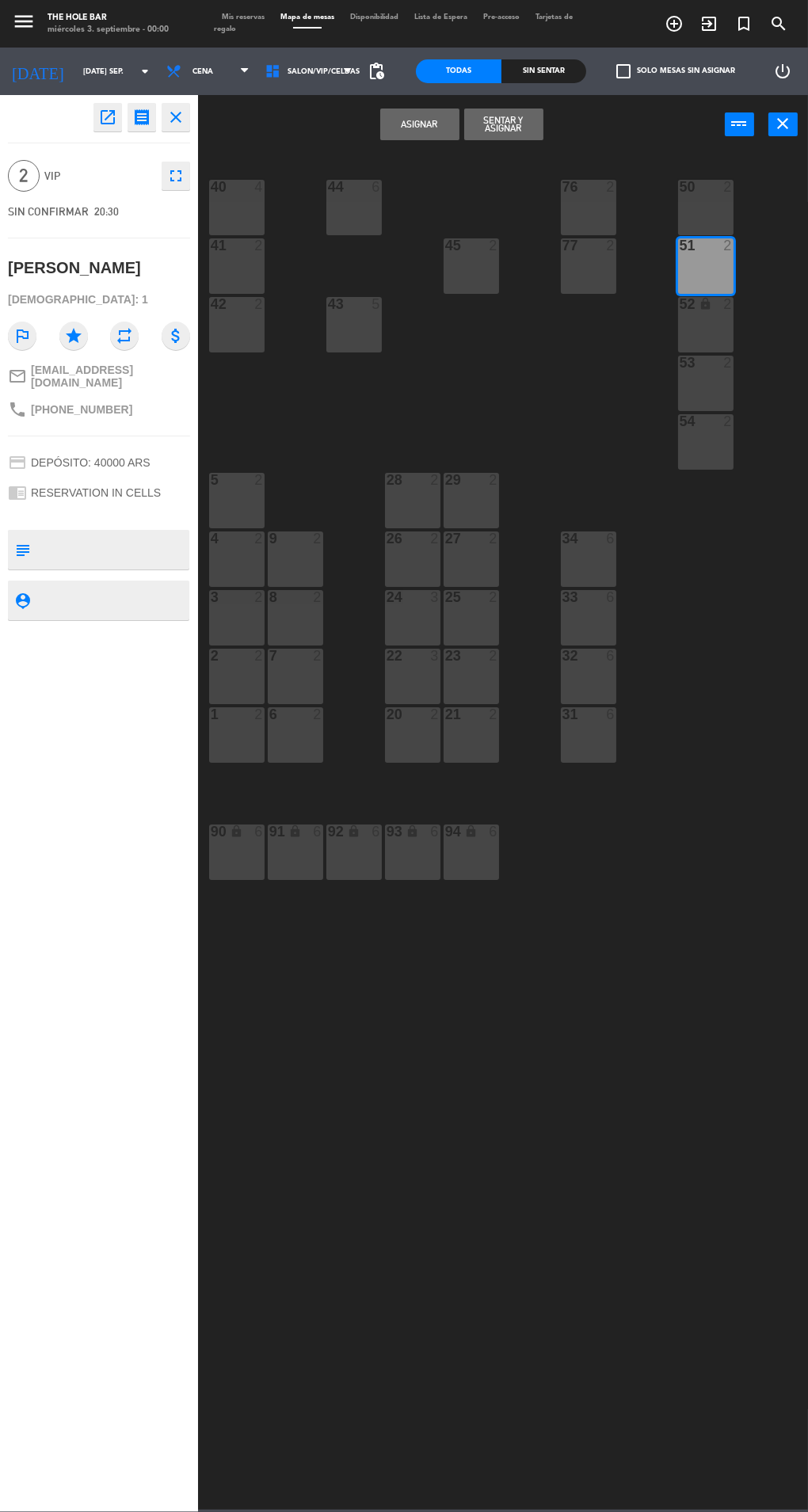
click at [698, 206] on div "50 2" at bounding box center [705, 207] width 55 height 55
click at [696, 270] on div "51 2" at bounding box center [705, 266] width 55 height 55
click at [530, 73] on div "Sin sentar" at bounding box center [544, 71] width 86 height 23
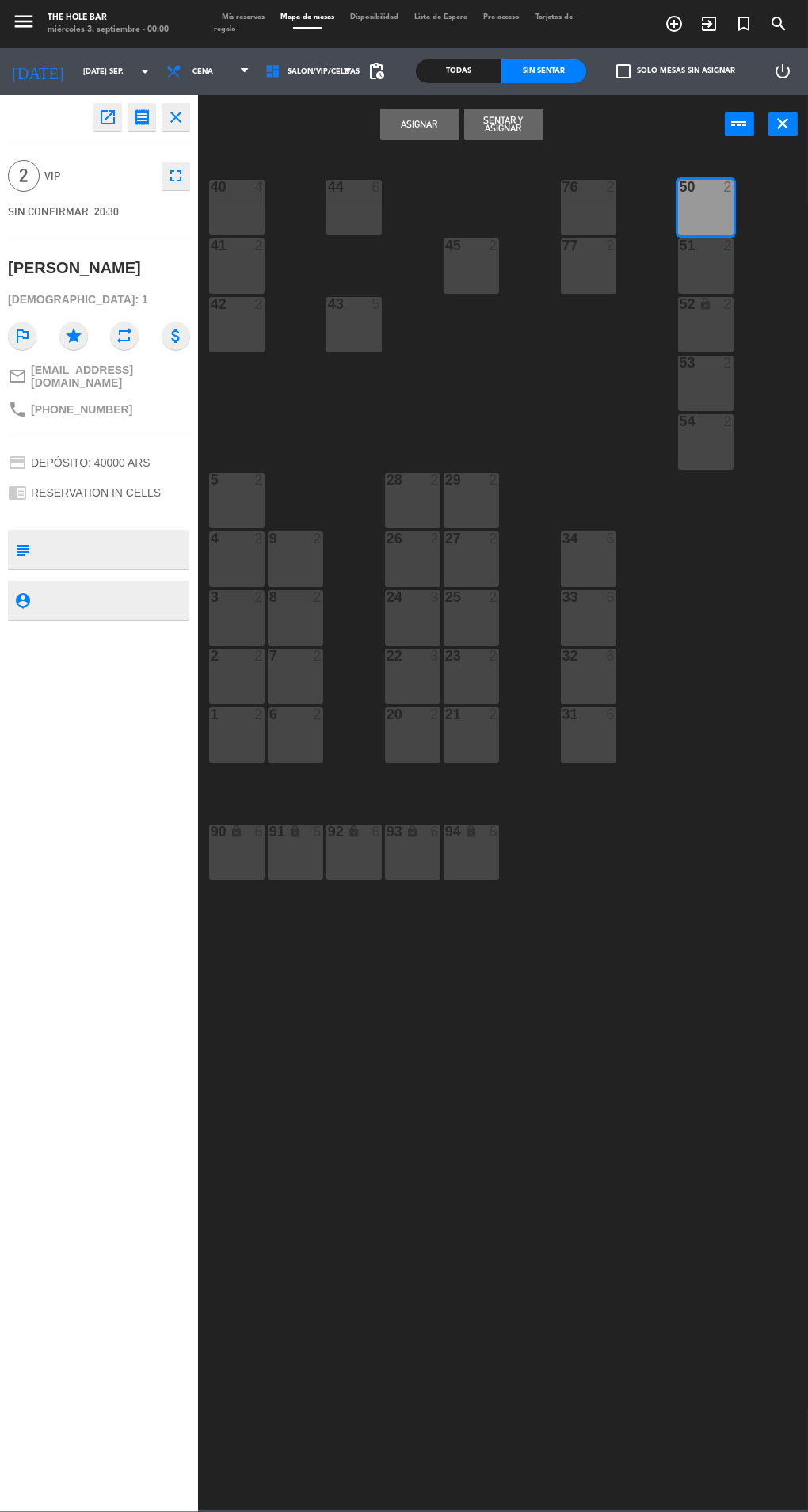
click at [493, 133] on button "Sentar y Asignar" at bounding box center [504, 124] width 80 height 32
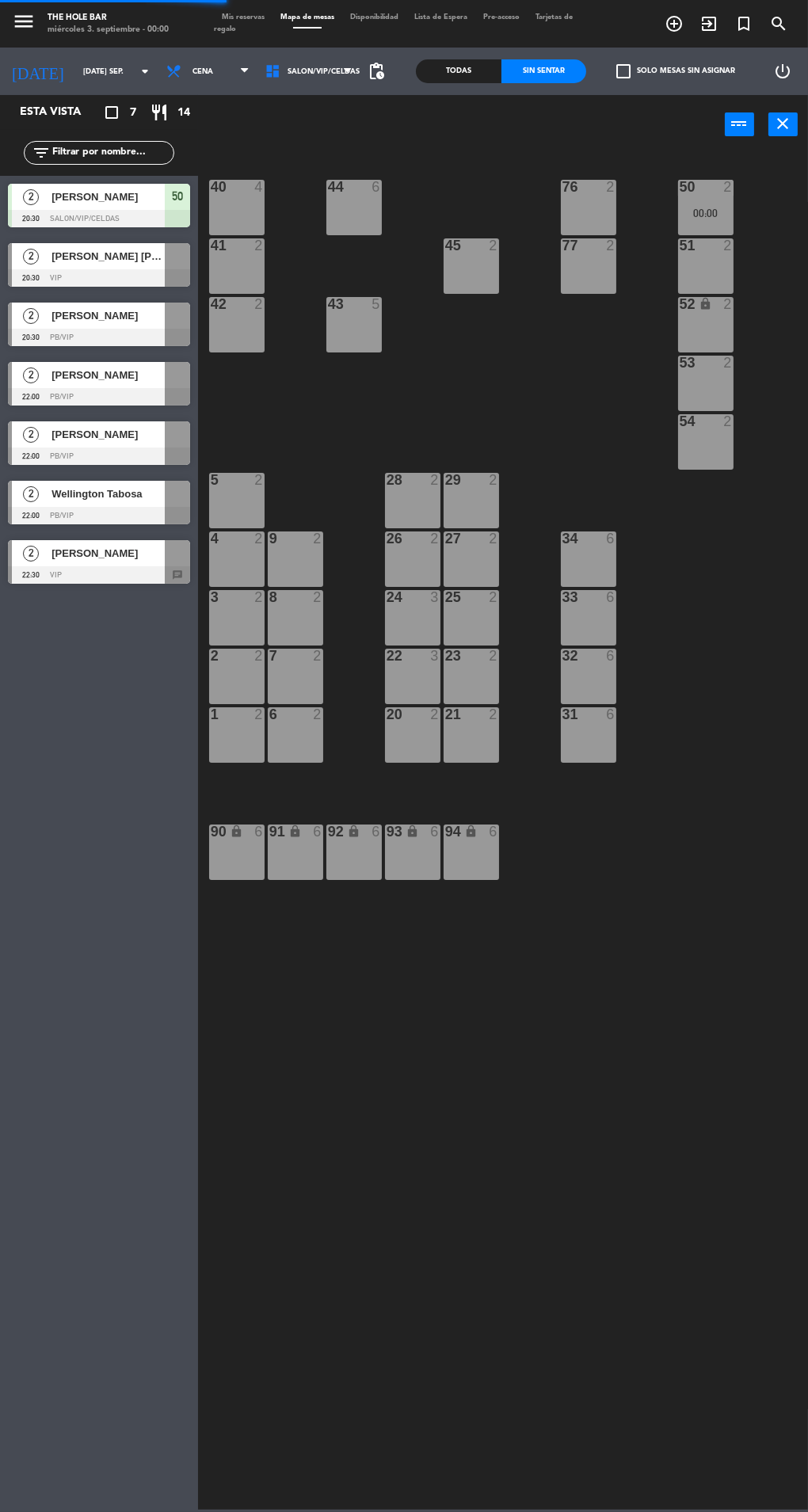
click at [49, 277] on div at bounding box center [99, 277] width 183 height 17
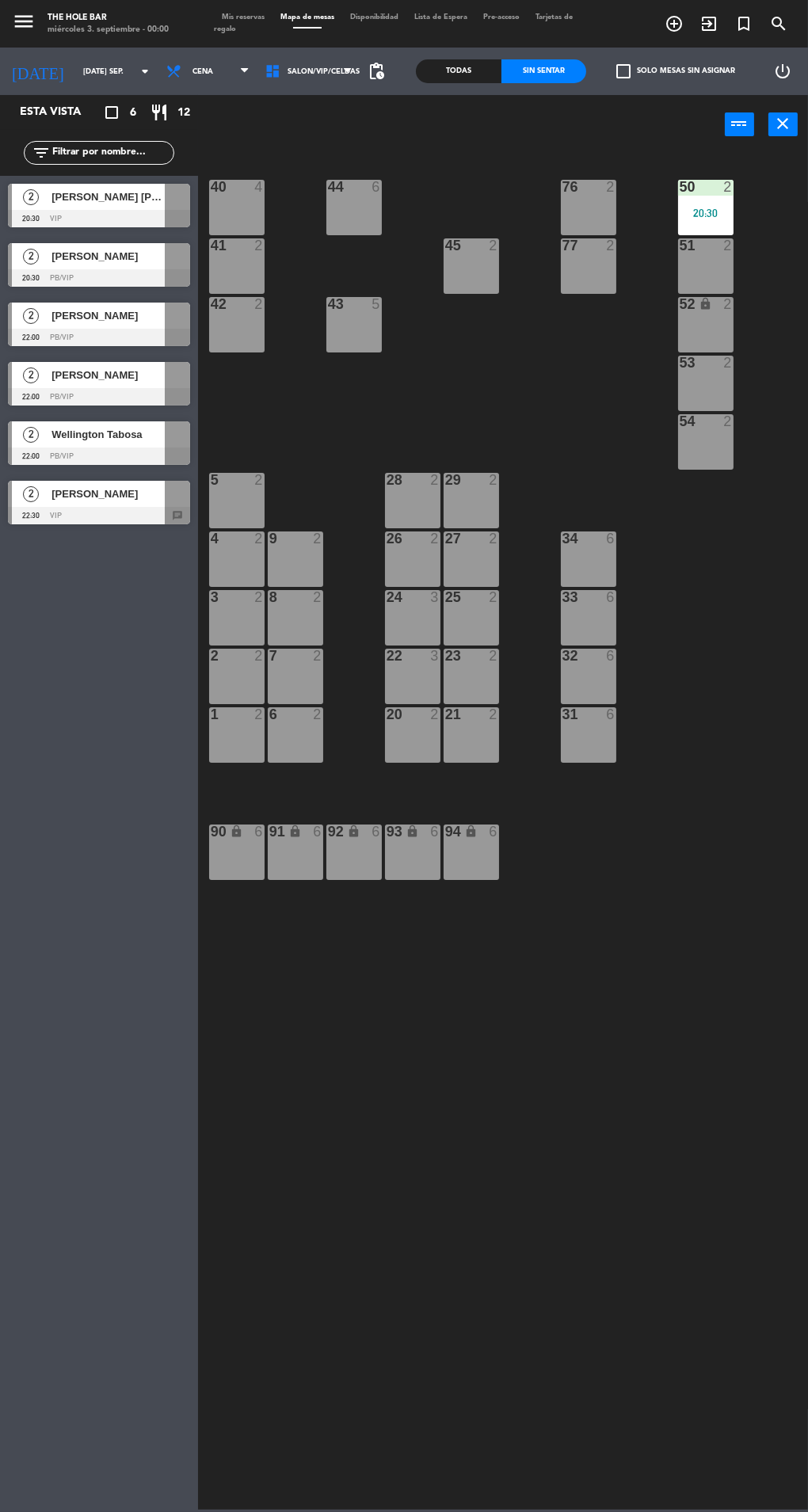
click at [670, 1250] on div "40 4 44 6 76 2 50 2 20:30 41 2 77 2 45 2 51 2 42 2 43 5 52 lock 2 53 2 54 2 28 …" at bounding box center [507, 830] width 602 height 1358
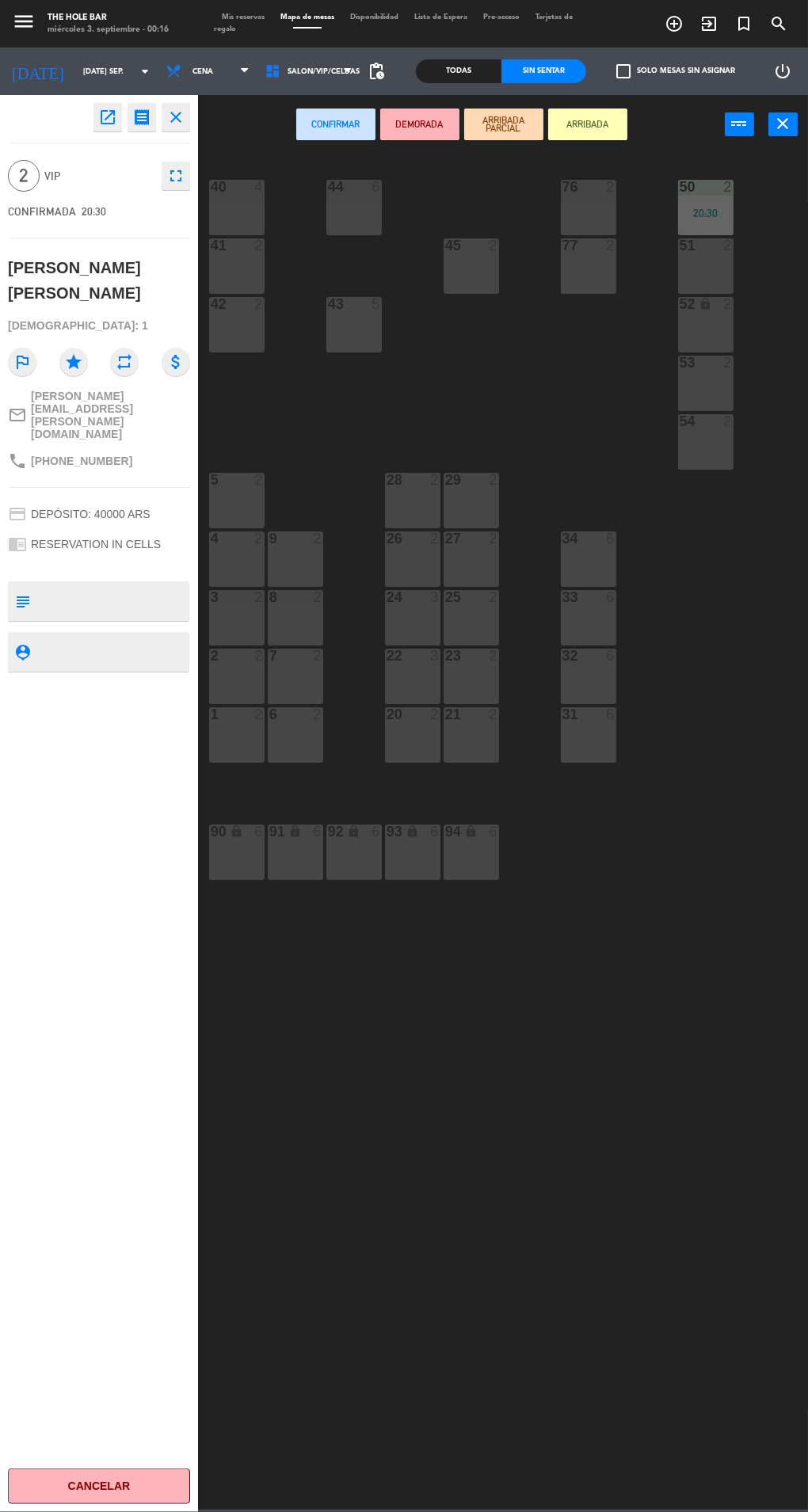
click at [703, 282] on div "51 2" at bounding box center [705, 266] width 55 height 55
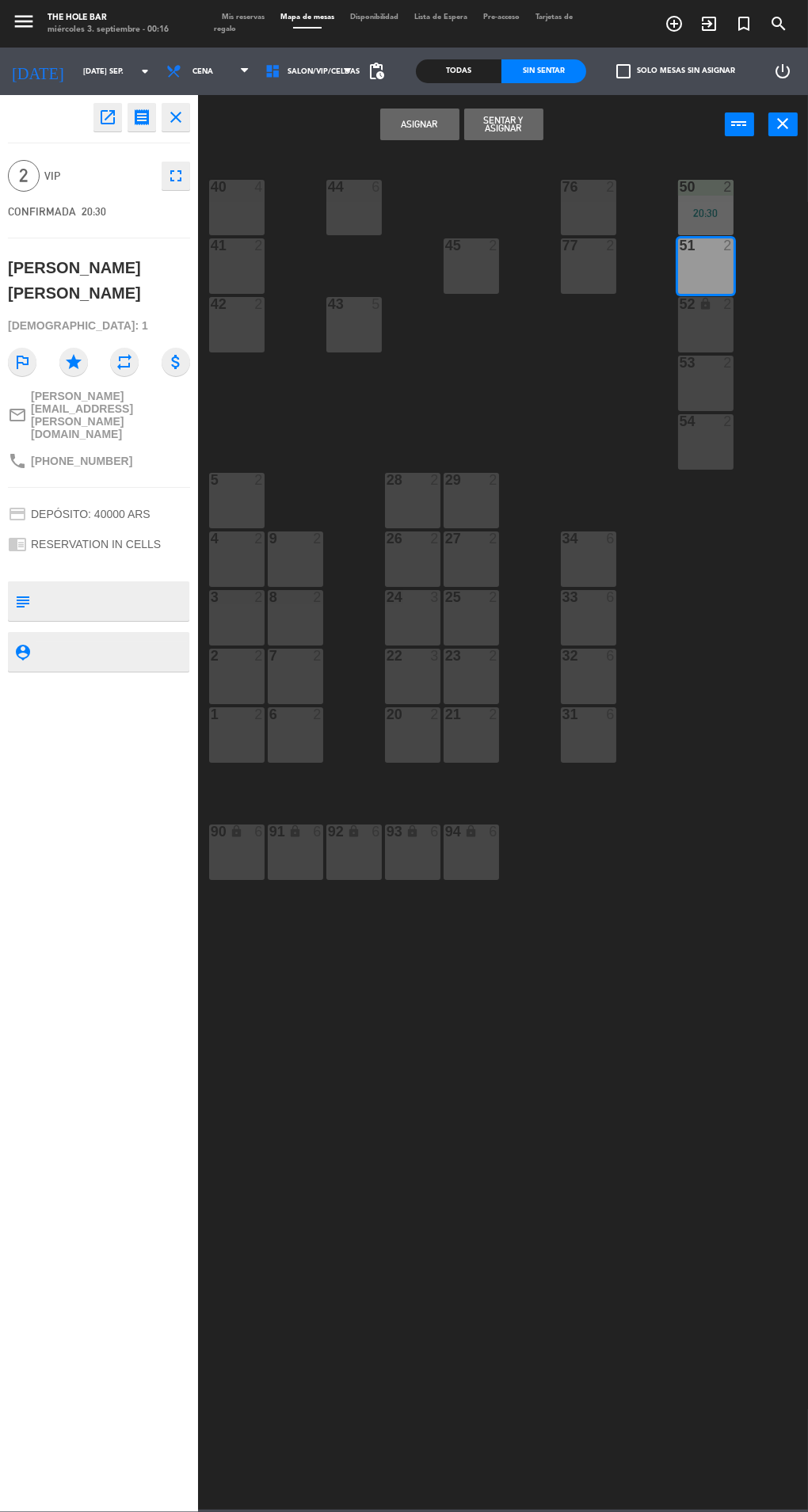
click at [503, 127] on button "Sentar y Asignar" at bounding box center [504, 124] width 80 height 32
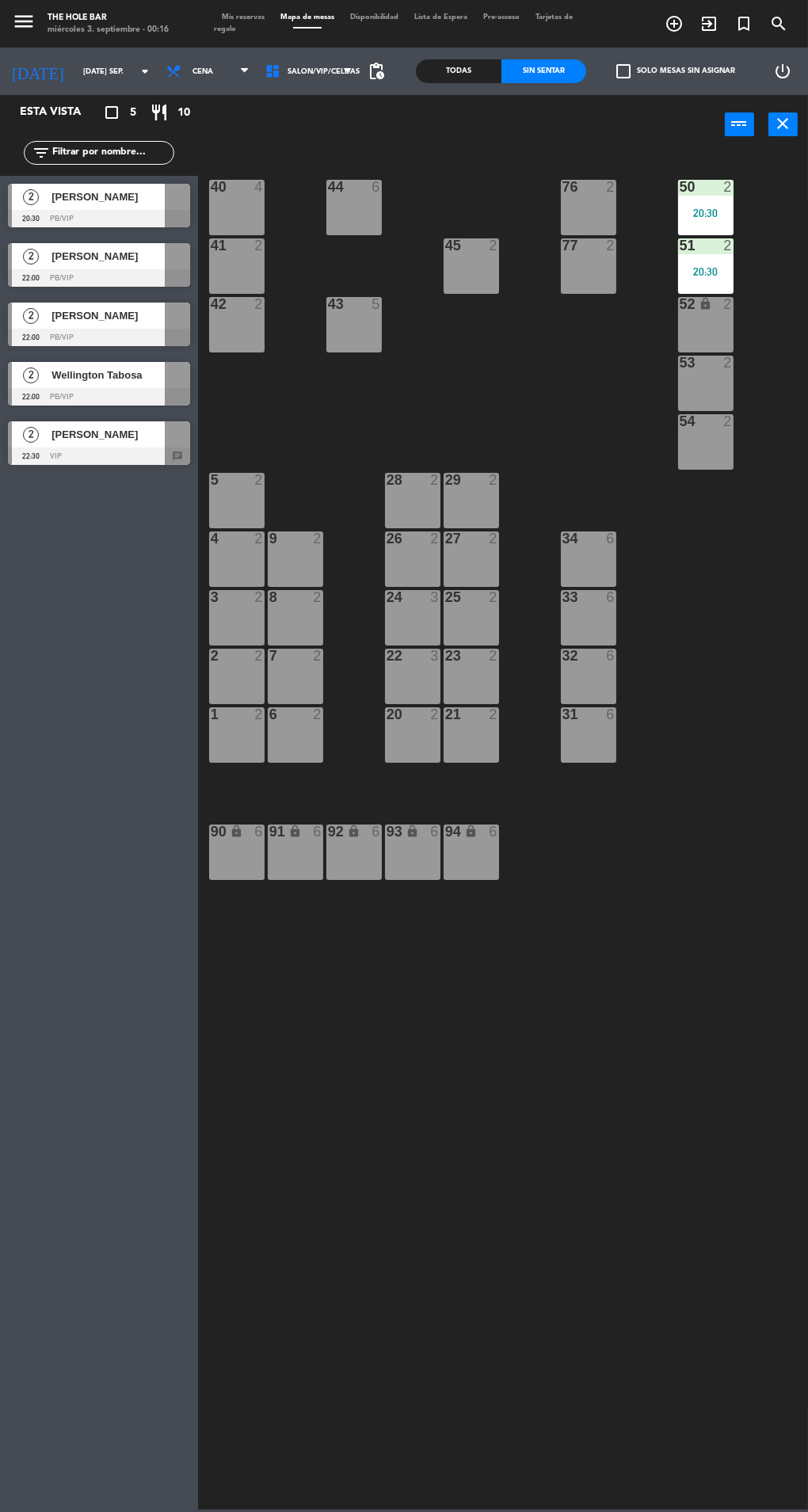
click at [677, 302] on div "52" at bounding box center [679, 305] width 26 height 15
click at [621, 542] on div "6" at bounding box center [614, 539] width 26 height 14
click at [569, 395] on div "40 4 44 6 76 2 50 2 20:30 41 2 77 2 45 2 51 2 20:30 42 2 43 5 52 lock 2 53 2 54…" at bounding box center [507, 830] width 602 height 1358
click at [681, 302] on div "52" at bounding box center [680, 305] width 1 height 14
click at [581, 389] on div "40 4 44 6 76 2 50 2 20:30 41 2 77 2 45 2 51 2 20:30 42 2 43 5 52 lock 2 53 2 54…" at bounding box center [507, 830] width 602 height 1358
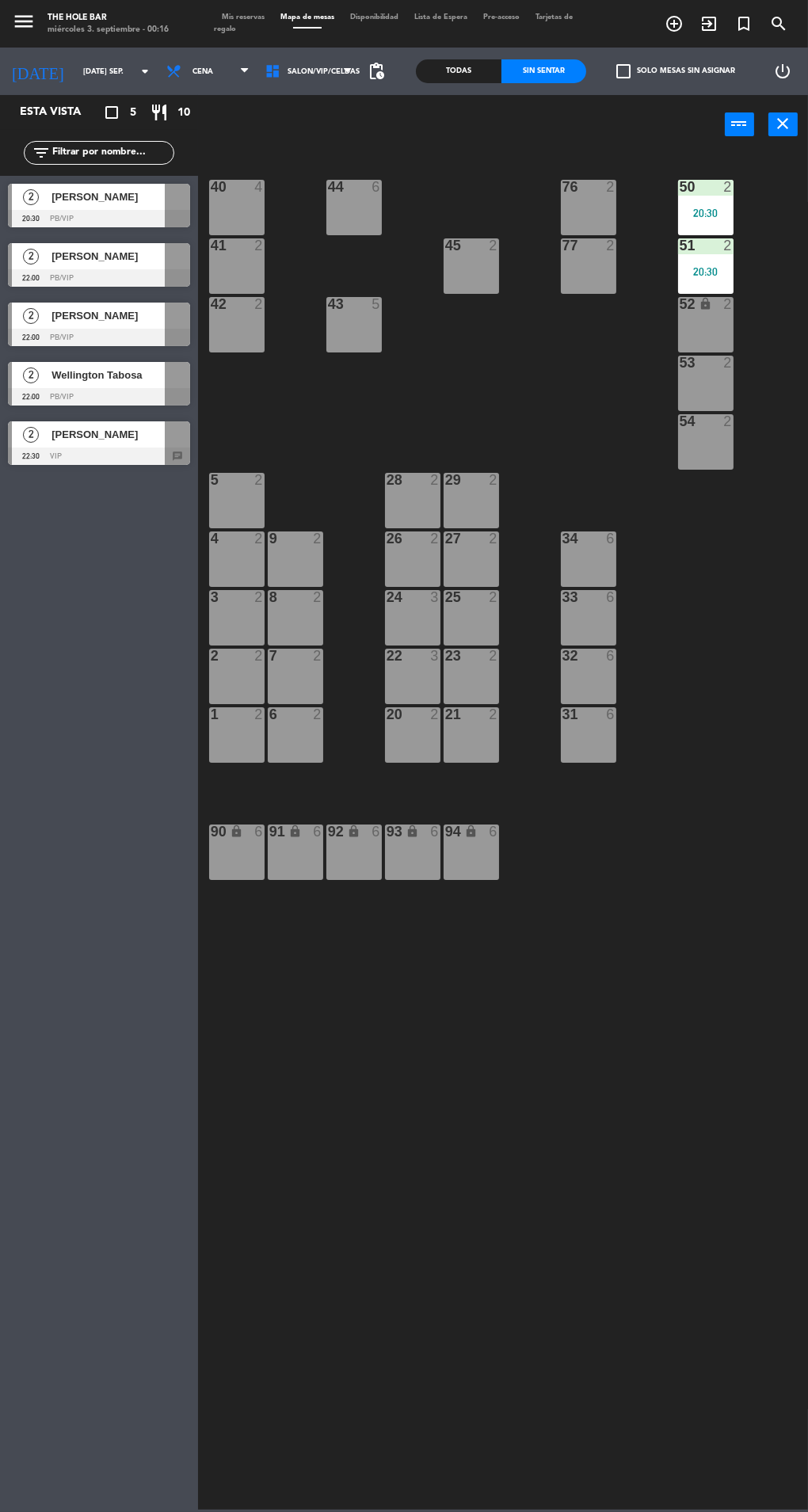
click at [687, 270] on div "20:30" at bounding box center [705, 272] width 55 height 11
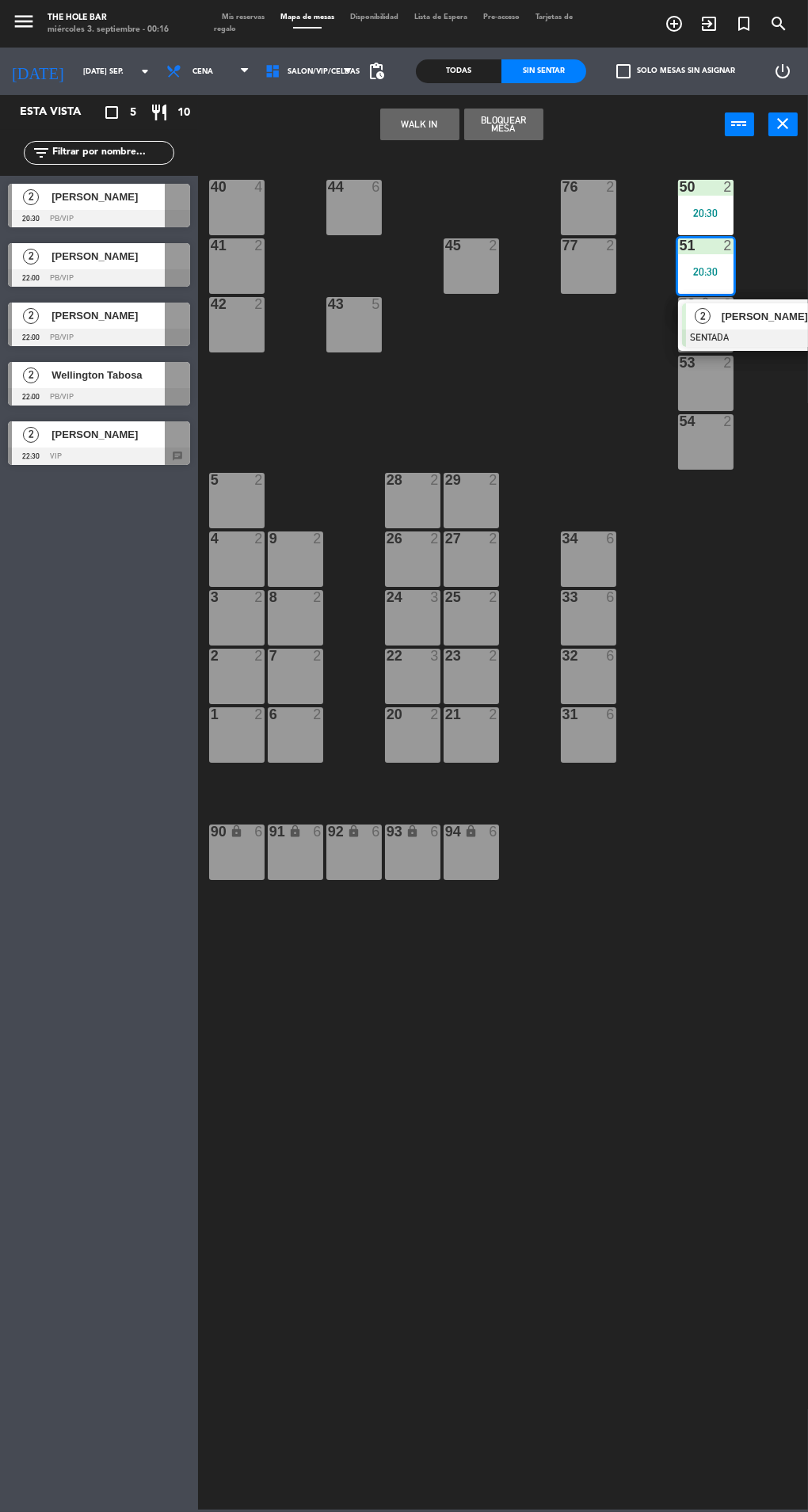
click at [687, 217] on div "20:30" at bounding box center [705, 213] width 55 height 11
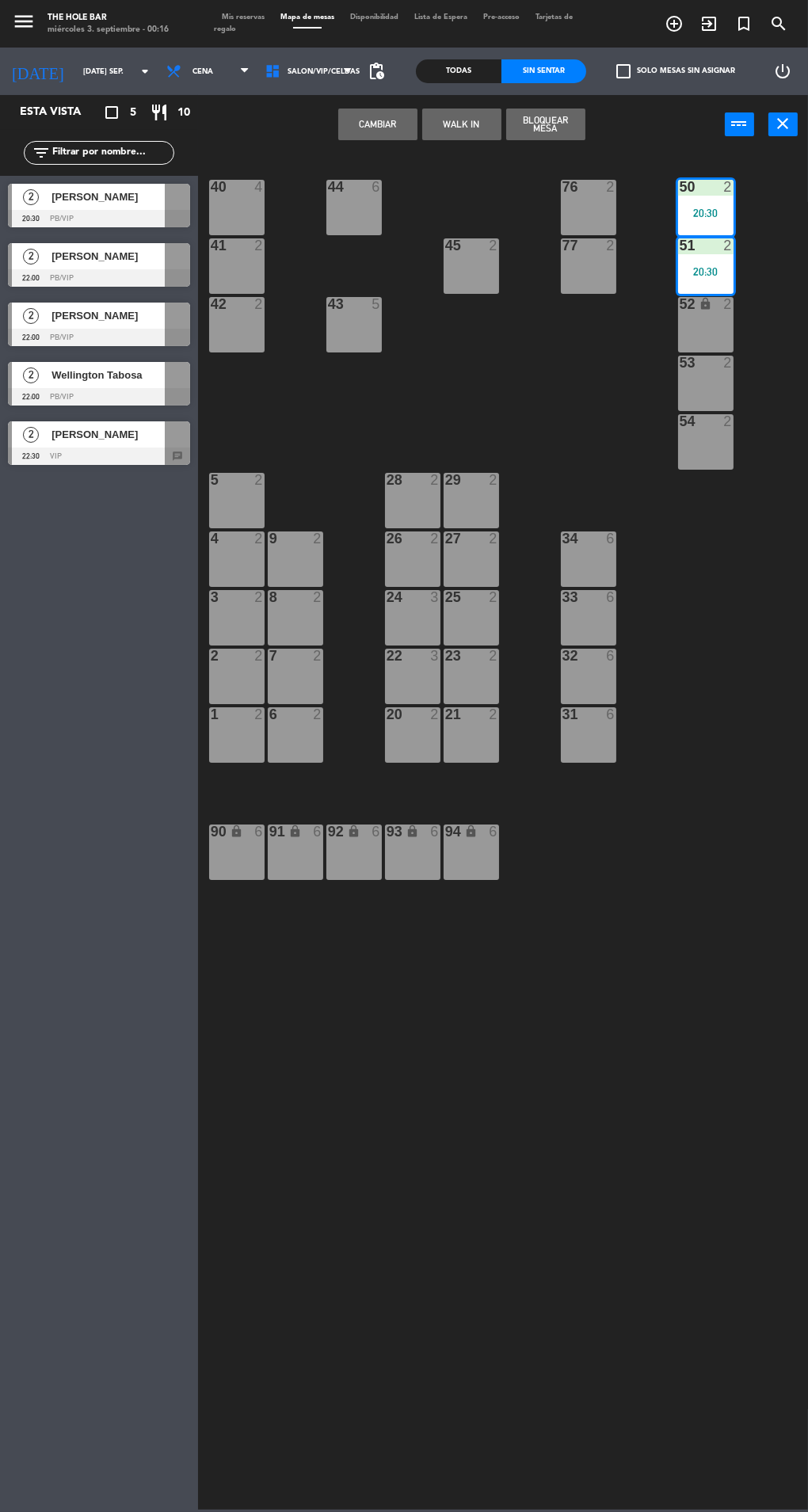
click at [362, 137] on button "Cambiar" at bounding box center [378, 124] width 80 height 32
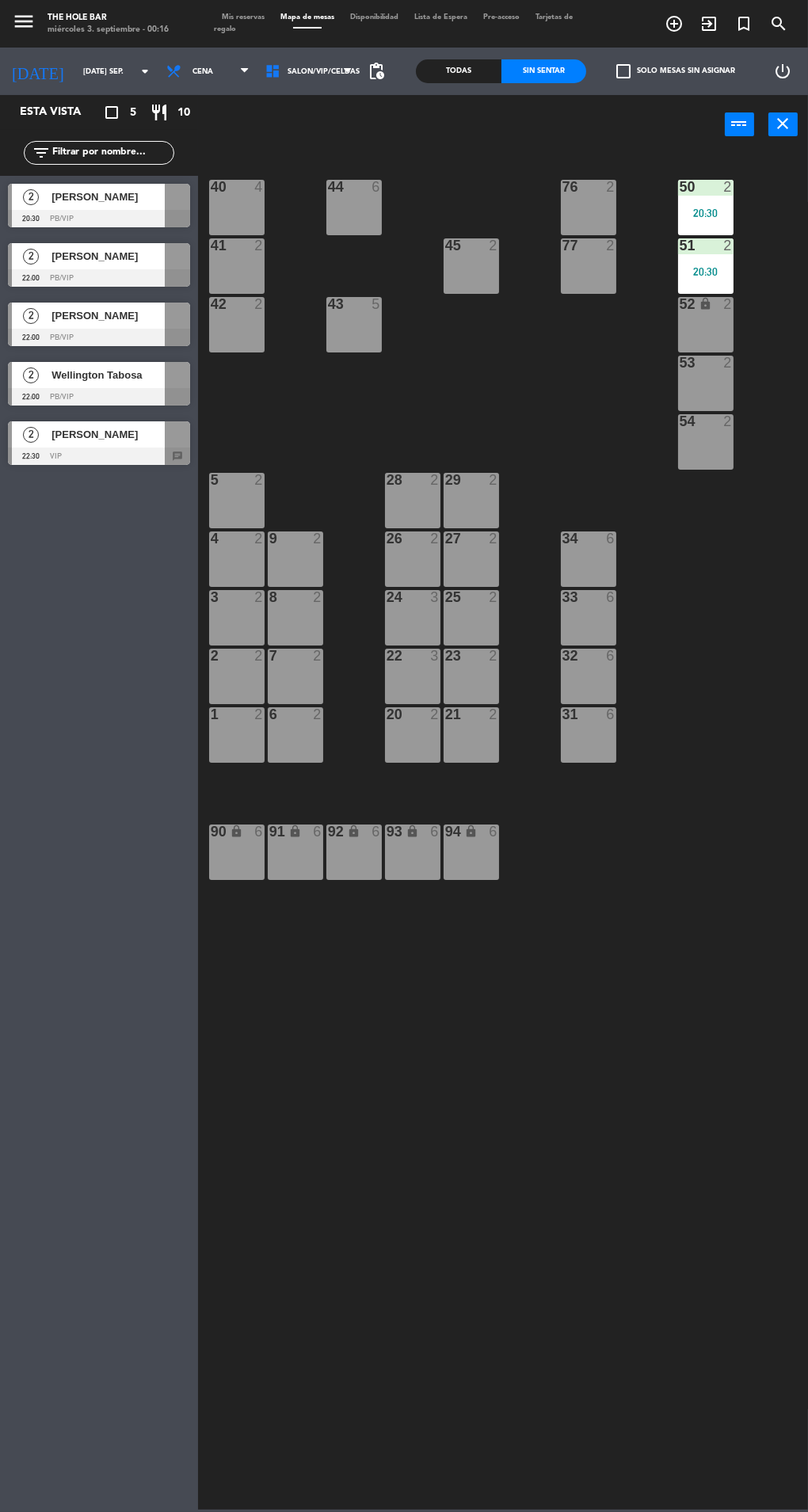
click at [681, 239] on div "51" at bounding box center [680, 246] width 1 height 14
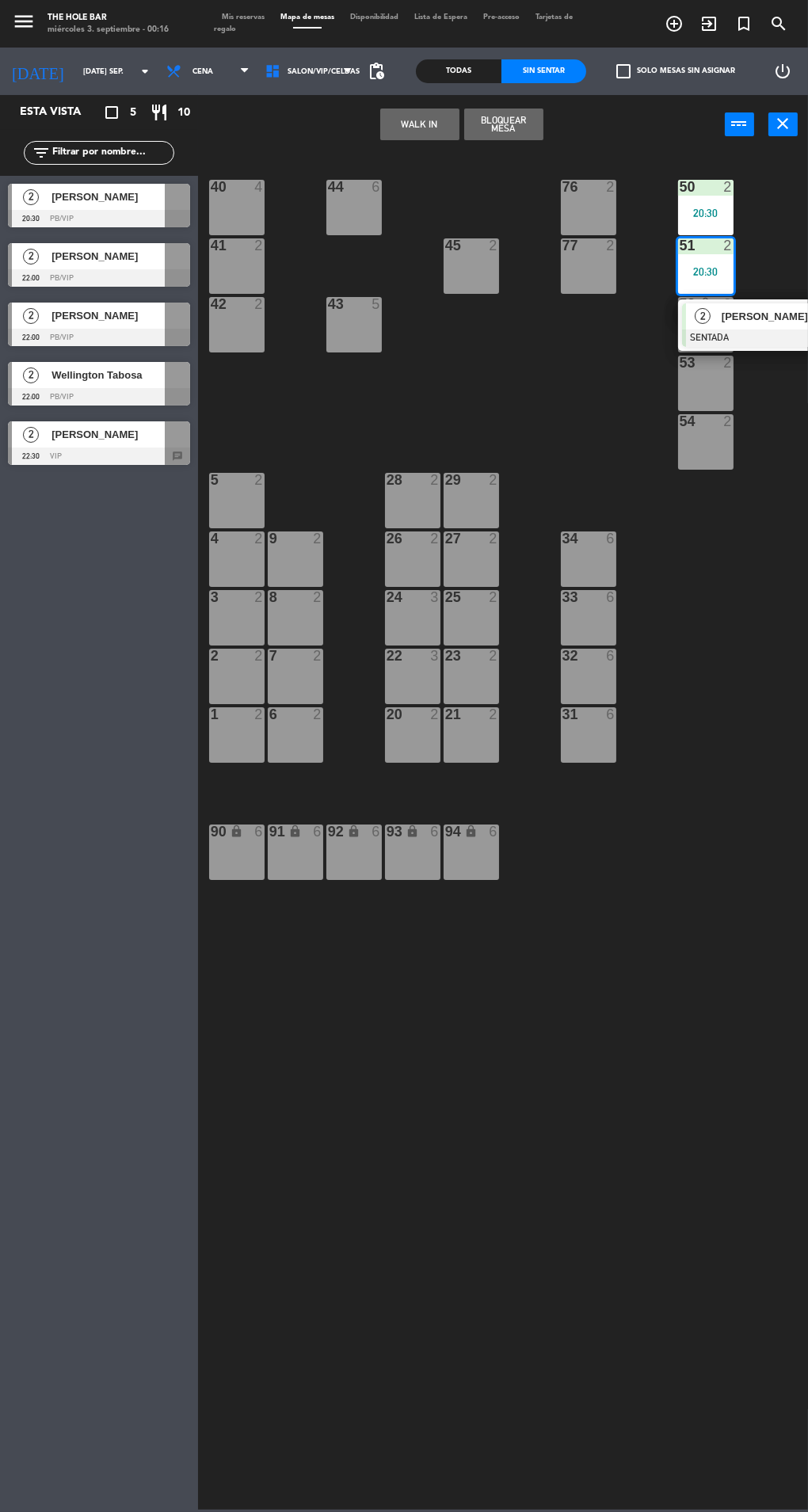
click at [677, 189] on div "50" at bounding box center [679, 187] width 26 height 14
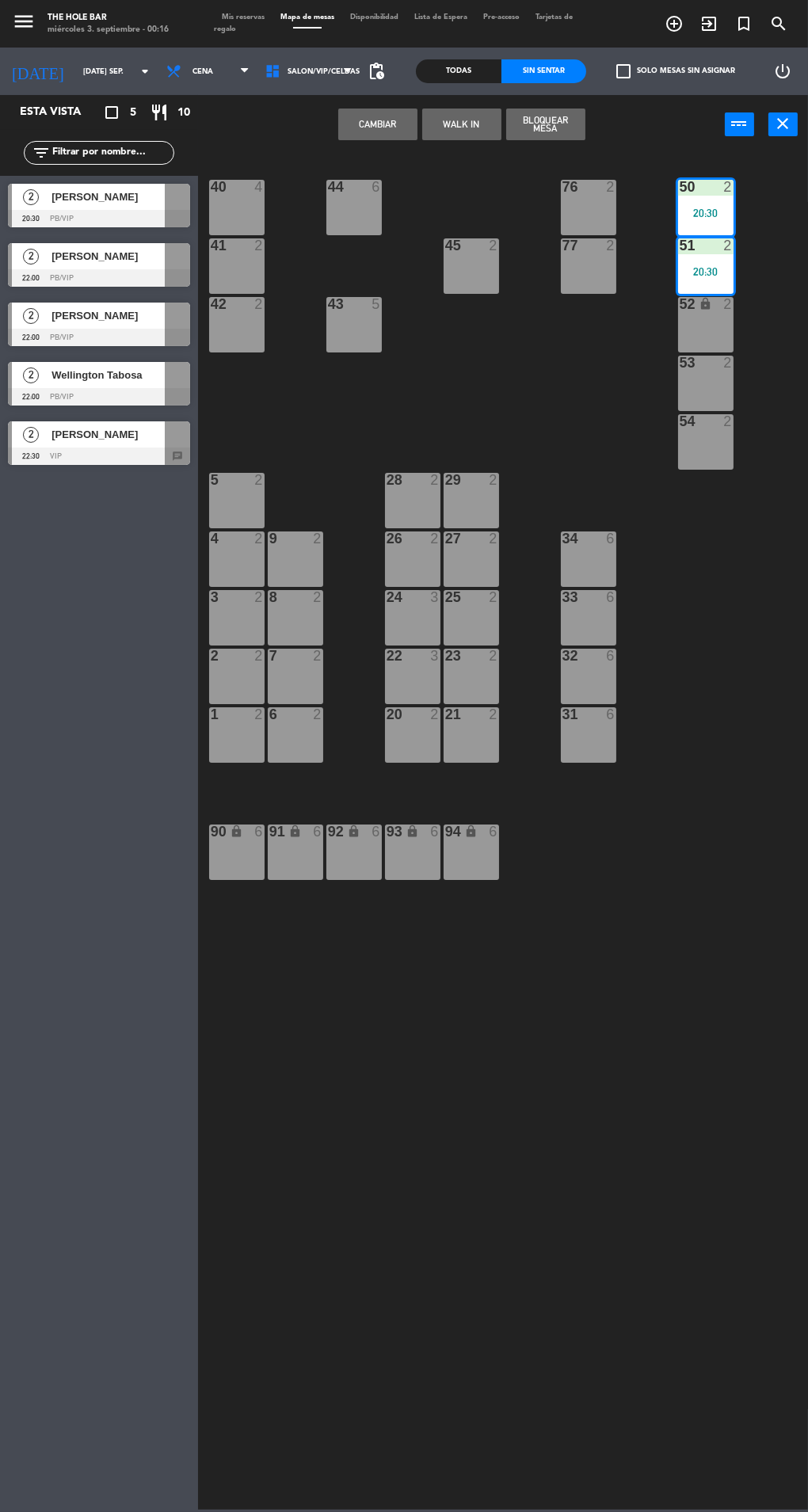
click at [41, 221] on div at bounding box center [99, 218] width 183 height 17
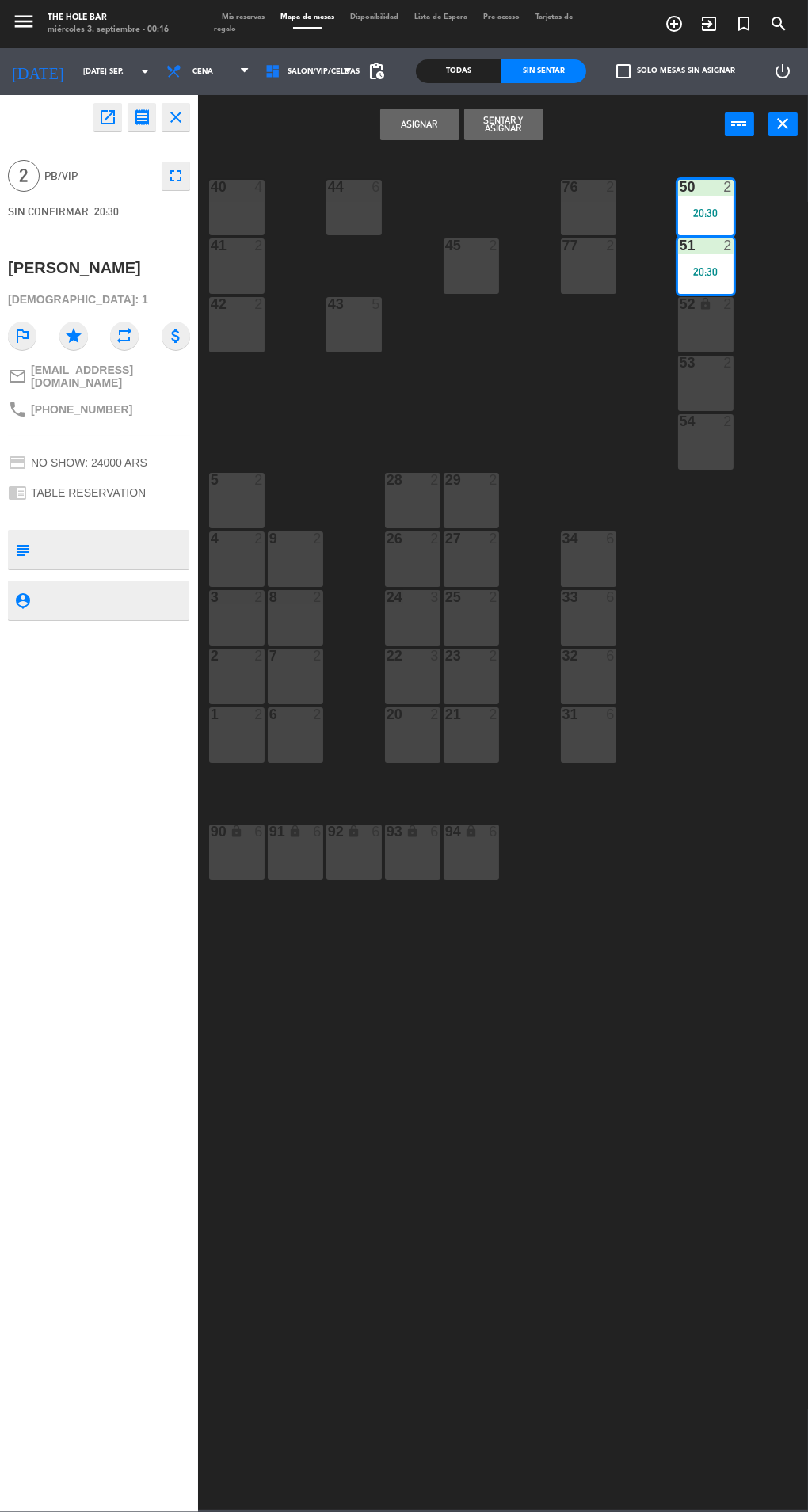
click at [476, 510] on div "29 2" at bounding box center [471, 500] width 55 height 55
click at [478, 480] on div at bounding box center [471, 480] width 26 height 14
click at [460, 512] on div "29 2" at bounding box center [471, 500] width 55 height 55
click at [471, 518] on div "29 2" at bounding box center [471, 500] width 55 height 55
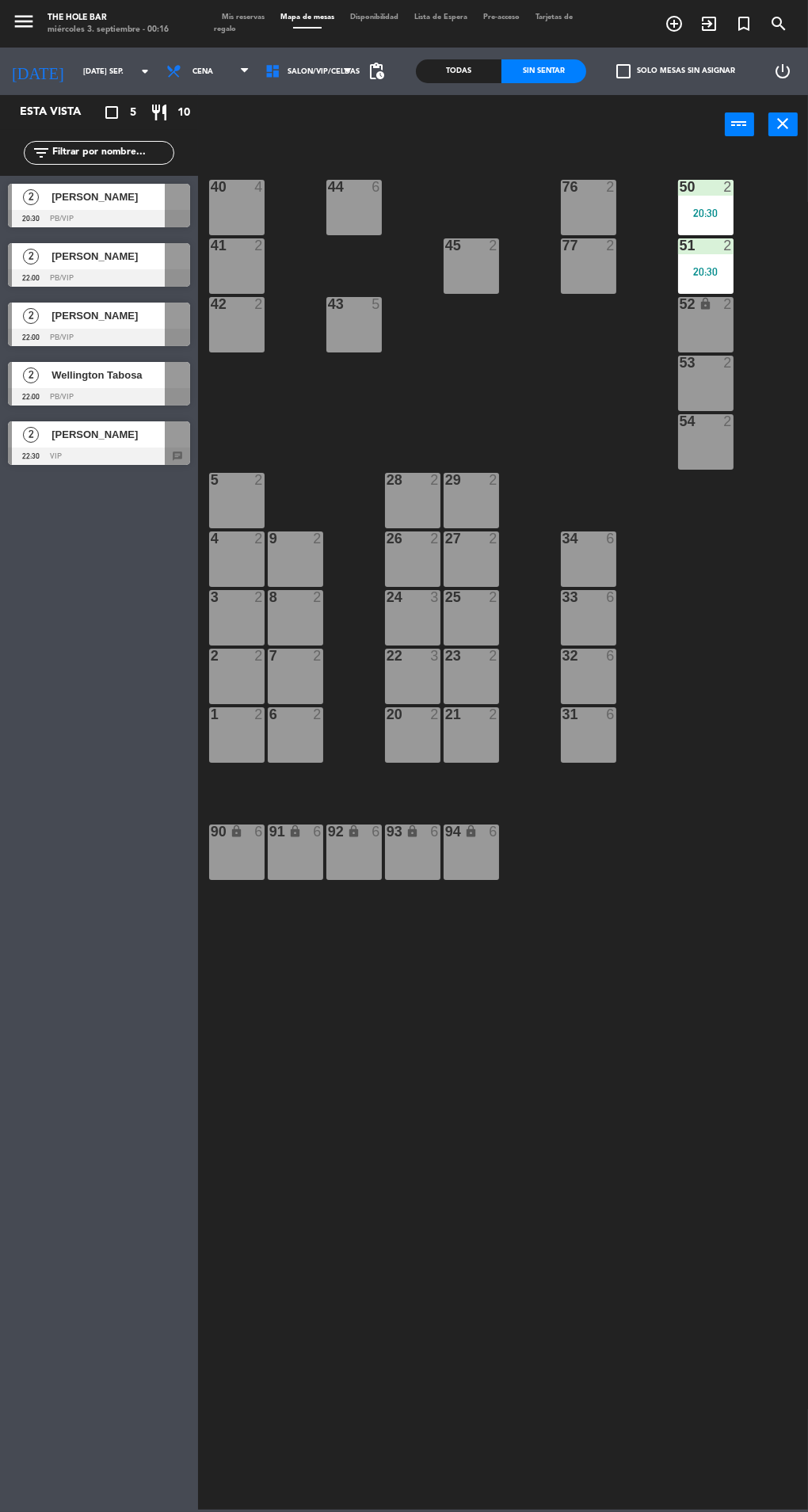
click at [688, 1031] on div "40 4 44 6 76 2 50 2 20:30 41 2 77 2 45 2 51 2 20:30 42 2 43 5 52 lock 2 53 2 54…" at bounding box center [507, 830] width 602 height 1358
click at [46, 193] on div "2" at bounding box center [31, 196] width 38 height 26
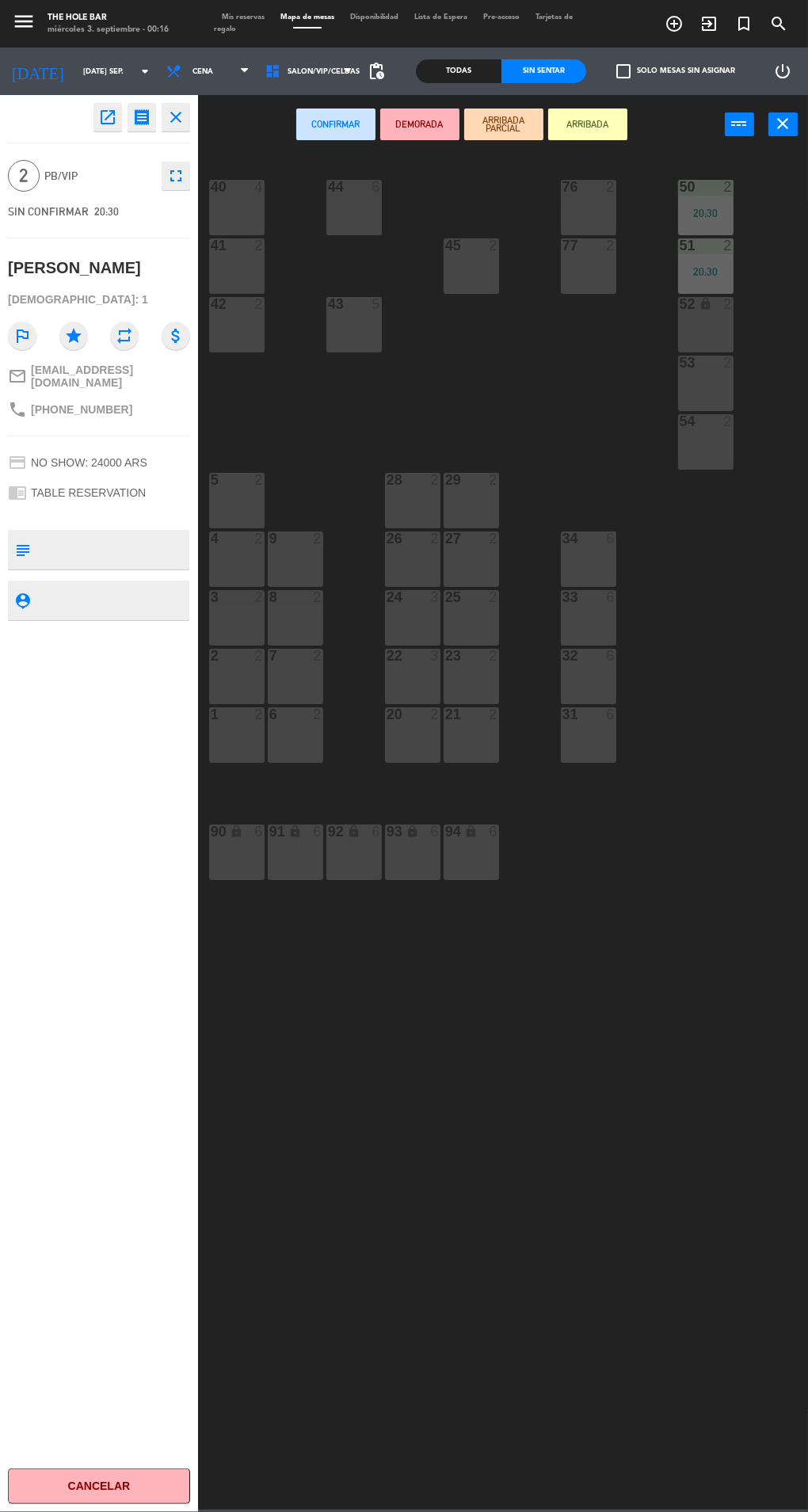
click at [480, 504] on div "29 2" at bounding box center [471, 500] width 55 height 55
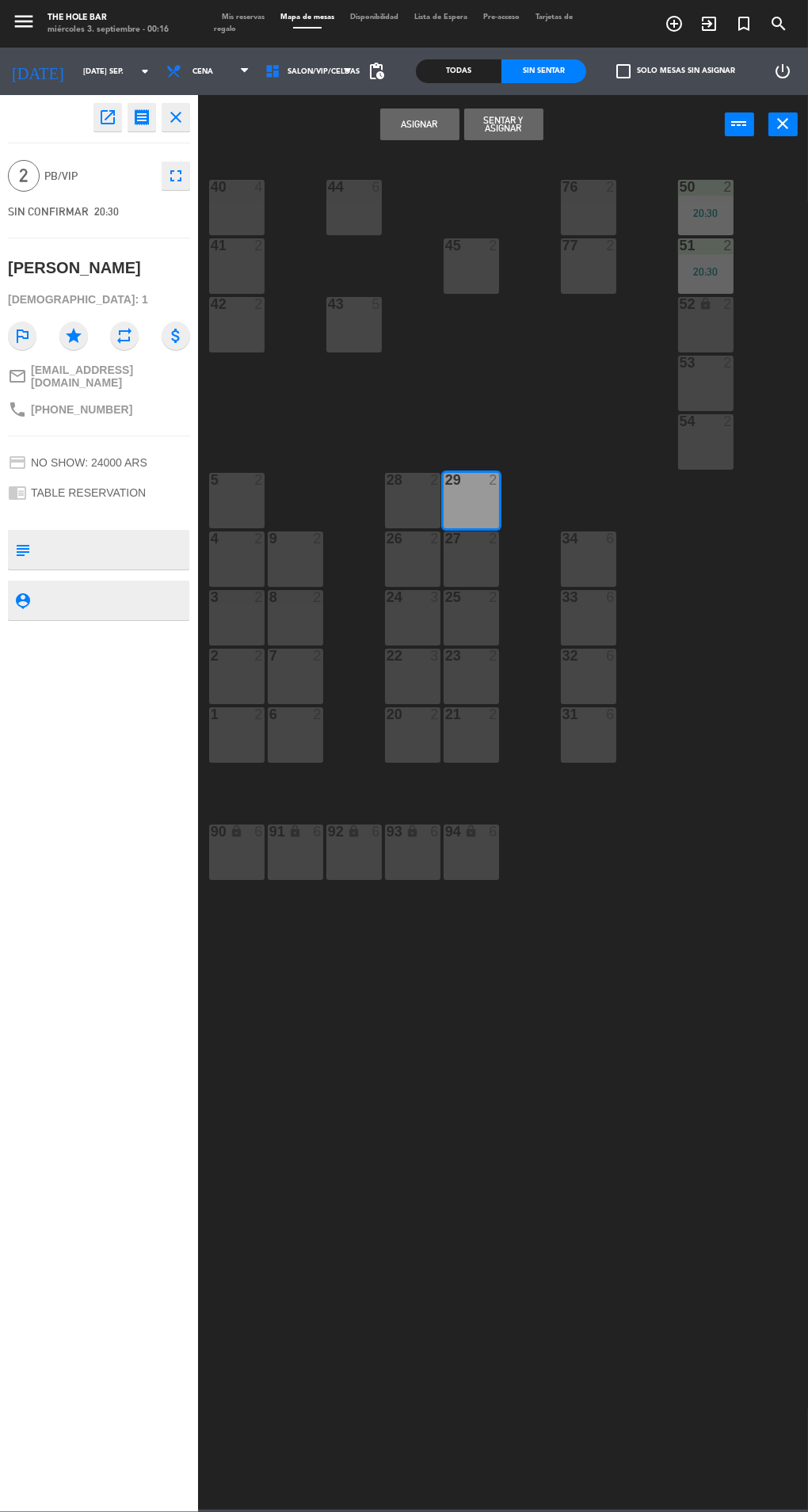
click at [535, 123] on button "Sentar y Asignar" at bounding box center [504, 124] width 80 height 32
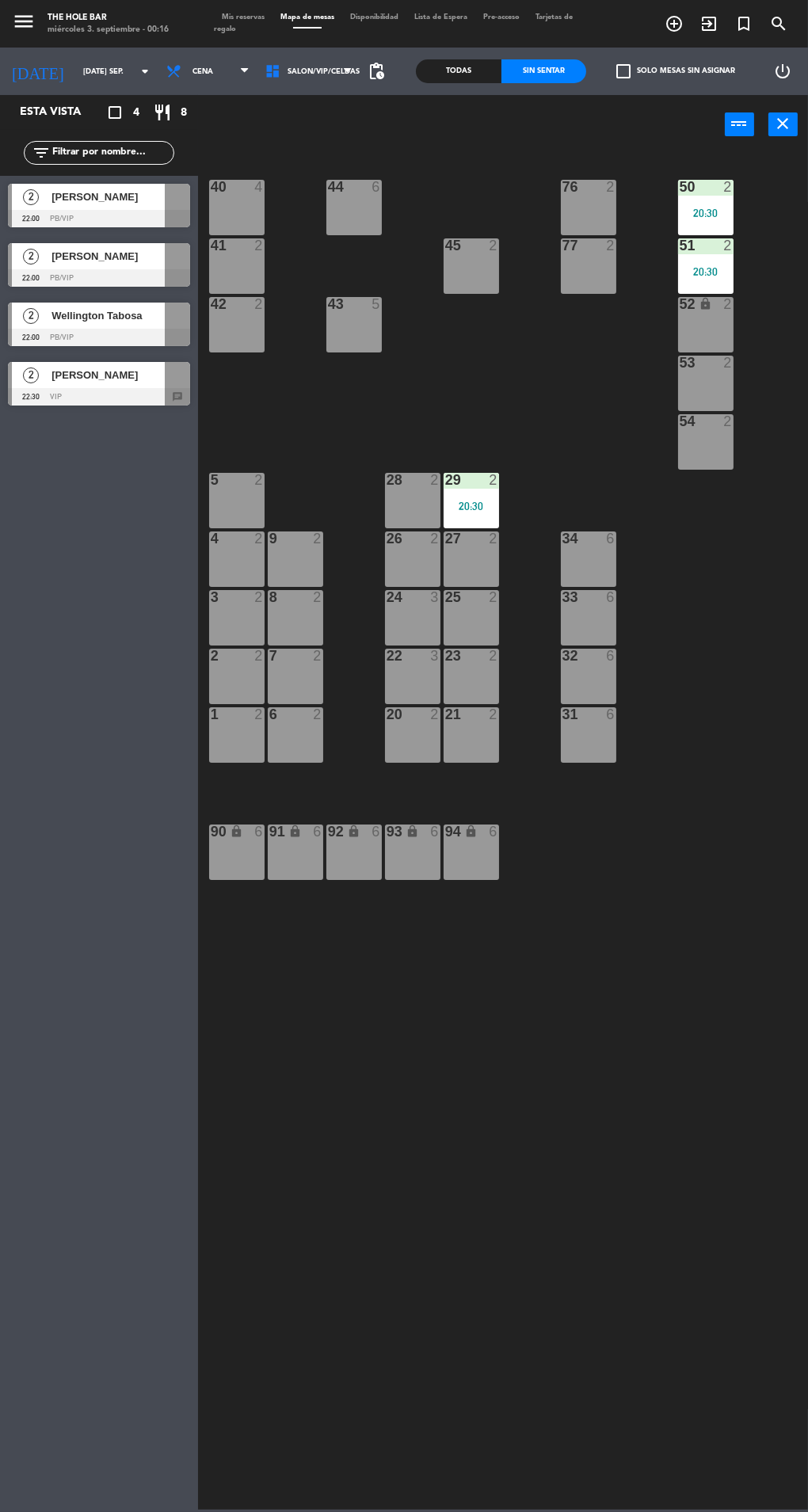
click at [61, 197] on span "[PERSON_NAME]" at bounding box center [108, 197] width 113 height 16
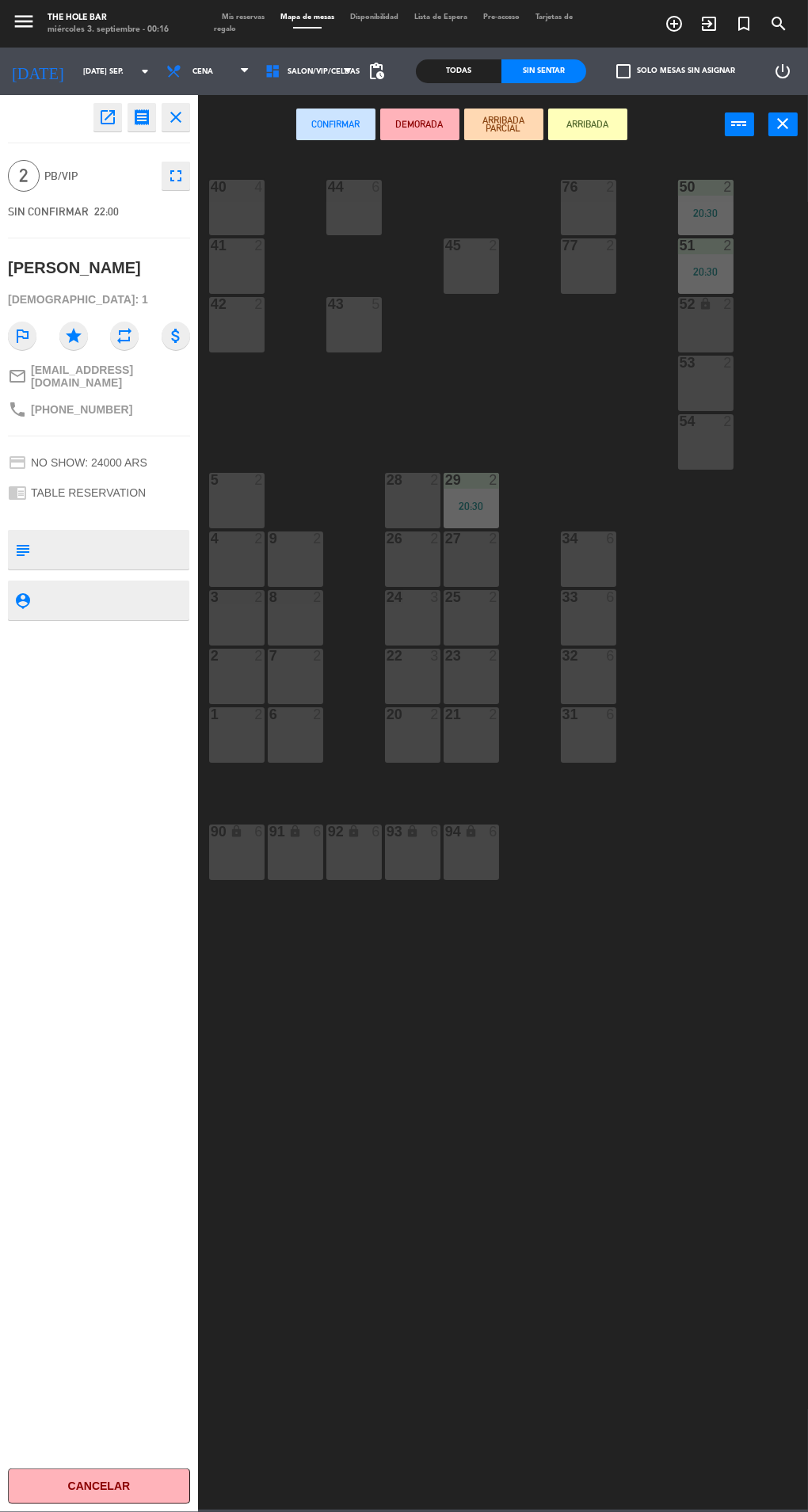
click at [484, 619] on div "25 2" at bounding box center [471, 617] width 55 height 55
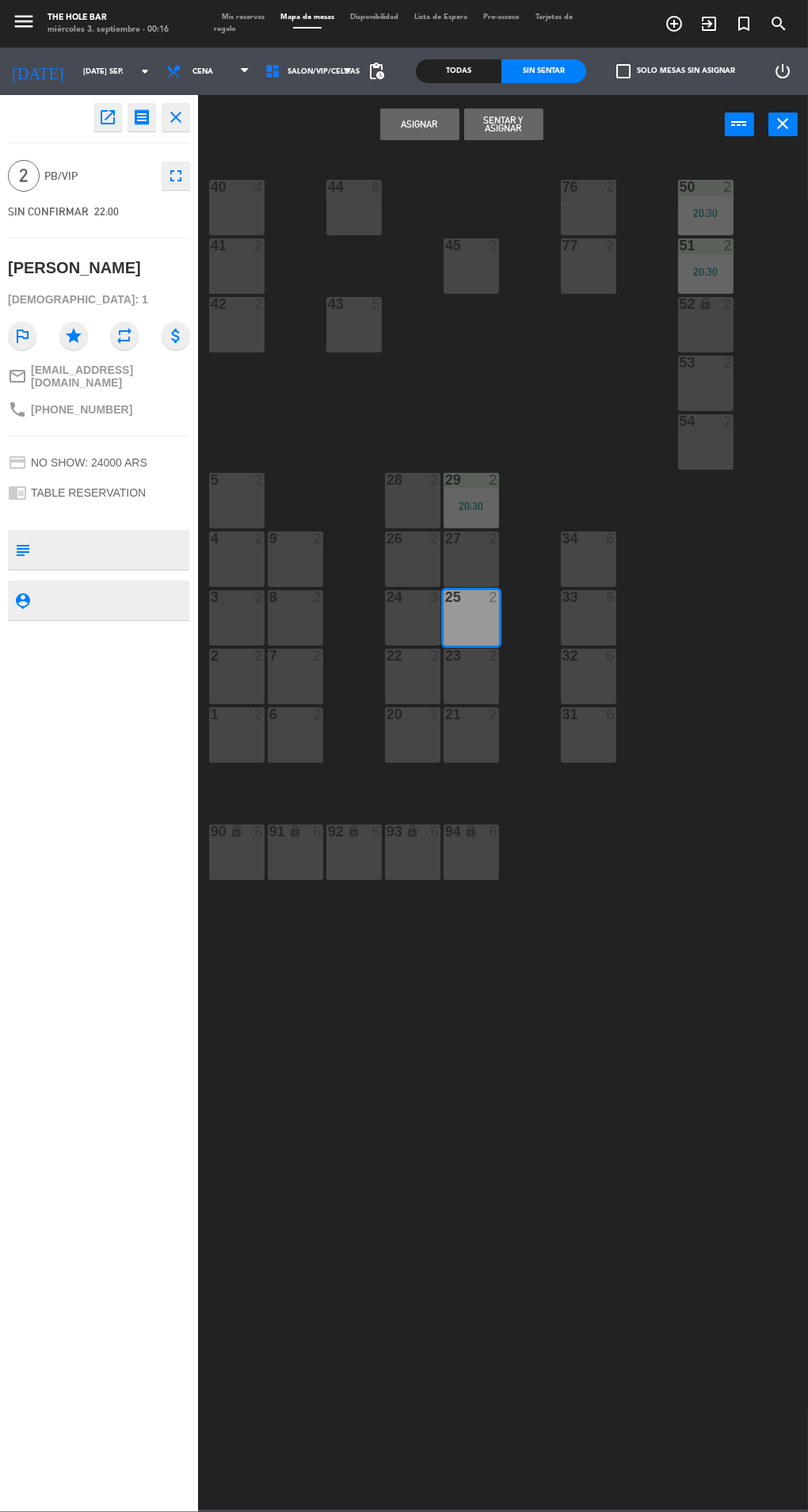
click at [487, 690] on div "23 2" at bounding box center [471, 676] width 55 height 55
click at [483, 614] on div "25 2" at bounding box center [471, 617] width 55 height 55
click at [494, 139] on button "Sentar y Asignar" at bounding box center [504, 124] width 80 height 32
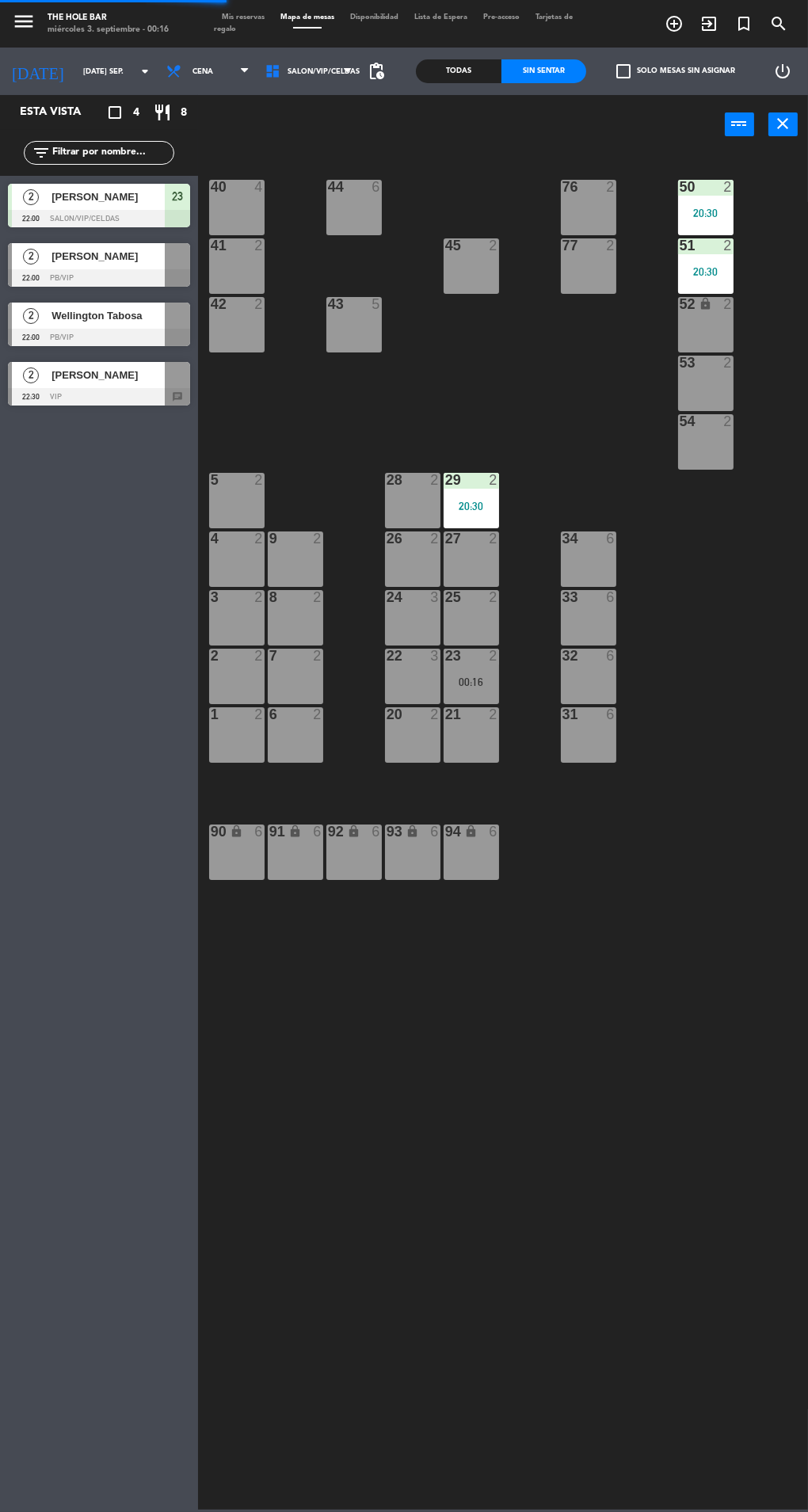
click at [52, 279] on div at bounding box center [99, 277] width 183 height 17
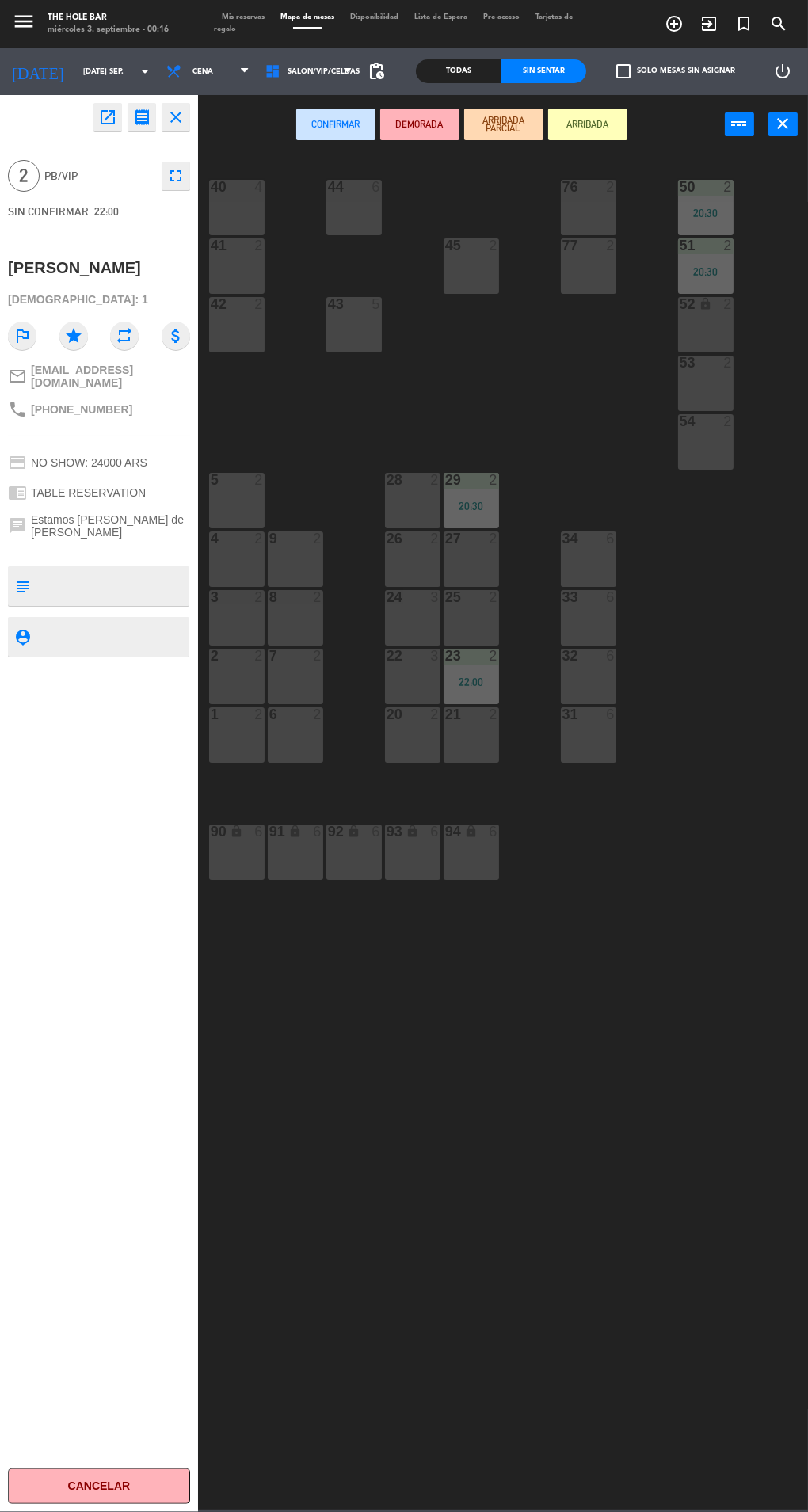
click at [247, 623] on div "3 2" at bounding box center [236, 617] width 55 height 55
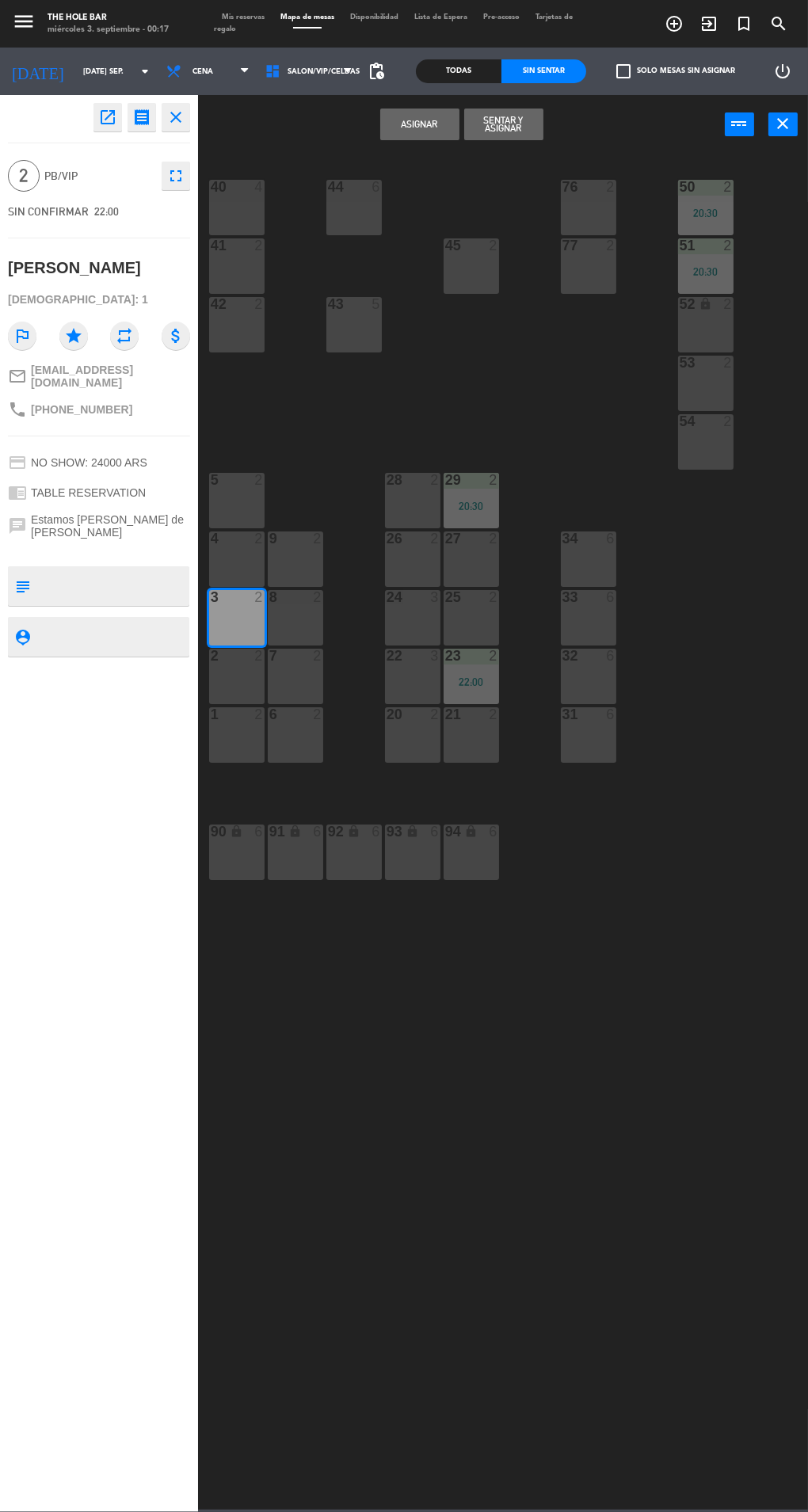
click at [211, 595] on div "3" at bounding box center [211, 597] width 1 height 14
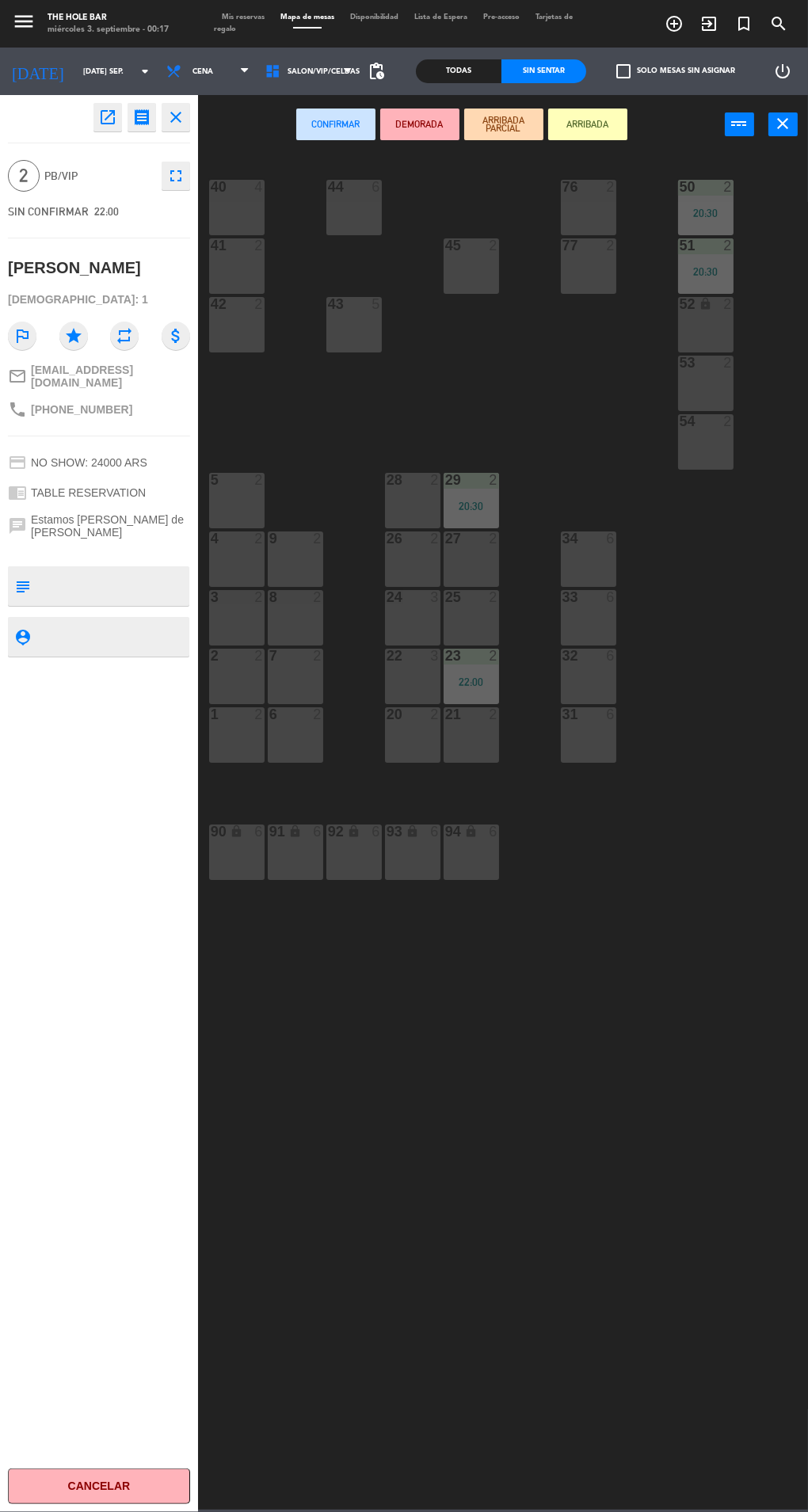
click at [236, 595] on div at bounding box center [236, 597] width 26 height 14
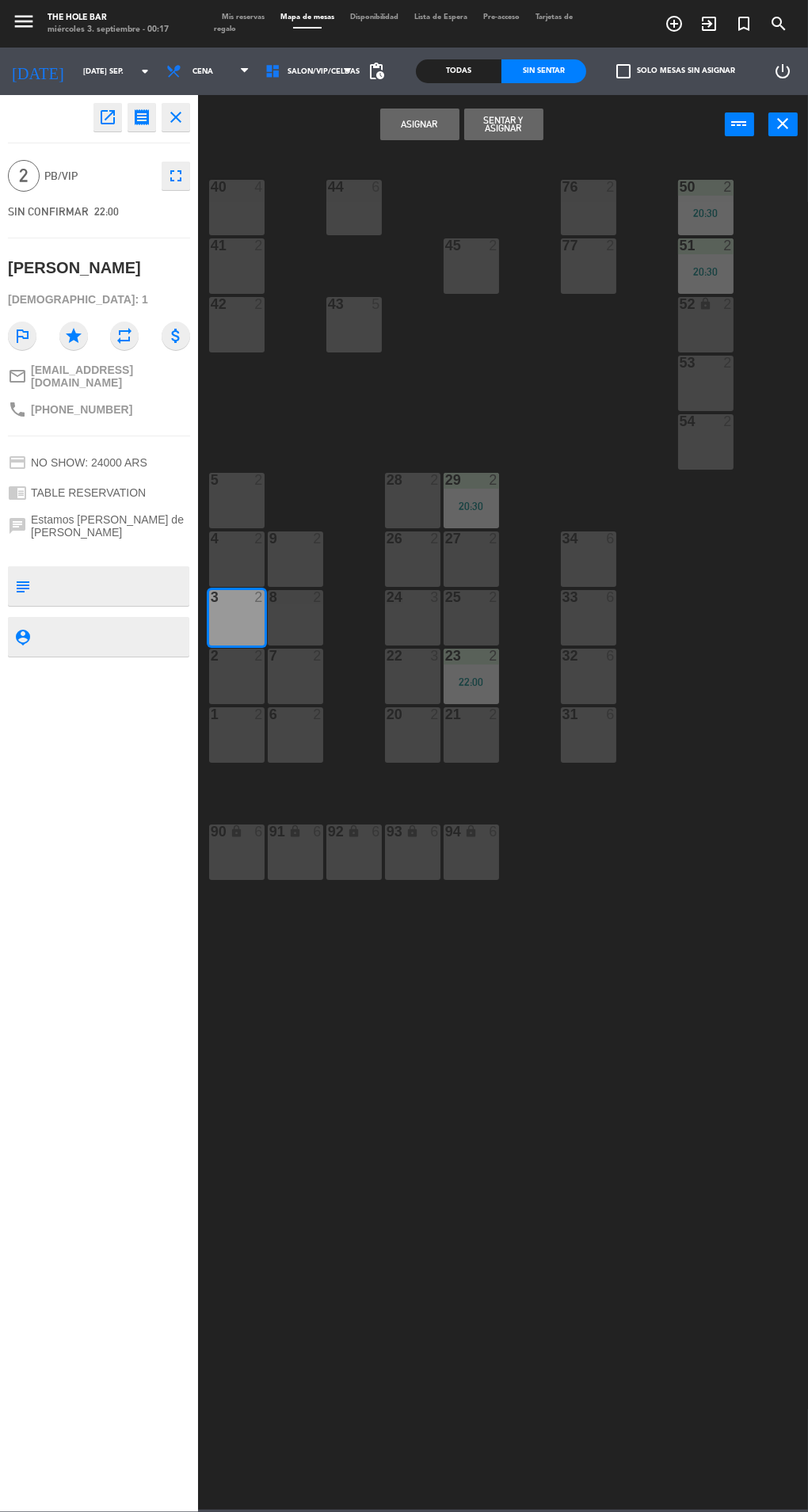
click at [235, 552] on div "4 2" at bounding box center [236, 559] width 55 height 55
click at [254, 614] on div "3 2" at bounding box center [236, 617] width 55 height 55
click at [505, 128] on button "Sentar y Asignar" at bounding box center [504, 124] width 80 height 32
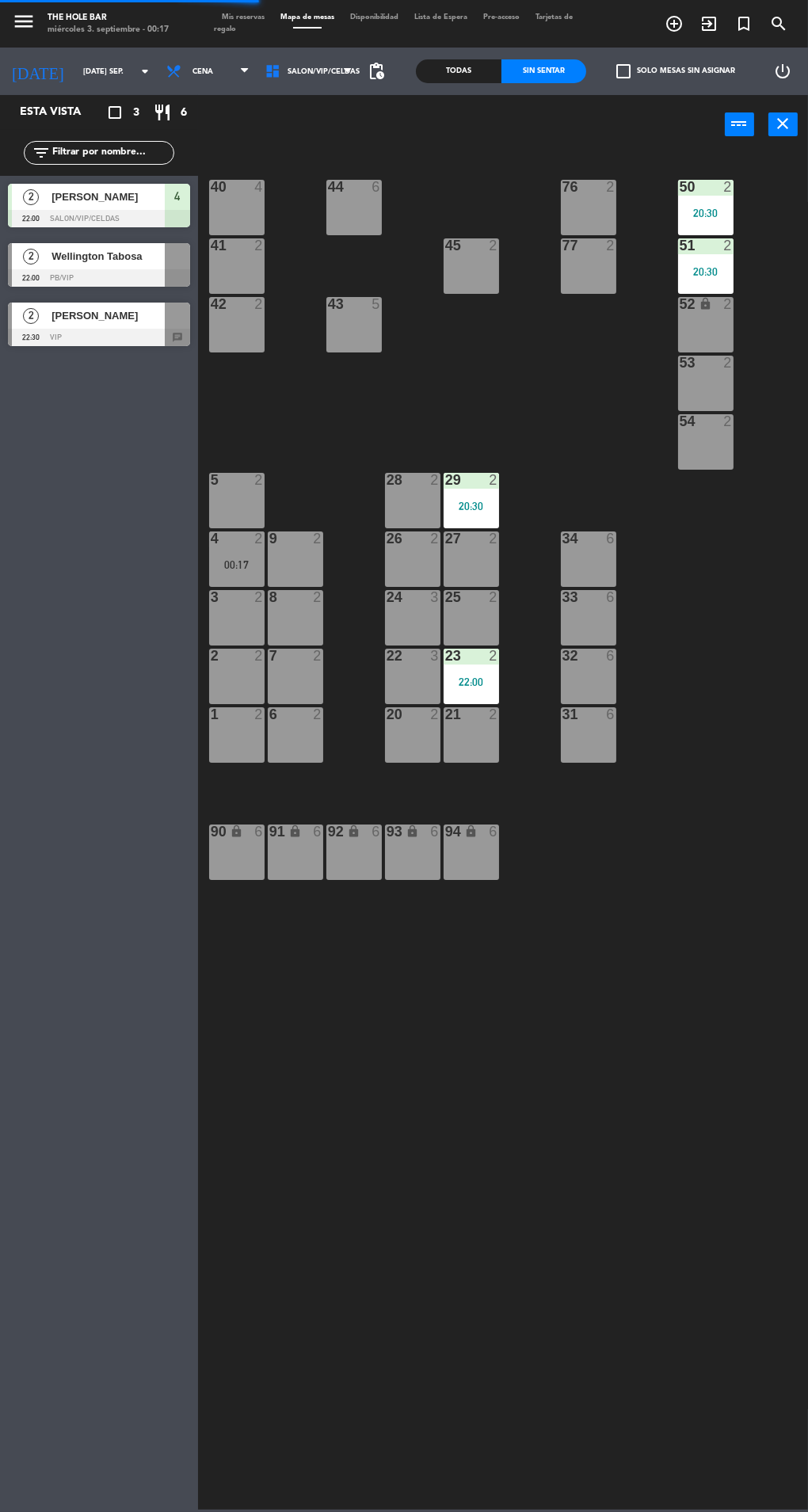
click at [74, 309] on span "[PERSON_NAME]" at bounding box center [108, 315] width 113 height 16
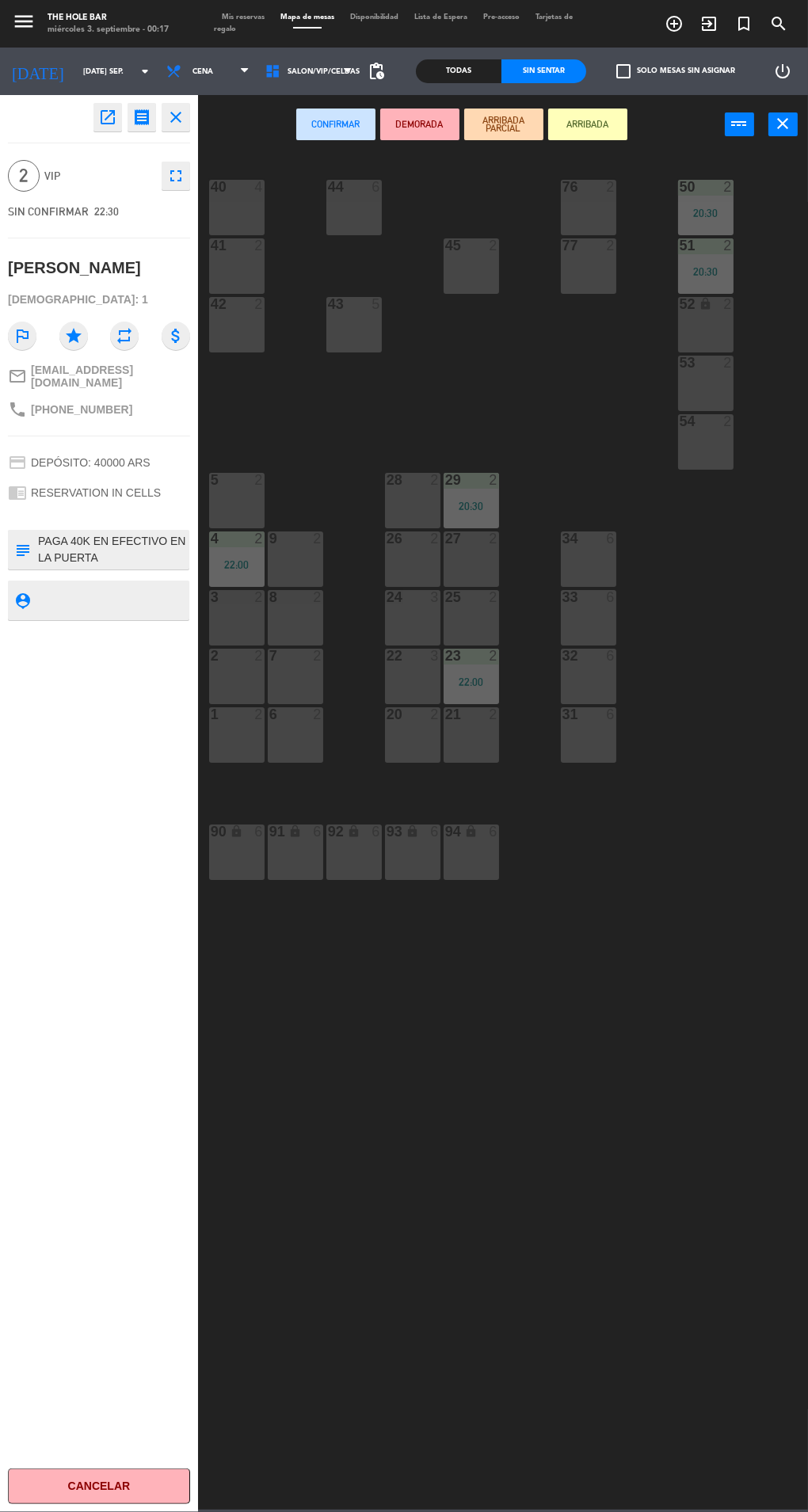
click at [681, 362] on div "53" at bounding box center [680, 363] width 1 height 14
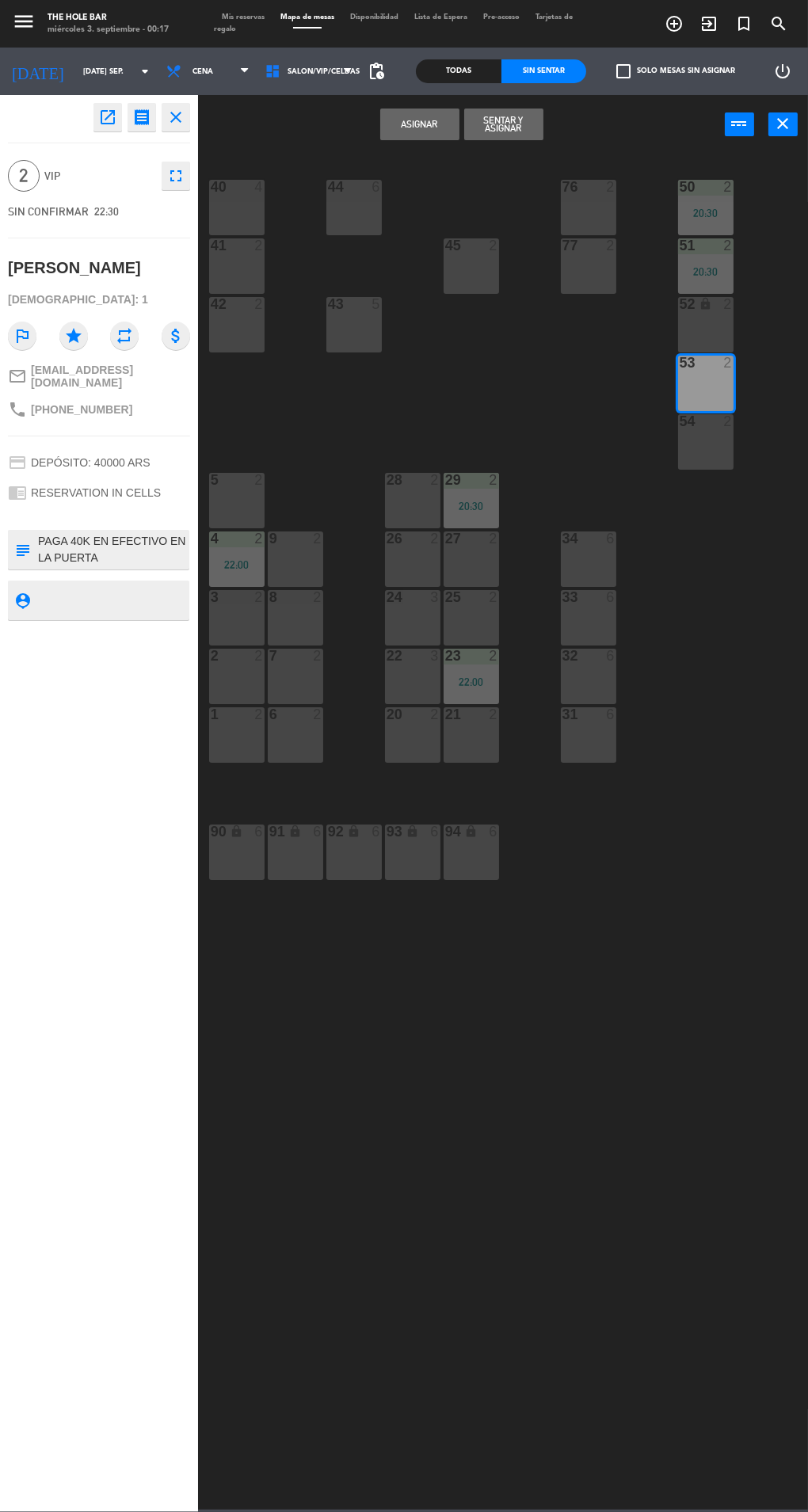
click at [456, 132] on button "Asignar" at bounding box center [420, 124] width 80 height 32
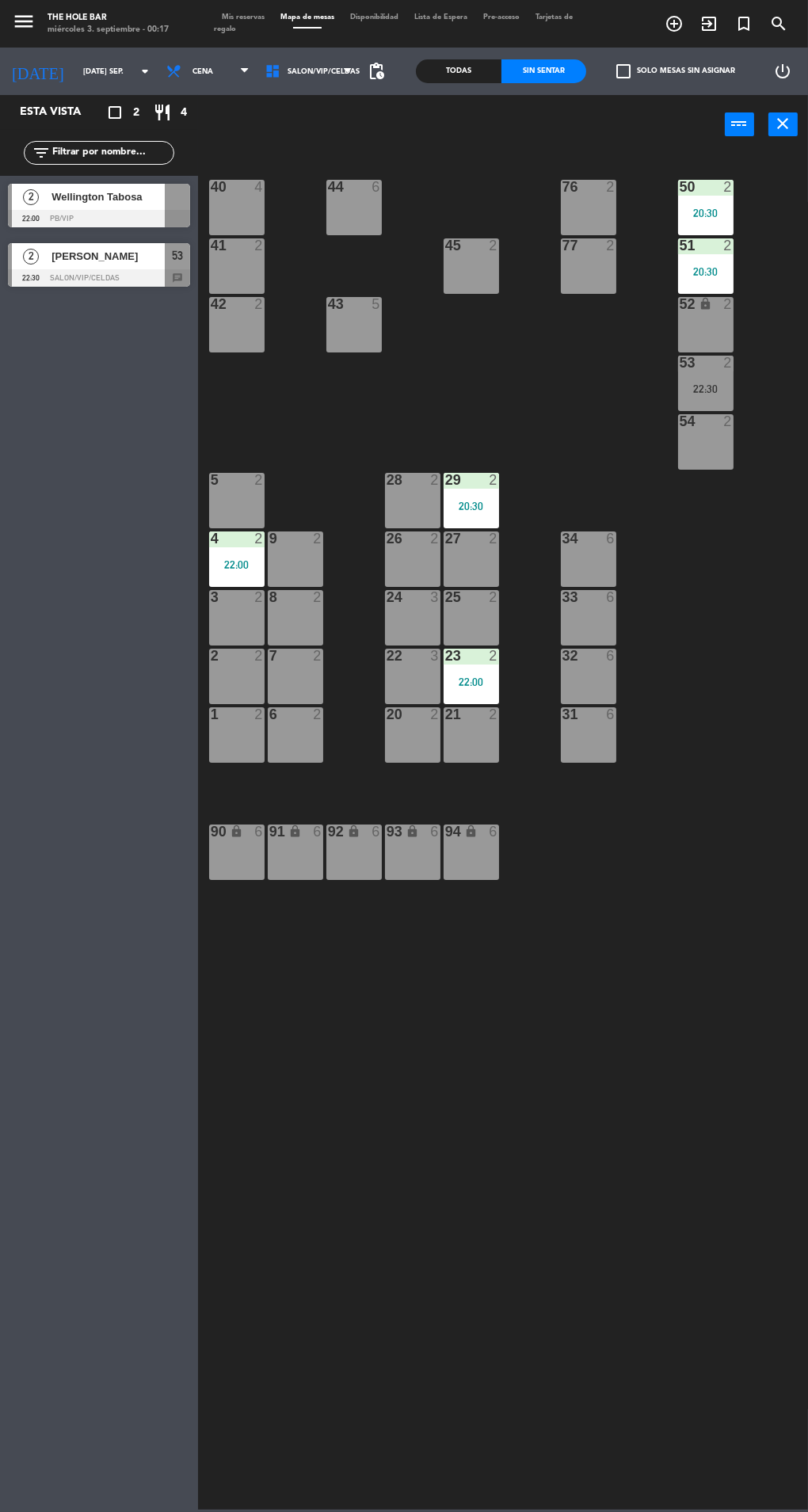
click at [62, 267] on div "[PERSON_NAME]" at bounding box center [107, 256] width 115 height 26
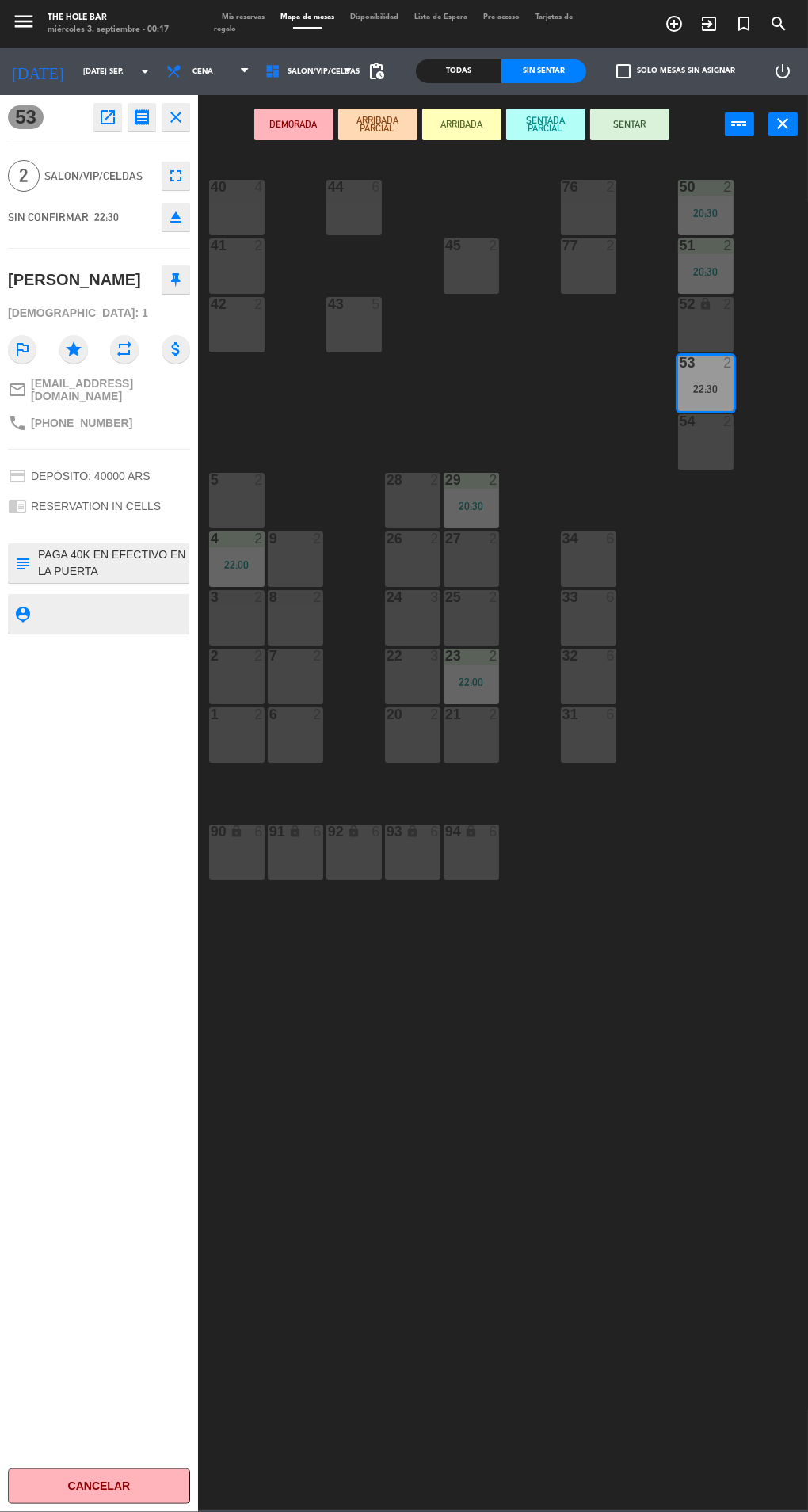
click at [681, 451] on div "54 2" at bounding box center [705, 441] width 55 height 55
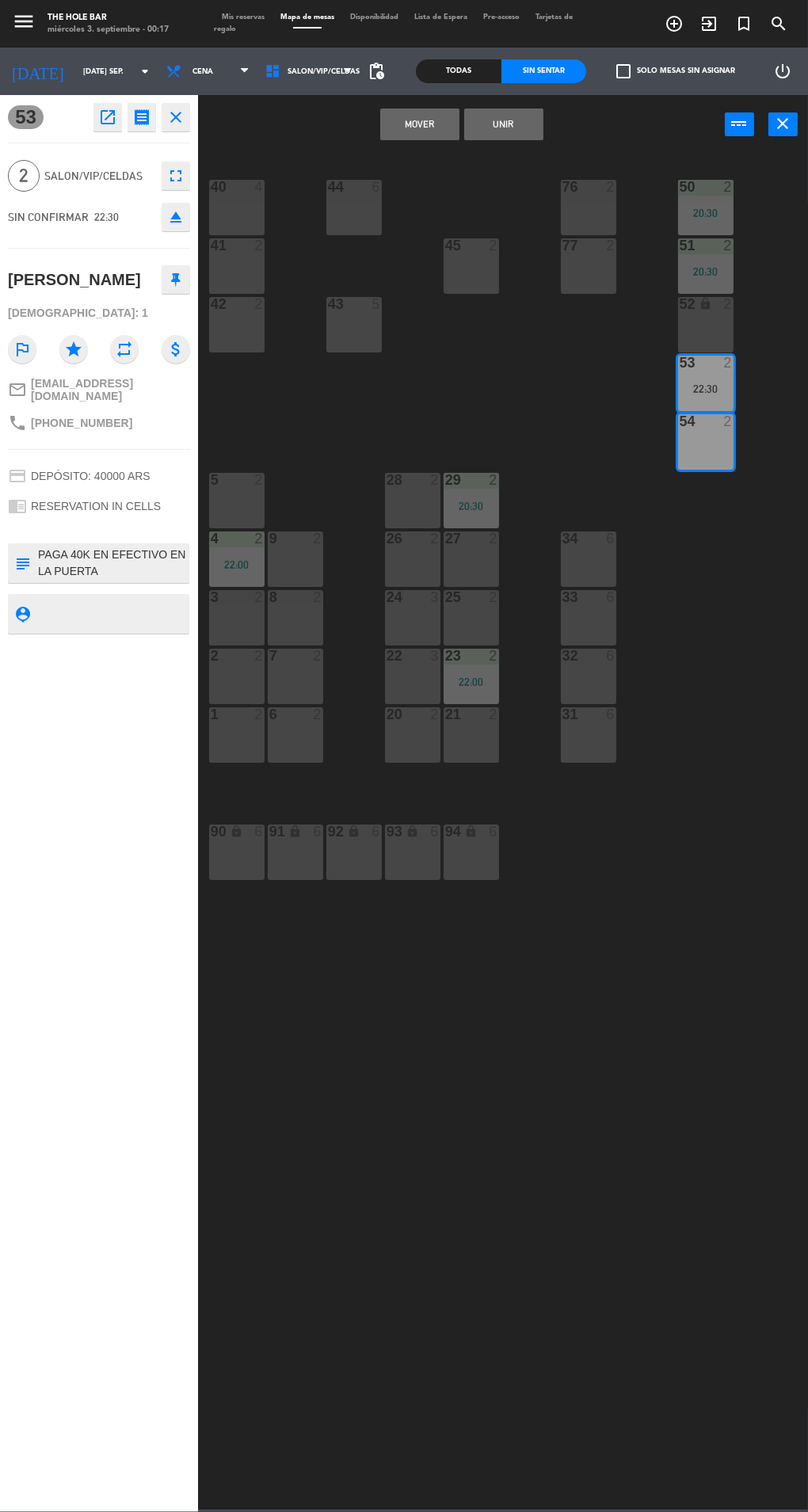
click at [681, 420] on div "54" at bounding box center [680, 421] width 1 height 14
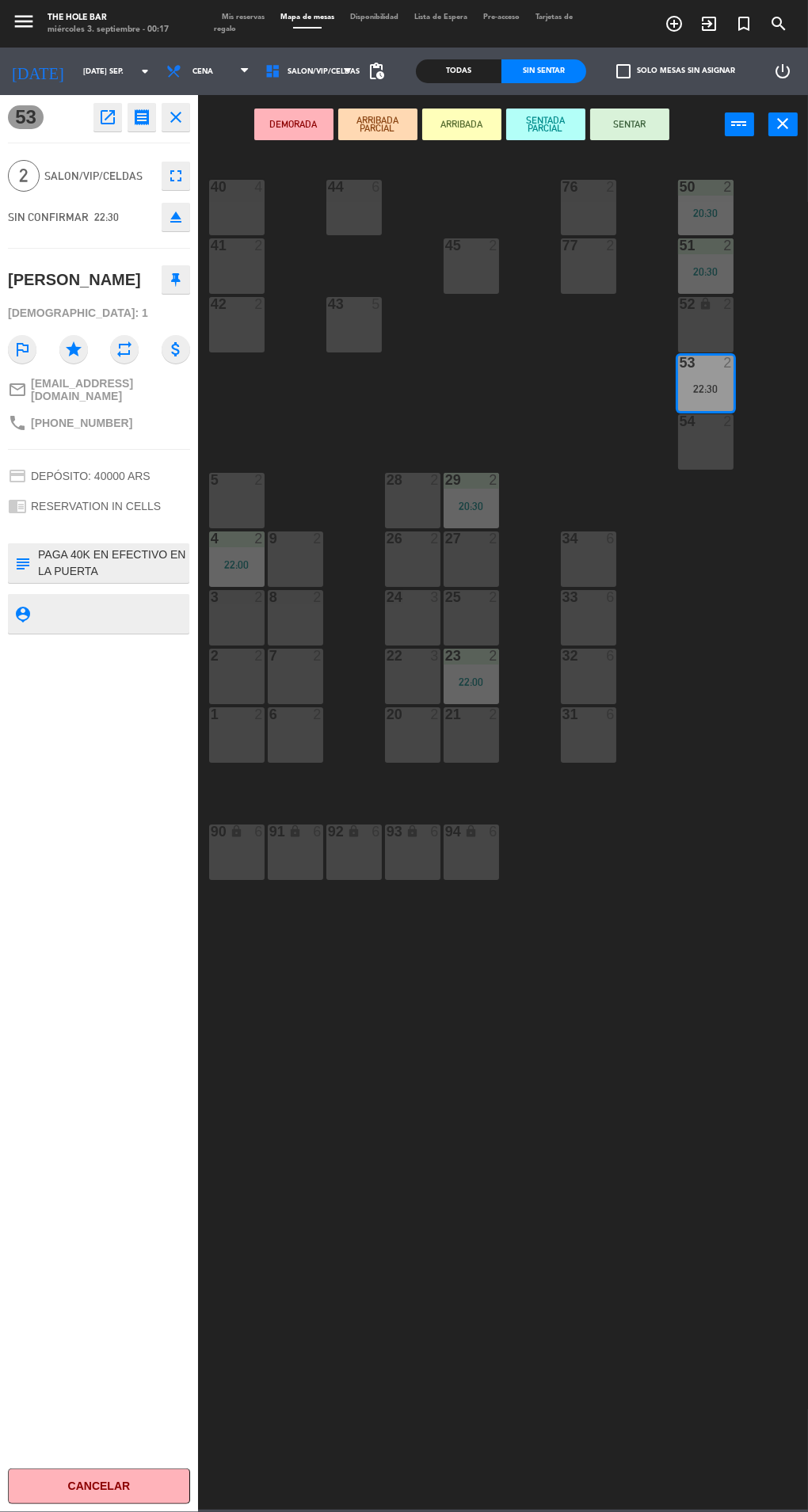
click at [681, 420] on div "54" at bounding box center [680, 421] width 1 height 14
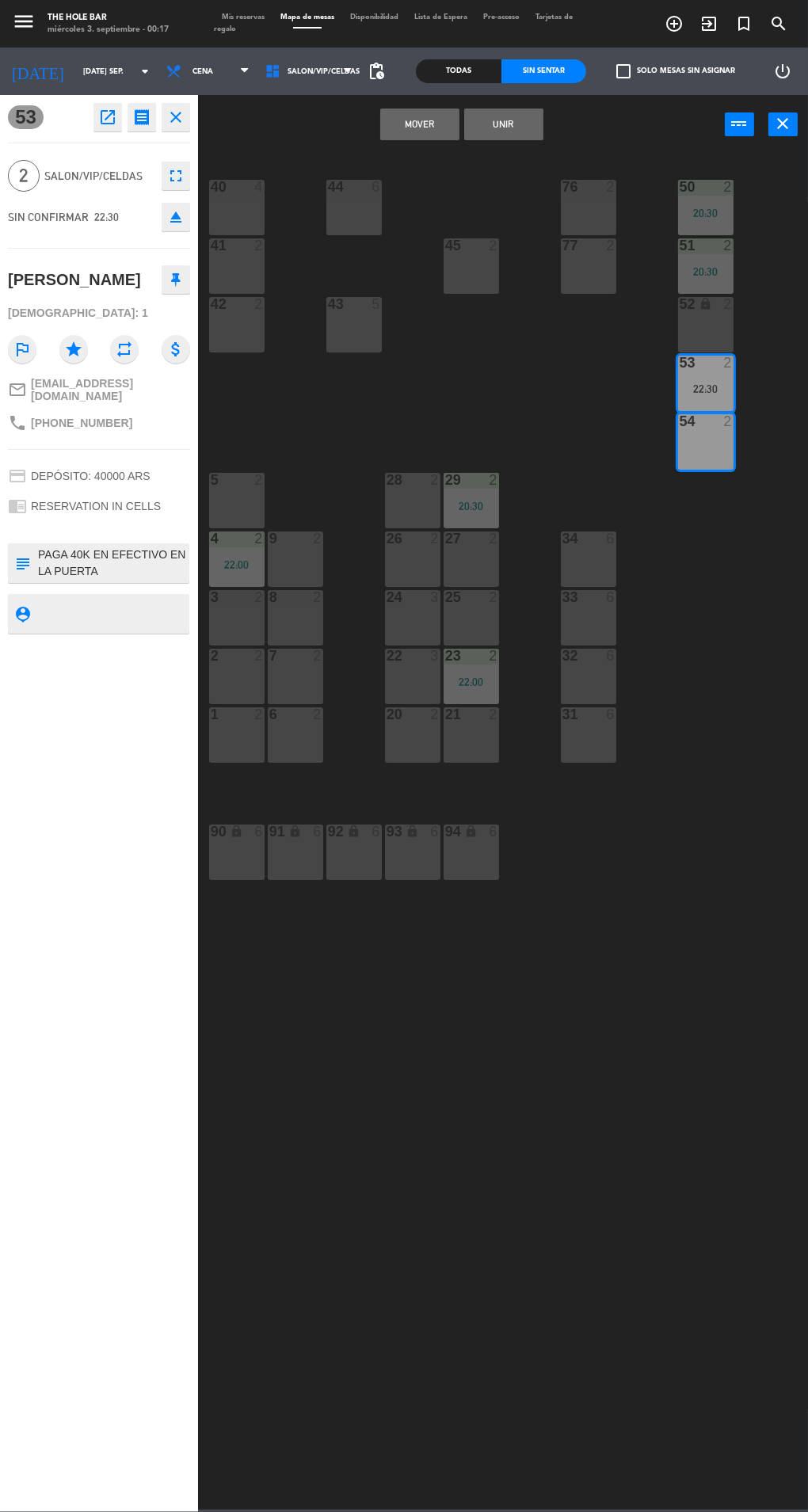
click at [696, 383] on div "22:30" at bounding box center [705, 389] width 55 height 11
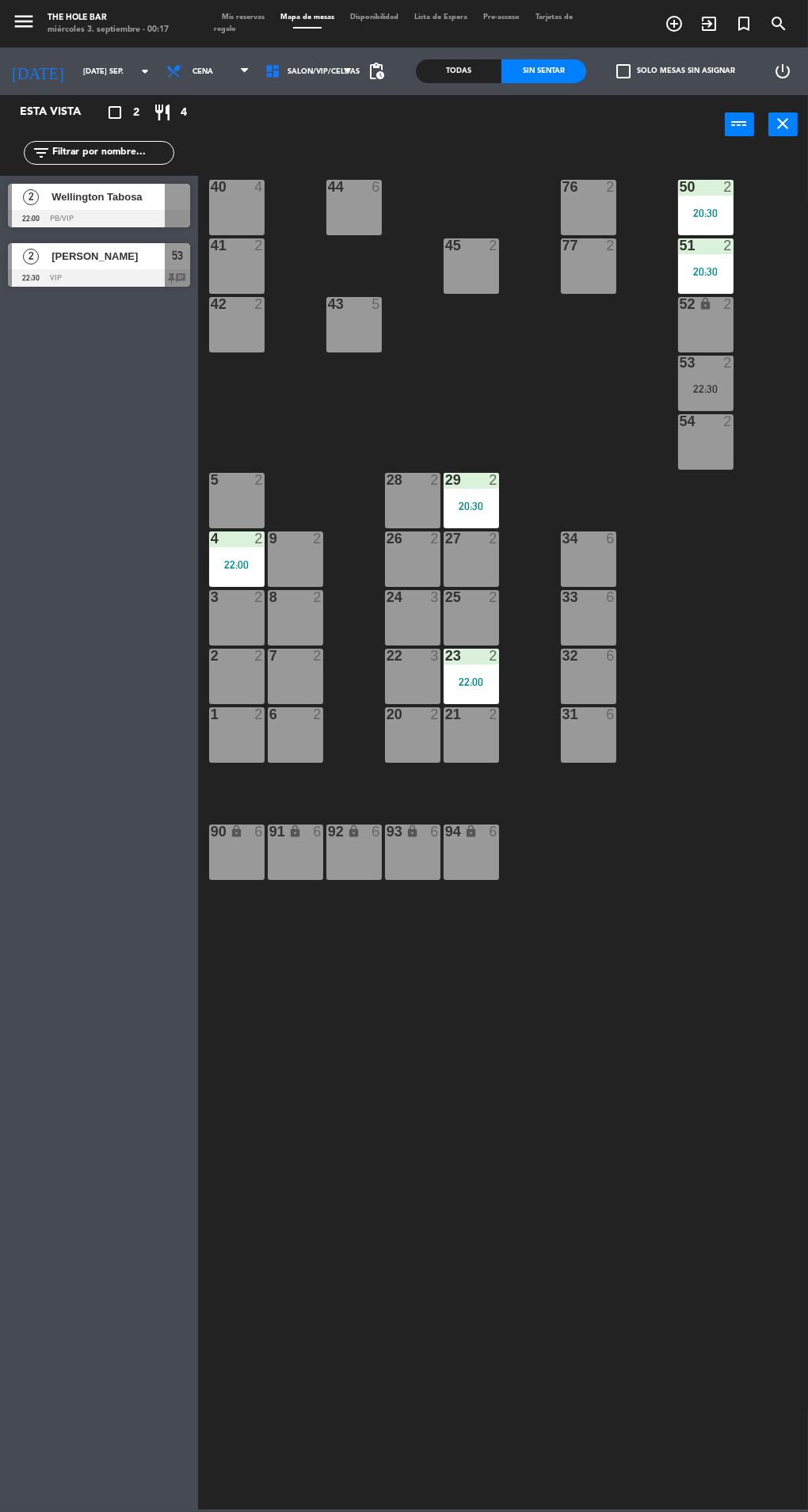
click at [679, 845] on div "40 4 44 6 76 2 50 2 20:30 41 2 77 2 45 2 51 2 20:30 42 2 43 5 52 lock 2 53 2 22…" at bounding box center [507, 830] width 602 height 1358
click at [68, 277] on div at bounding box center [99, 277] width 183 height 17
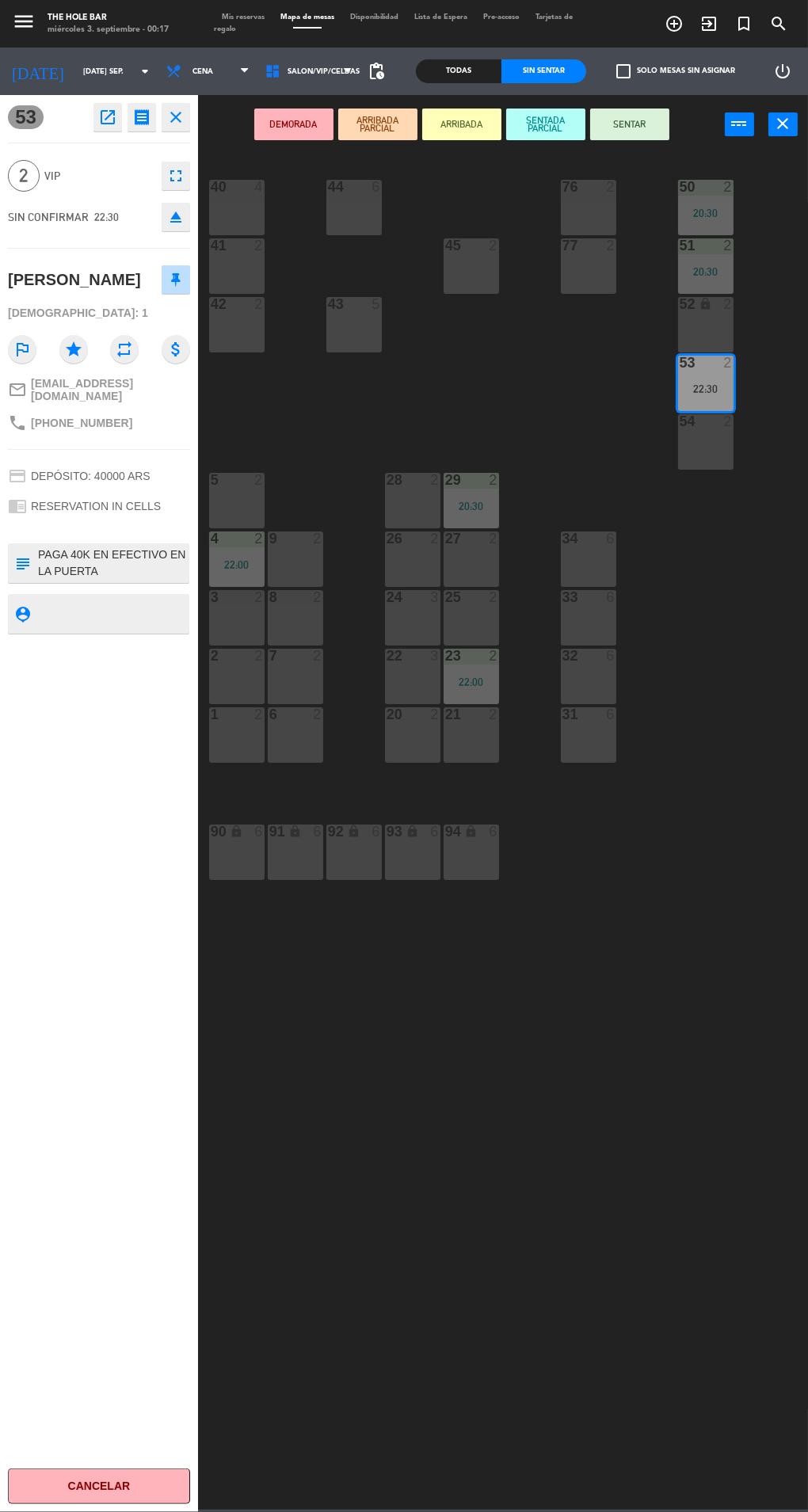
click at [696, 461] on div "54 2" at bounding box center [705, 441] width 55 height 55
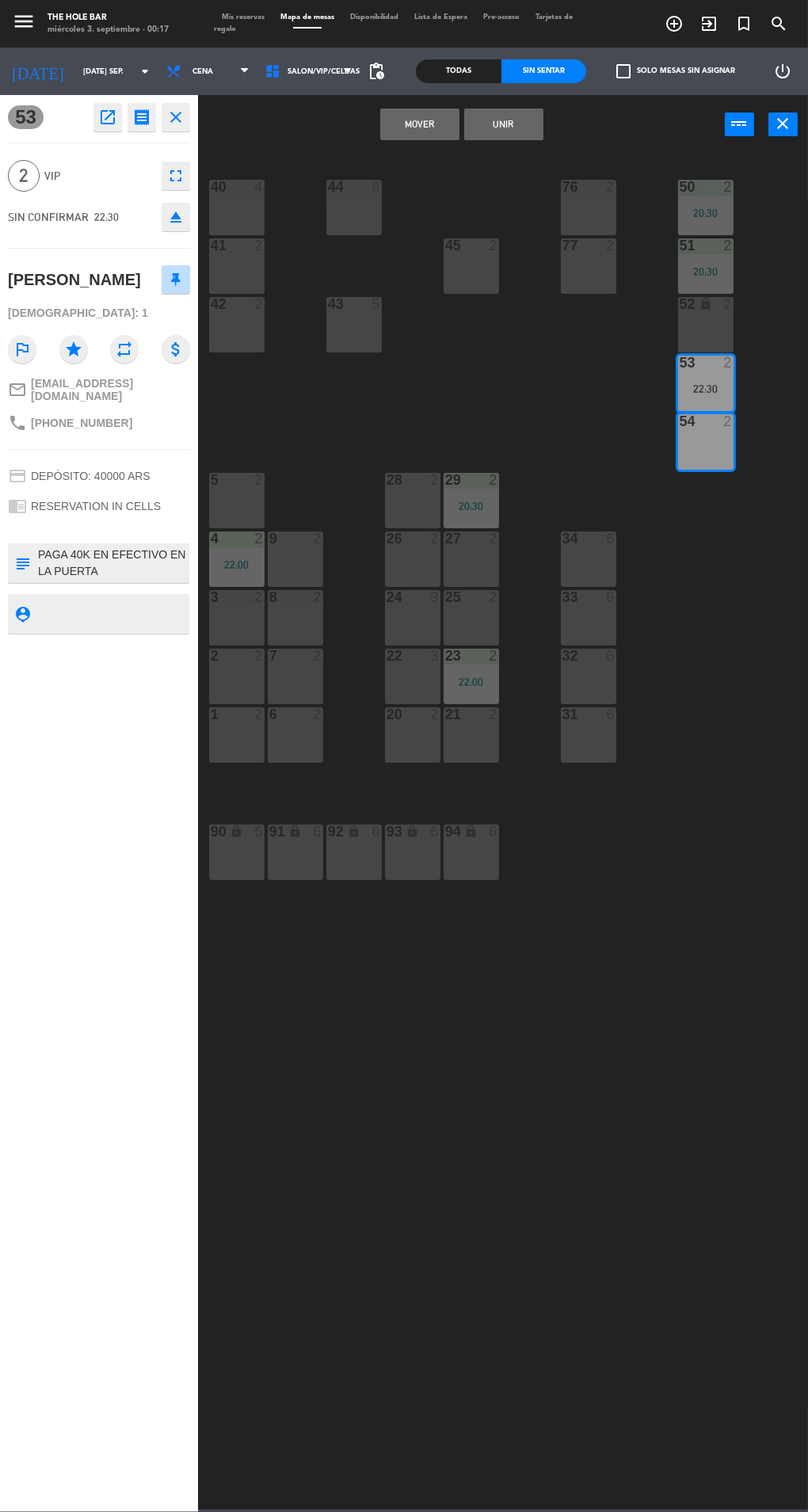
click at [389, 127] on button "Mover" at bounding box center [420, 124] width 80 height 32
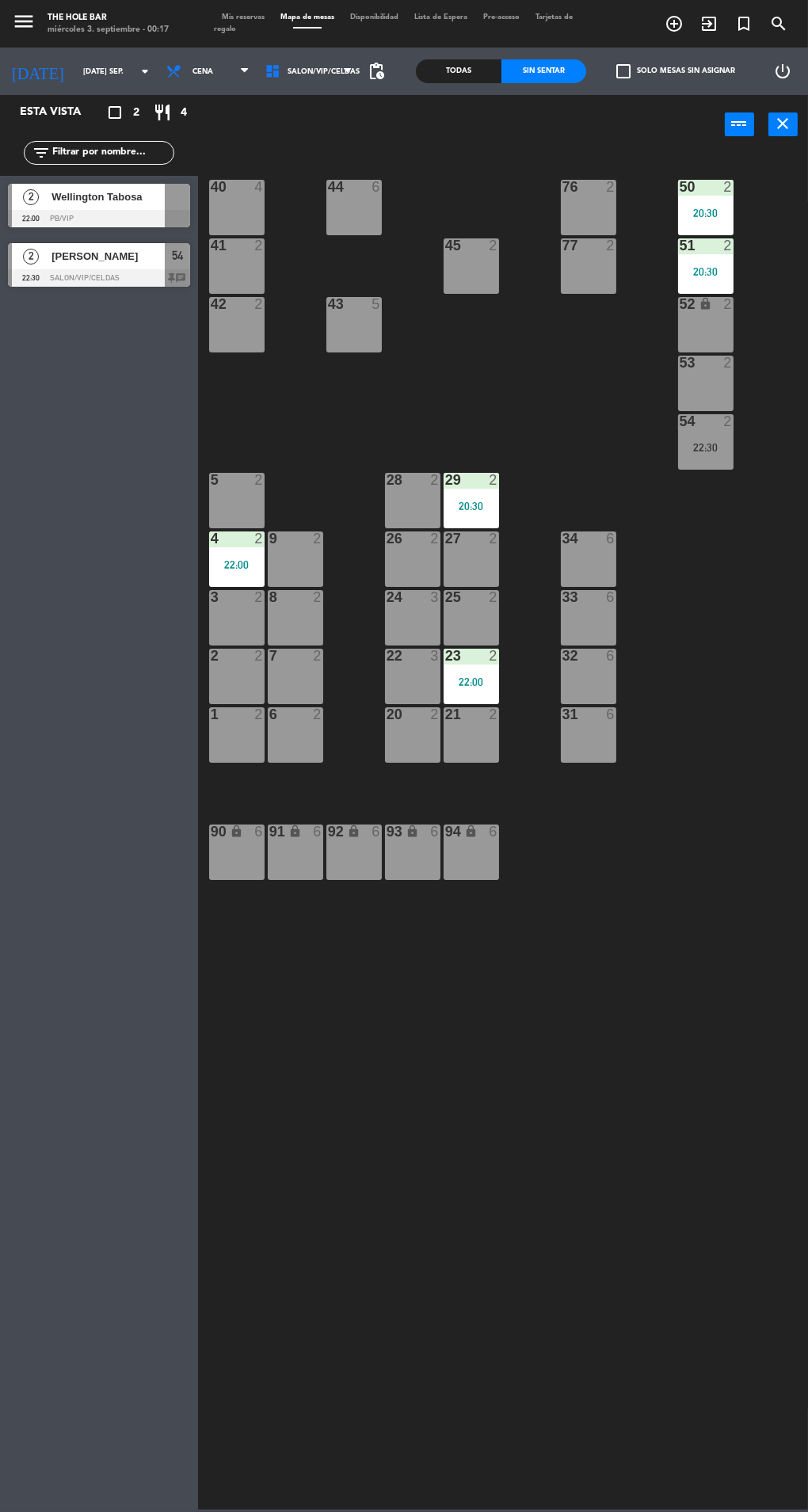
click at [696, 465] on div "54 2 22:30" at bounding box center [705, 441] width 55 height 55
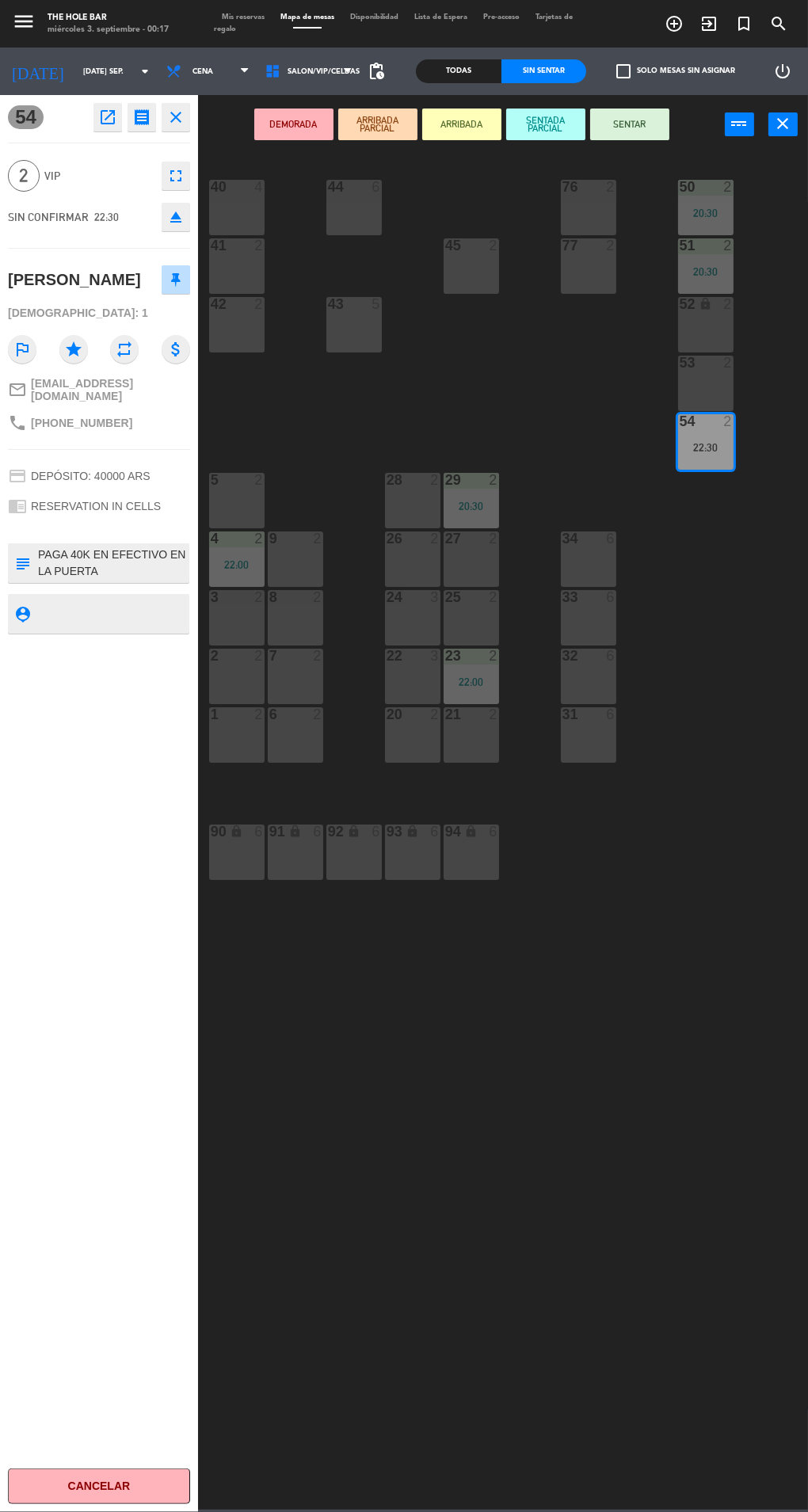
click at [619, 132] on button "SENTAR" at bounding box center [630, 124] width 80 height 32
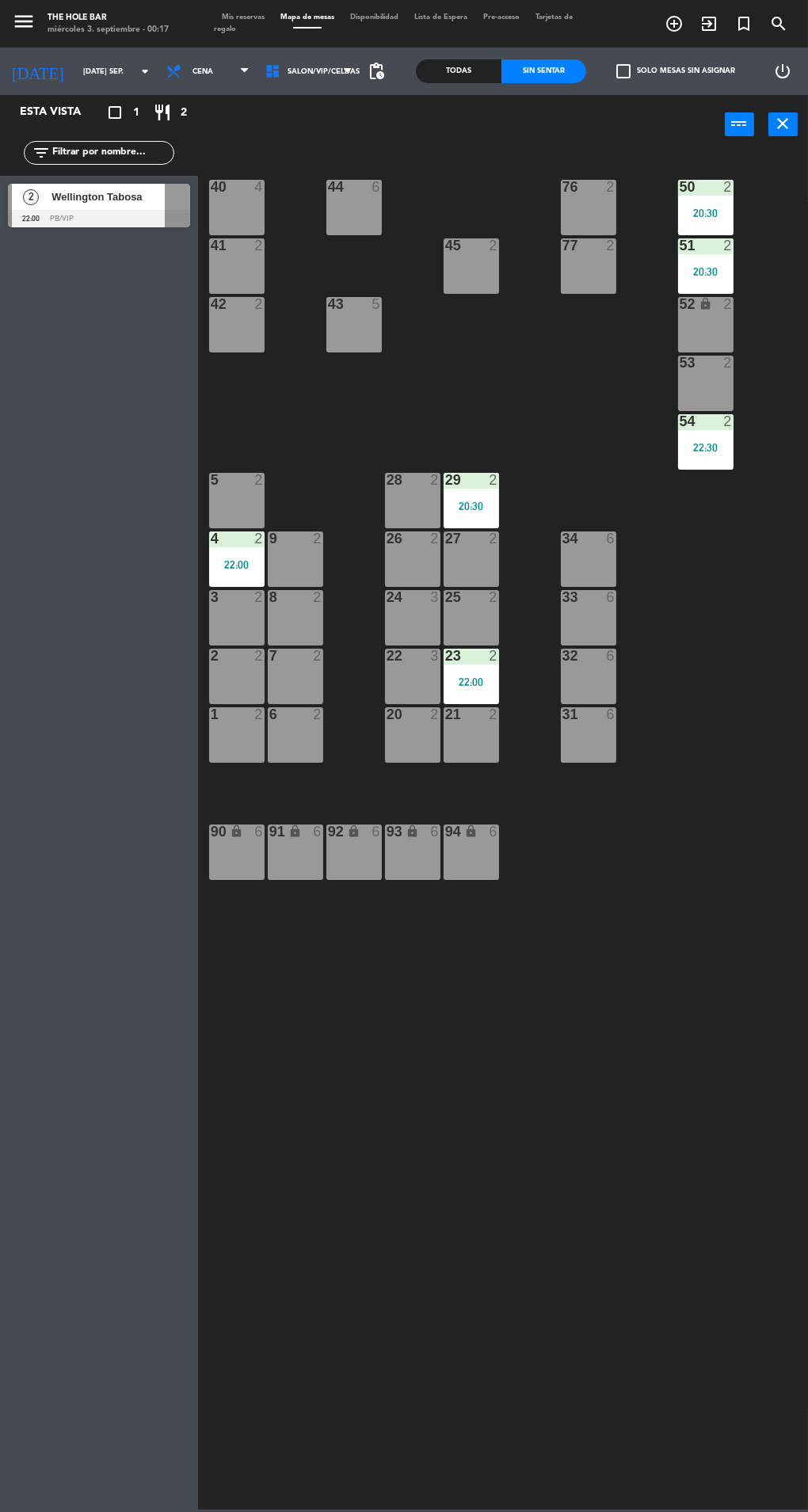
click at [84, 204] on span "Wellington Tabosa" at bounding box center [108, 197] width 113 height 16
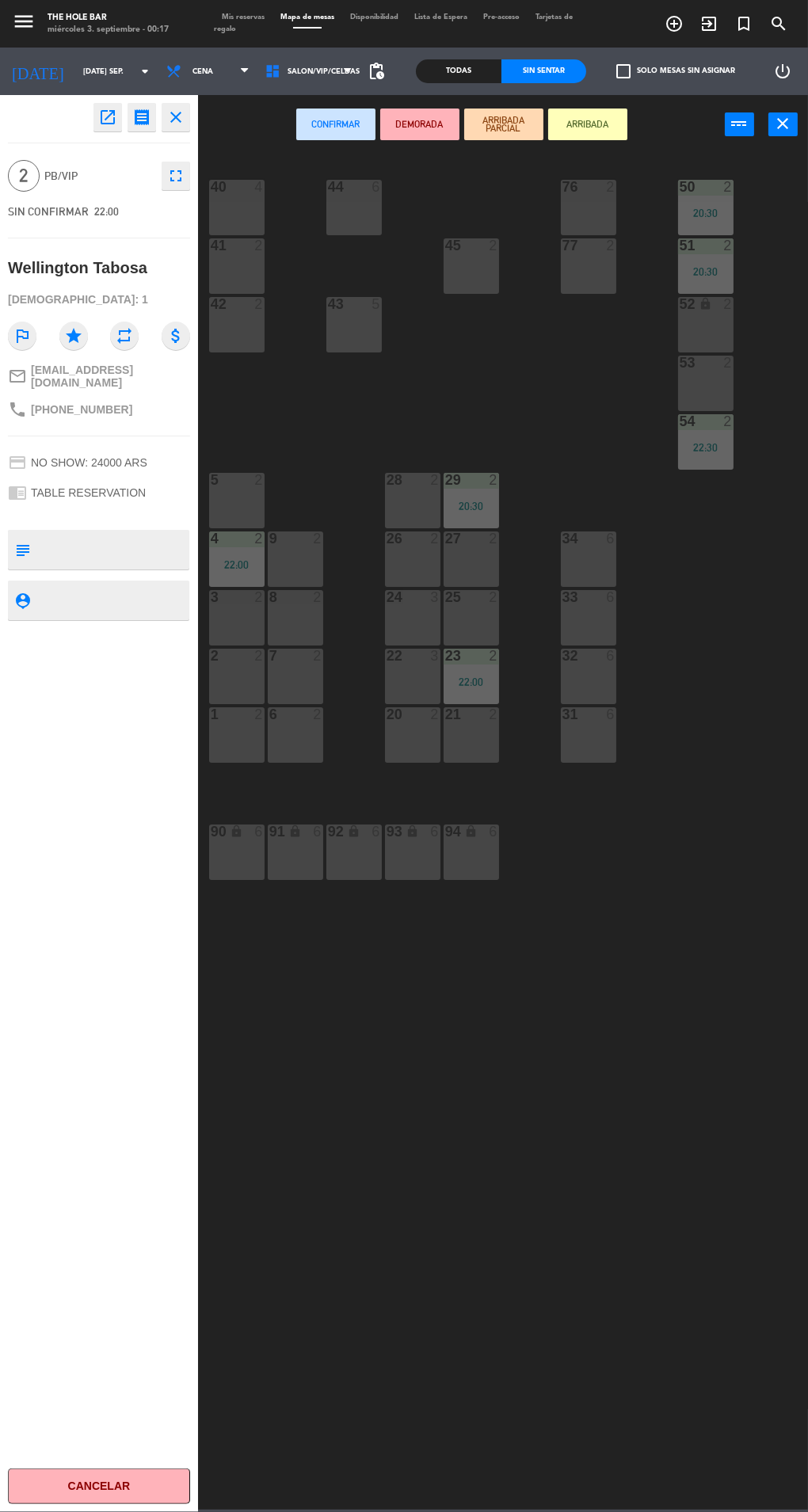
click at [446, 651] on div "23" at bounding box center [446, 656] width 1 height 14
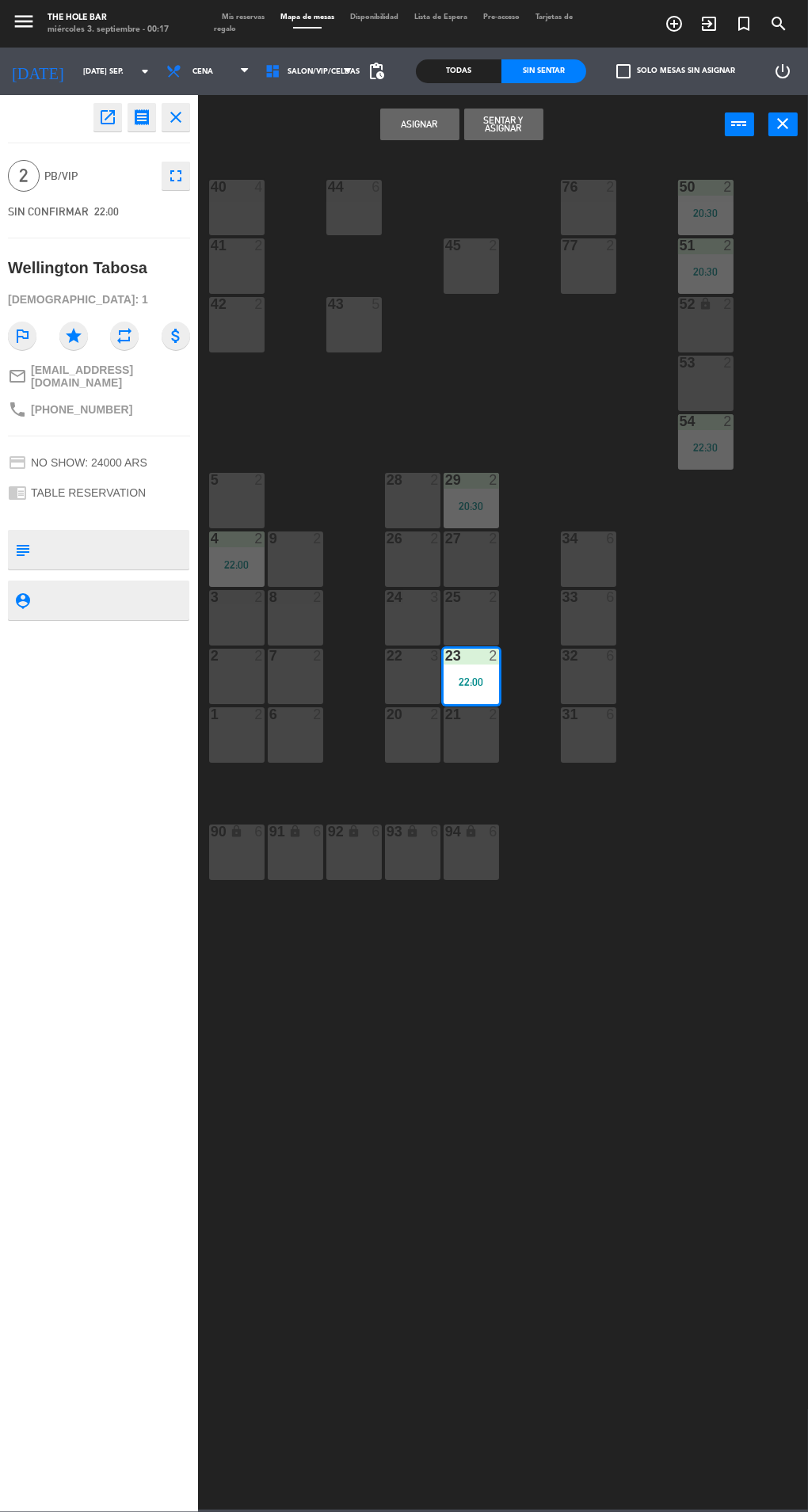
click at [388, 594] on div "24" at bounding box center [387, 597] width 1 height 14
click at [497, 658] on div "2" at bounding box center [493, 656] width 10 height 14
click at [487, 138] on button "Sentar y Asignar" at bounding box center [504, 124] width 80 height 32
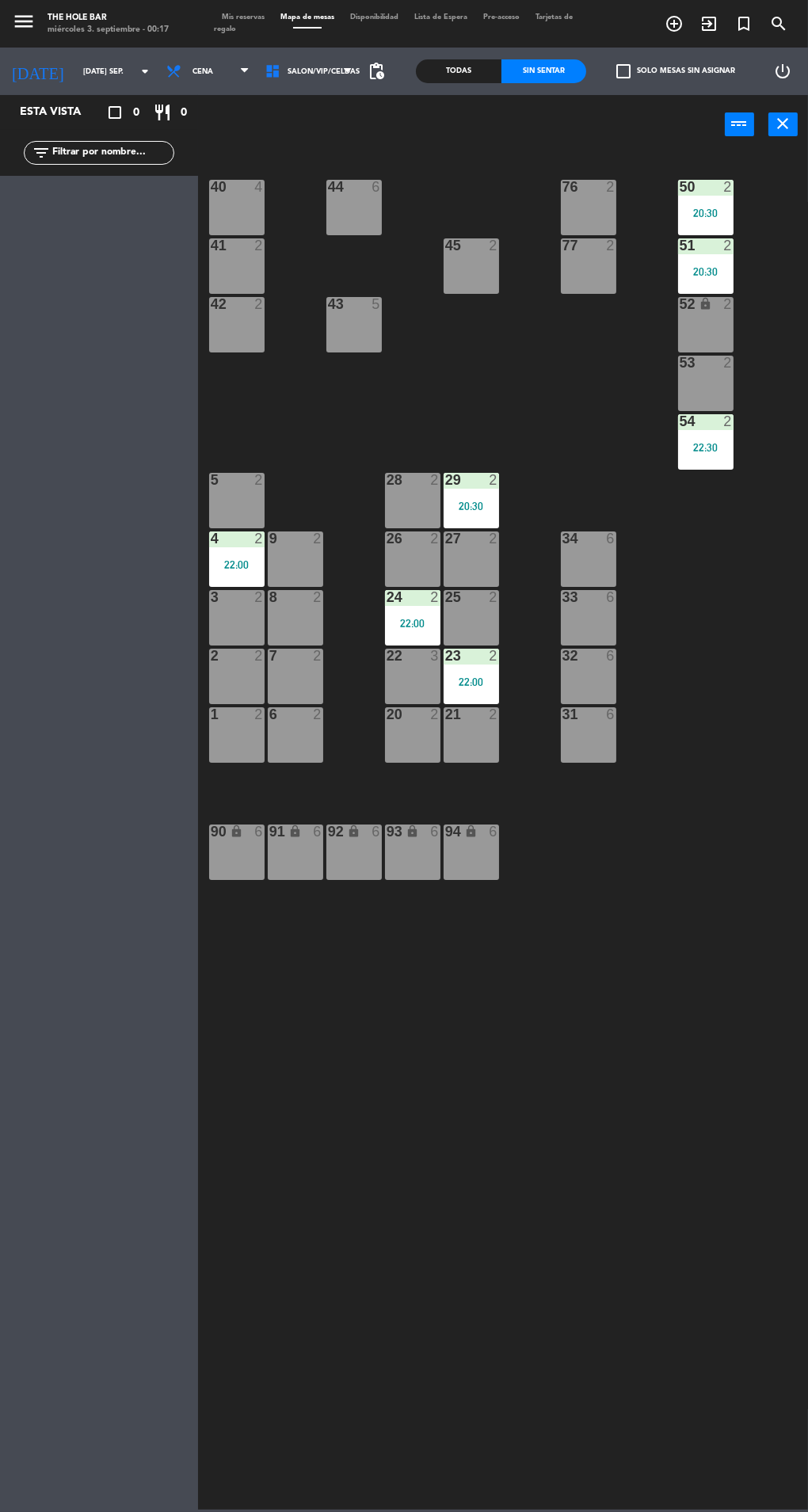
click at [240, 17] on span "Mis reservas" at bounding box center [243, 17] width 59 height 7
